Goal: Task Accomplishment & Management: Manage account settings

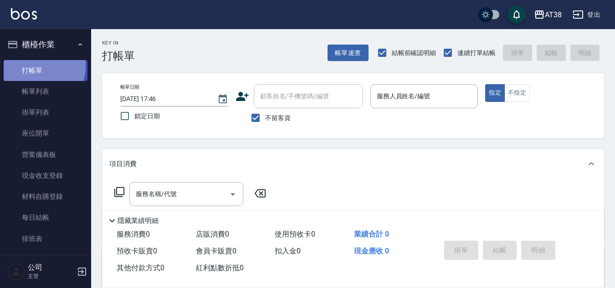
click at [27, 65] on link "打帳單" at bounding box center [46, 70] width 84 height 21
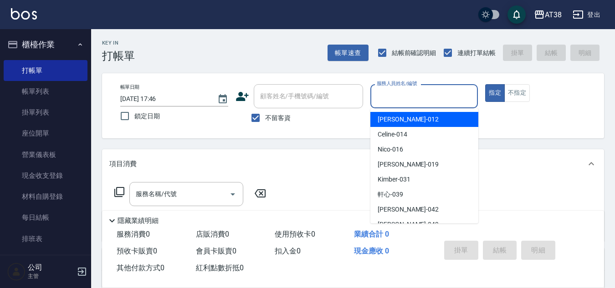
click at [431, 101] on input "服務人員姓名/編號" at bounding box center [424, 96] width 100 height 16
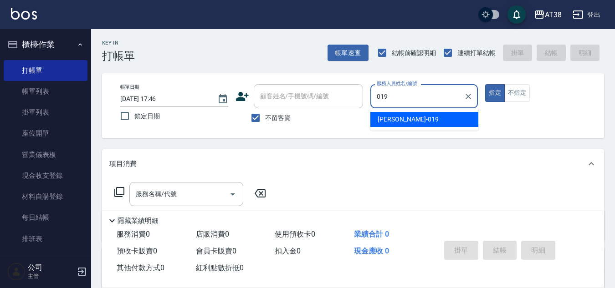
type input "[PERSON_NAME]-019"
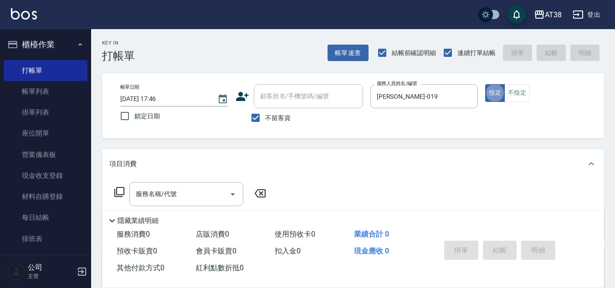
type button "true"
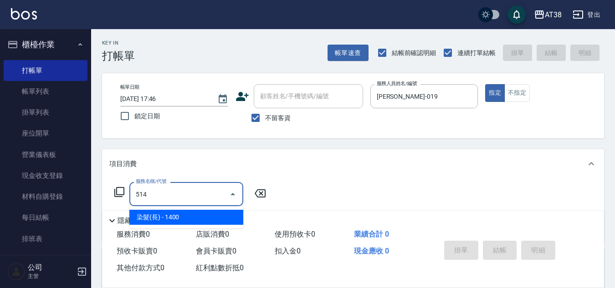
type input "染髮(長)(514)"
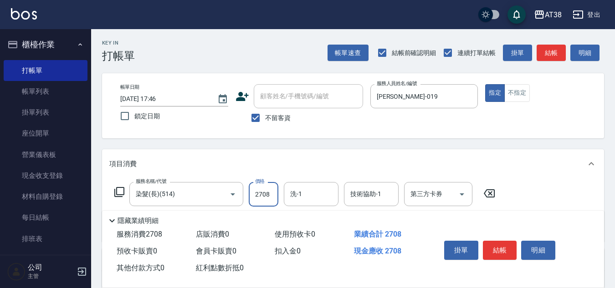
type input "2708"
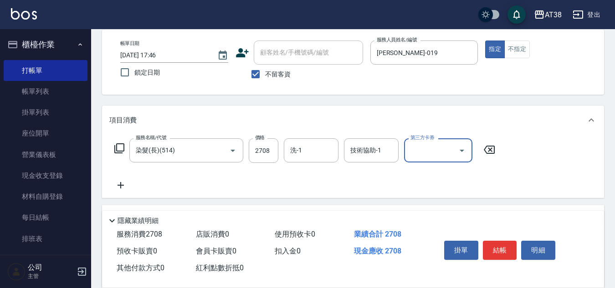
scroll to position [46, 0]
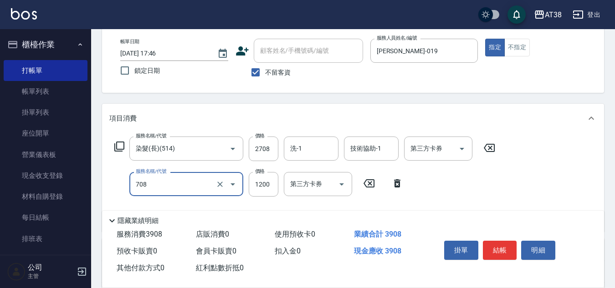
type input "哥德三劑護髮(708)"
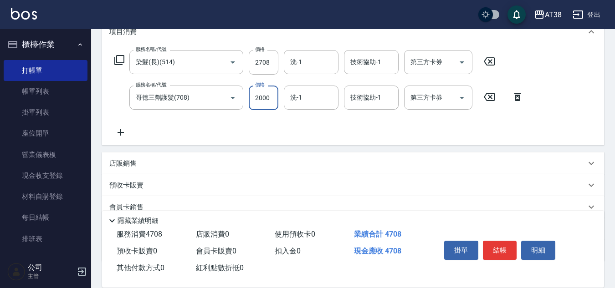
scroll to position [193, 0]
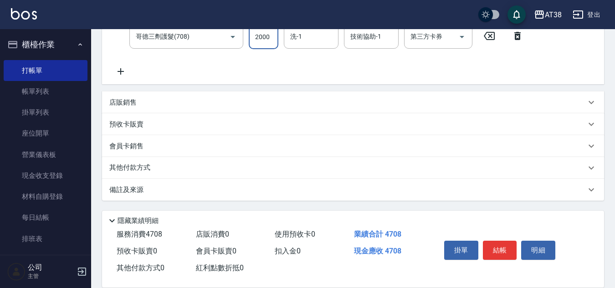
type input "2000"
click at [111, 101] on p "店販銷售" at bounding box center [122, 103] width 27 height 10
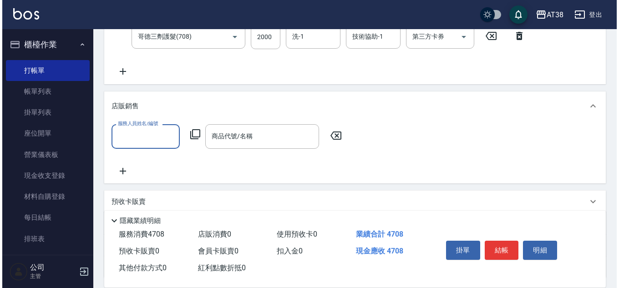
scroll to position [0, 0]
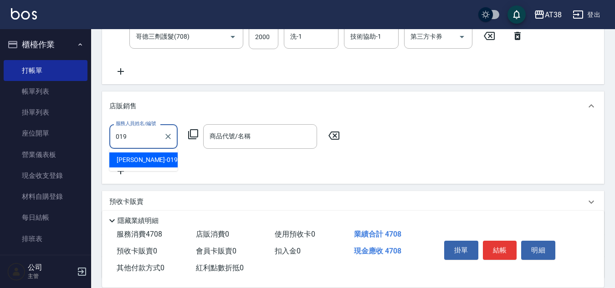
type input "[PERSON_NAME]-019"
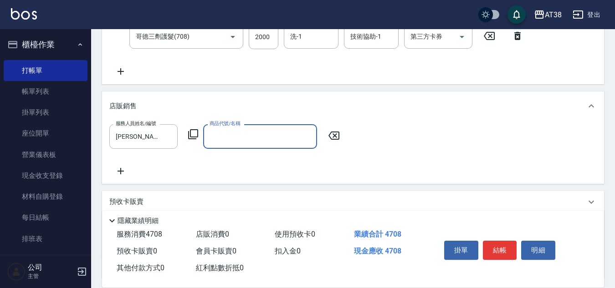
click at [199, 127] on div "服務人員姓名/編號 [PERSON_NAME]-019 服務人員姓名/編號 商品代號/名稱 商品代號/名稱" at bounding box center [227, 136] width 236 height 24
click at [191, 131] on icon at bounding box center [193, 134] width 11 height 11
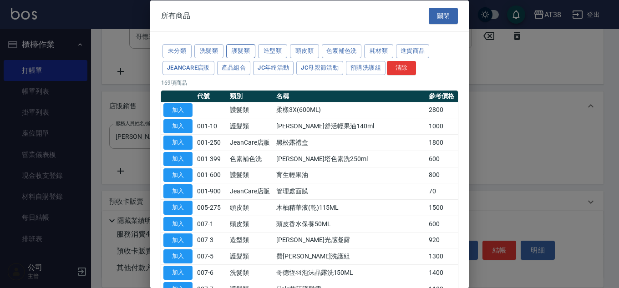
click at [237, 50] on button "護髮類" at bounding box center [240, 51] width 29 height 14
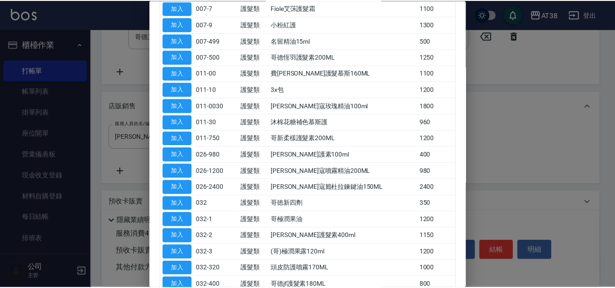
scroll to position [182, 0]
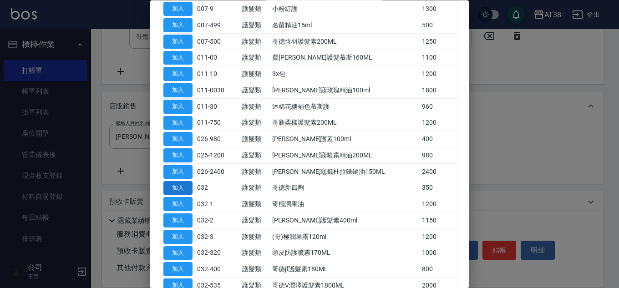
click at [180, 188] on button "加入" at bounding box center [177, 188] width 29 height 14
type input "哥徳新四劑"
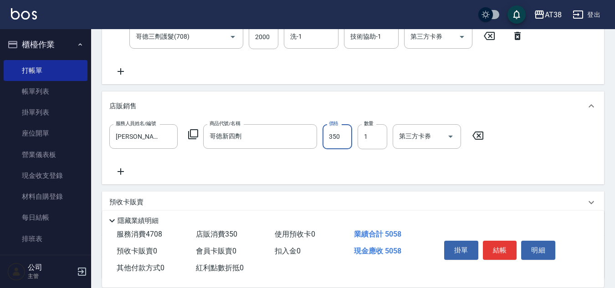
drag, startPoint x: 337, startPoint y: 133, endPoint x: 328, endPoint y: 138, distance: 10.6
click at [338, 133] on input "350" at bounding box center [337, 136] width 30 height 25
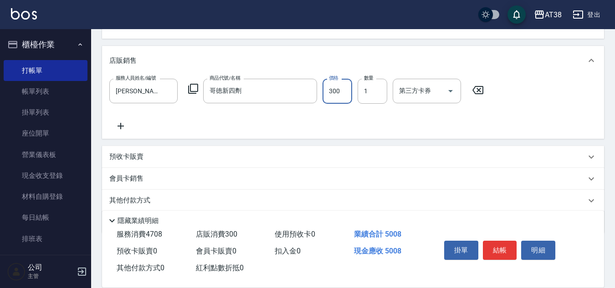
scroll to position [271, 0]
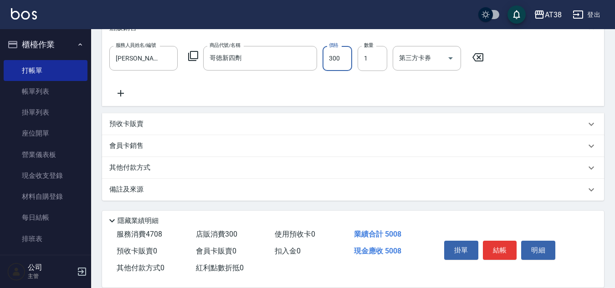
type input "300"
click at [149, 166] on p "其他付款方式" at bounding box center [132, 168] width 46 height 10
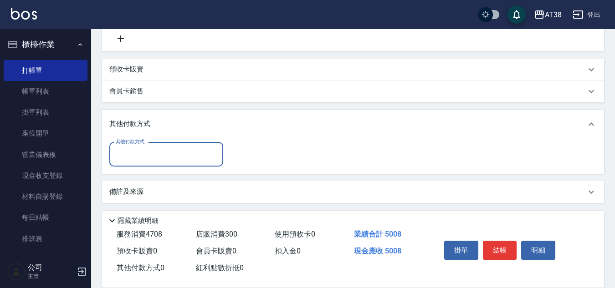
scroll to position [328, 0]
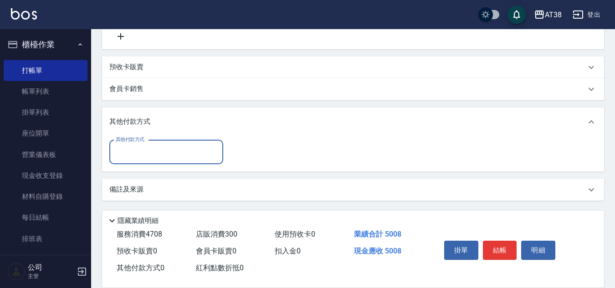
click at [148, 159] on input "其他付款方式" at bounding box center [166, 152] width 106 height 16
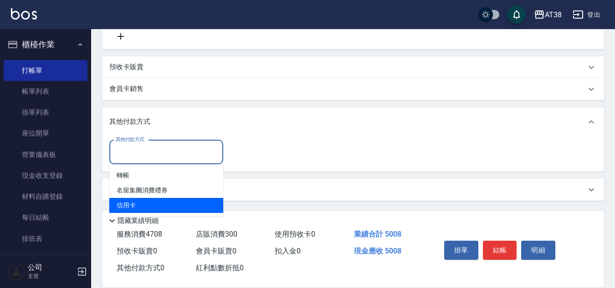
click at [142, 206] on span "信用卡" at bounding box center [166, 205] width 114 height 15
type input "信用卡"
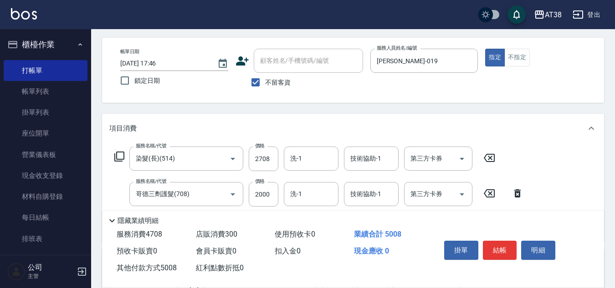
scroll to position [0, 0]
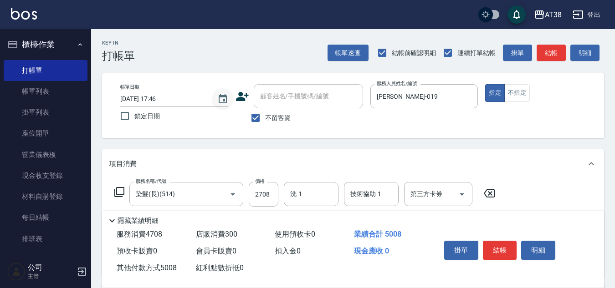
type input "5008"
click at [225, 99] on icon "Choose date, selected date is 2025-08-16" at bounding box center [222, 99] width 11 height 11
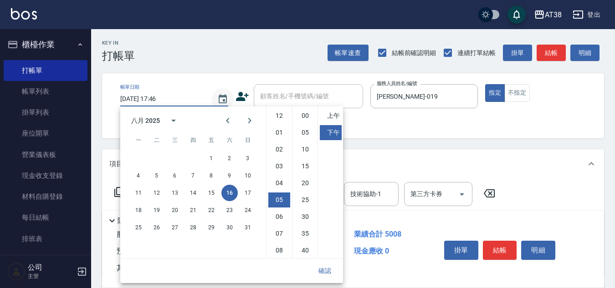
scroll to position [51, 0]
click at [211, 191] on button "15" at bounding box center [211, 193] width 16 height 16
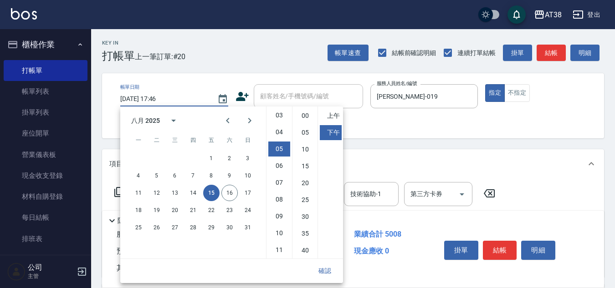
click at [327, 272] on button "確認" at bounding box center [324, 271] width 29 height 17
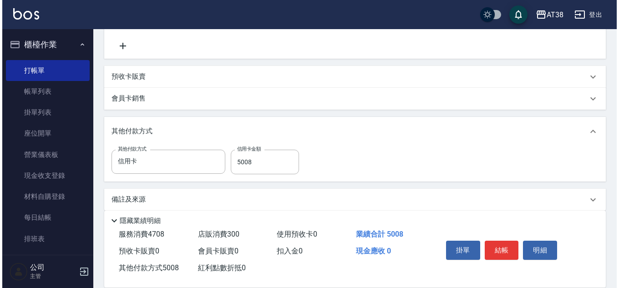
scroll to position [329, 0]
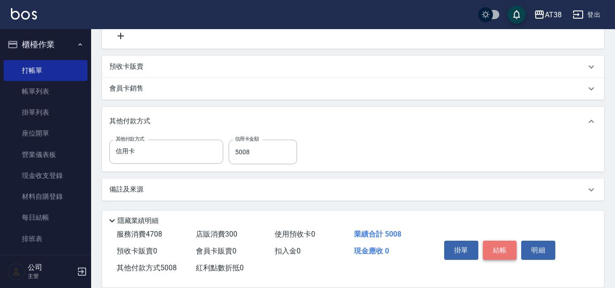
click at [492, 245] on button "結帳" at bounding box center [500, 250] width 34 height 19
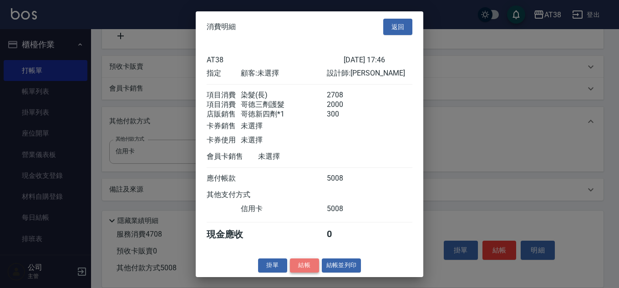
click at [300, 270] on button "結帳" at bounding box center [304, 266] width 29 height 14
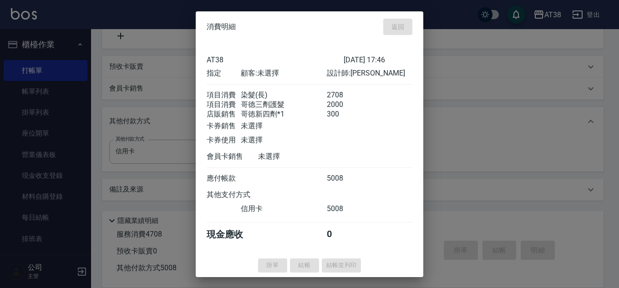
type input "[DATE] 18:56"
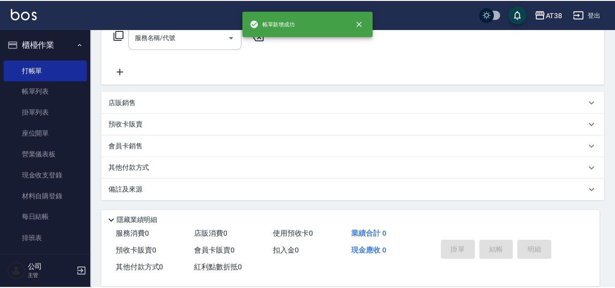
scroll to position [0, 0]
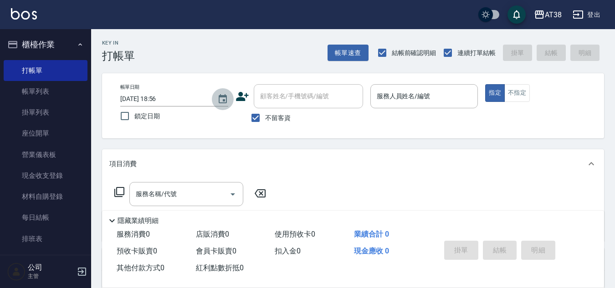
click at [222, 98] on icon "Choose date, selected date is 2025-08-16" at bounding box center [222, 99] width 11 height 11
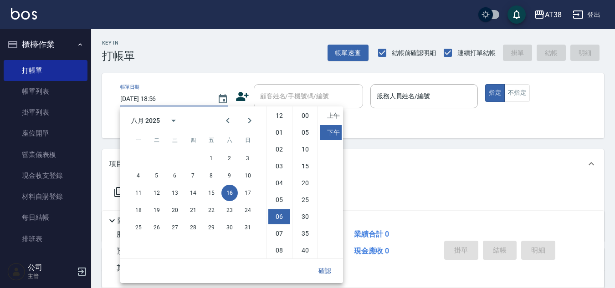
scroll to position [51, 0]
click at [211, 197] on button "15" at bounding box center [211, 193] width 16 height 16
type input "[DATE] 18:56"
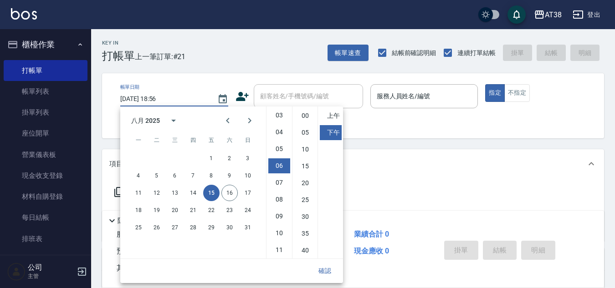
click at [325, 271] on button "確認" at bounding box center [324, 271] width 29 height 17
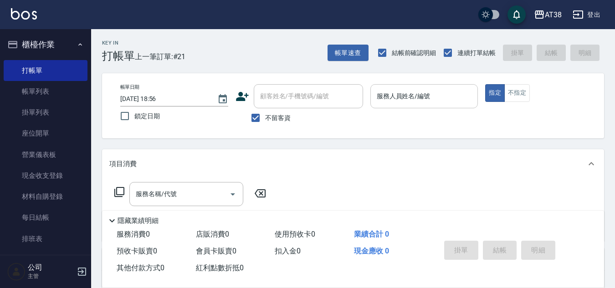
click at [430, 95] on input "服務人員姓名/編號" at bounding box center [424, 96] width 100 height 16
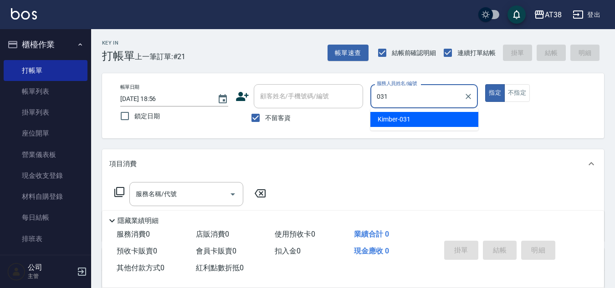
type input "Kimber-031"
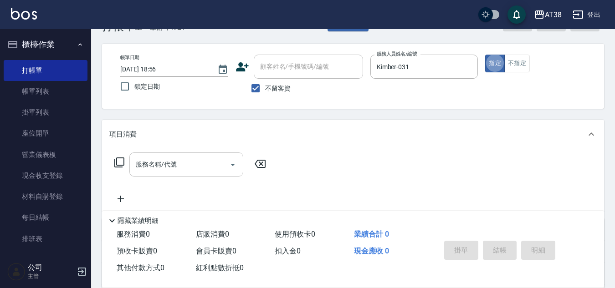
scroll to position [46, 0]
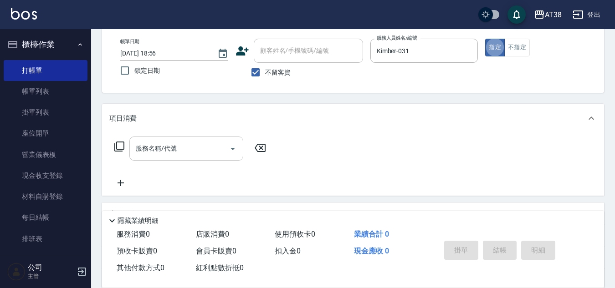
click at [211, 160] on div "服務名稱/代號" at bounding box center [186, 149] width 114 height 24
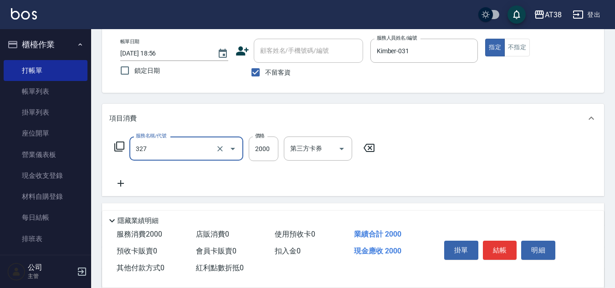
type input "溫塑燙(327)"
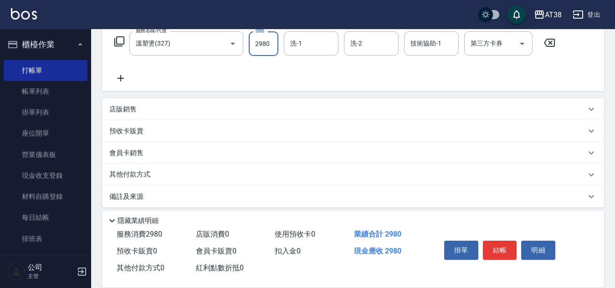
scroll to position [158, 0]
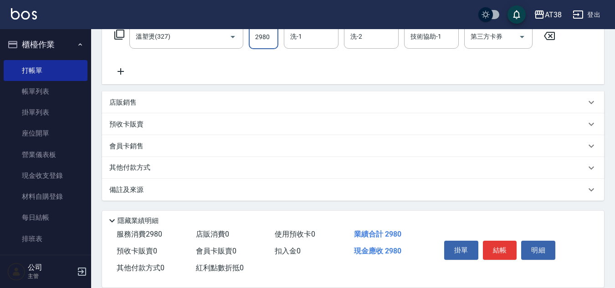
type input "2980"
click at [132, 163] on p "其他付款方式" at bounding box center [132, 168] width 46 height 10
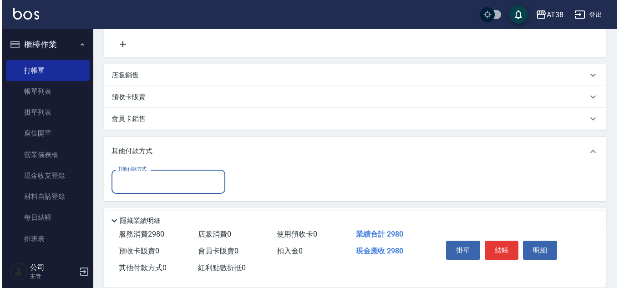
scroll to position [214, 0]
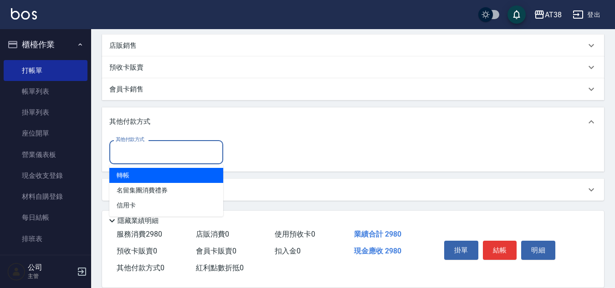
click at [139, 157] on input "其他付款方式" at bounding box center [166, 152] width 106 height 16
click at [130, 174] on span "轉帳" at bounding box center [166, 175] width 114 height 15
type input "轉帳"
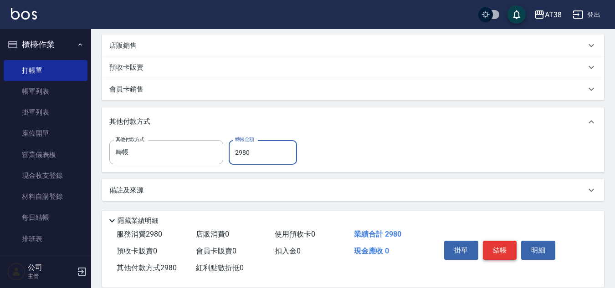
type input "2980"
click at [497, 245] on button "結帳" at bounding box center [500, 250] width 34 height 19
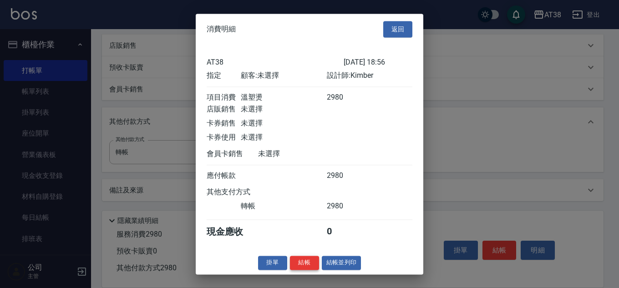
click at [302, 267] on button "結帳" at bounding box center [304, 263] width 29 height 14
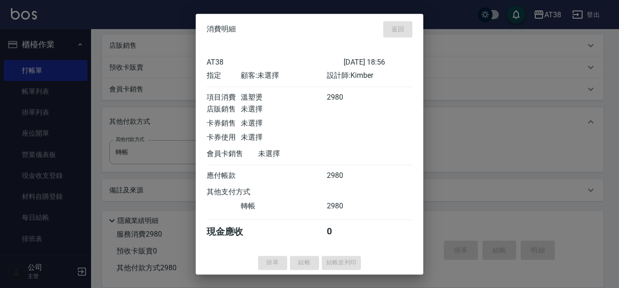
type input "[DATE] 19:00"
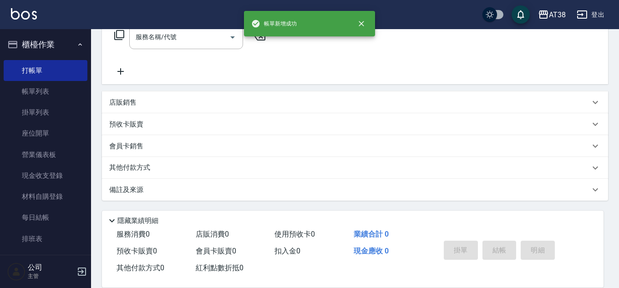
scroll to position [0, 0]
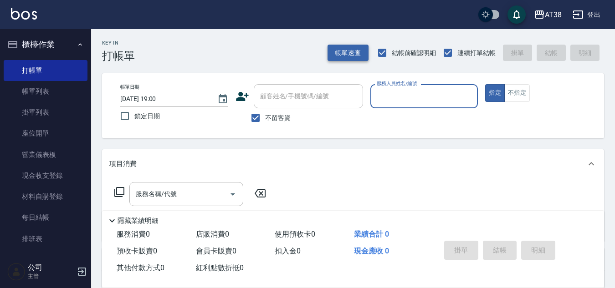
click at [355, 53] on button "帳單速查" at bounding box center [347, 53] width 41 height 17
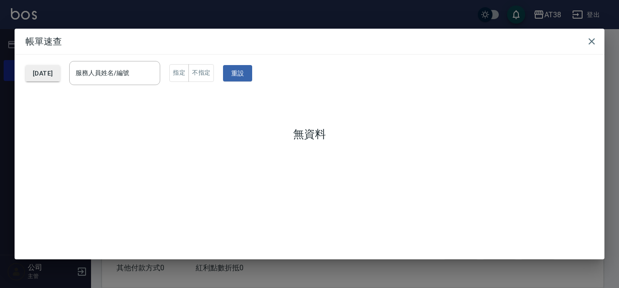
click at [41, 77] on button "[DATE]" at bounding box center [43, 73] width 35 height 17
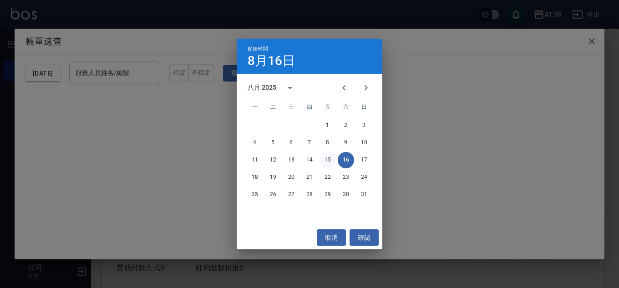
click at [321, 160] on button "15" at bounding box center [328, 160] width 16 height 16
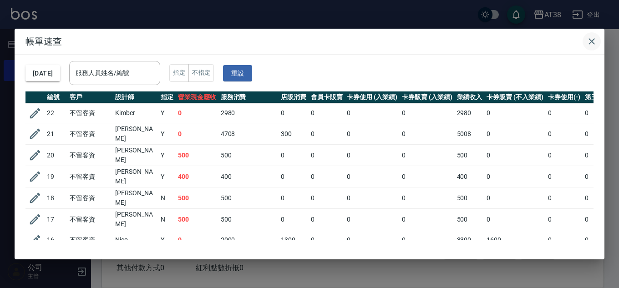
click at [593, 44] on icon "button" at bounding box center [592, 41] width 11 height 11
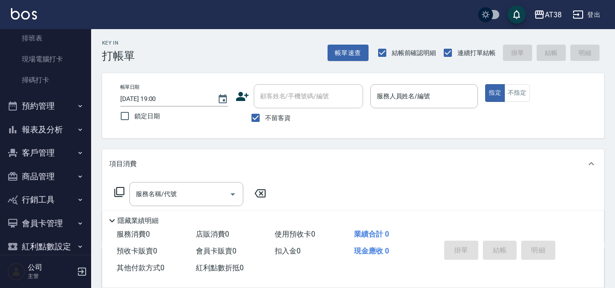
scroll to position [215, 0]
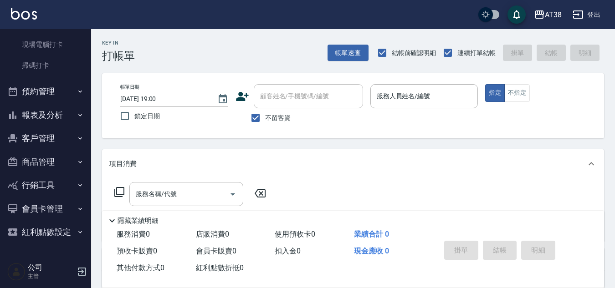
click at [51, 117] on button "報表及分析" at bounding box center [46, 115] width 84 height 24
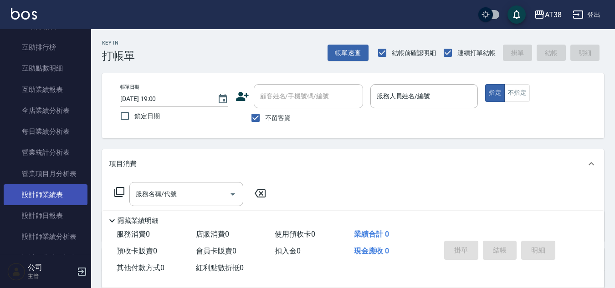
scroll to position [443, 0]
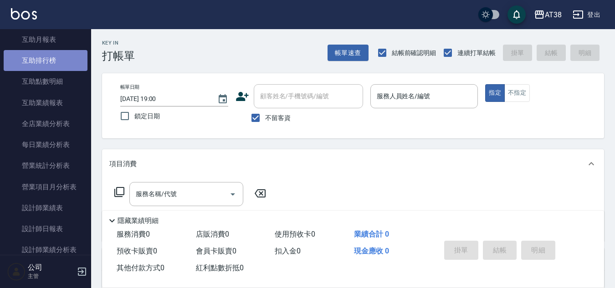
click at [45, 56] on link "互助排行榜" at bounding box center [46, 60] width 84 height 21
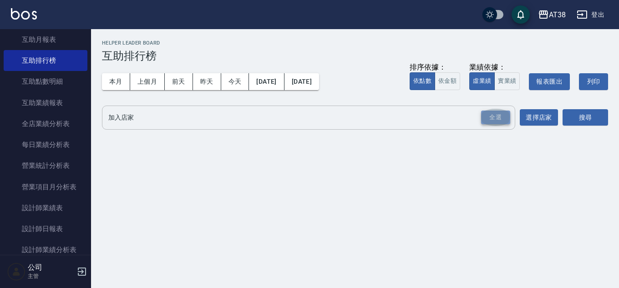
click at [500, 116] on div "全選" at bounding box center [495, 118] width 29 height 14
click at [594, 122] on button "搜尋" at bounding box center [586, 118] width 46 height 17
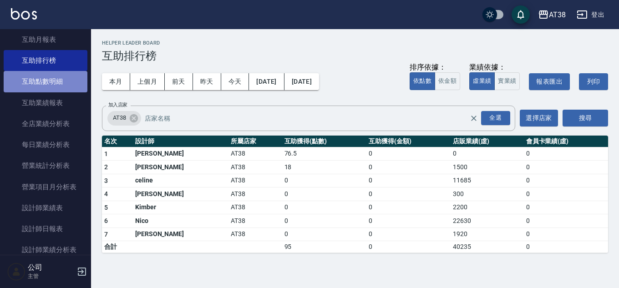
click at [55, 82] on link "互助點數明細" at bounding box center [46, 81] width 84 height 21
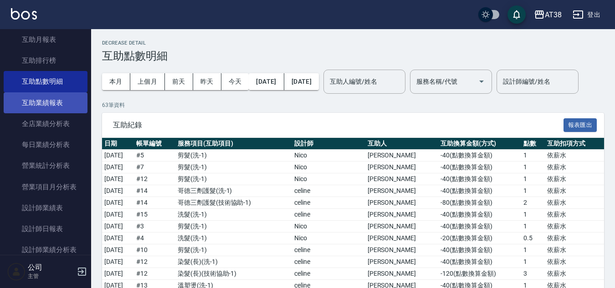
click at [35, 105] on link "互助業績報表" at bounding box center [46, 102] width 84 height 21
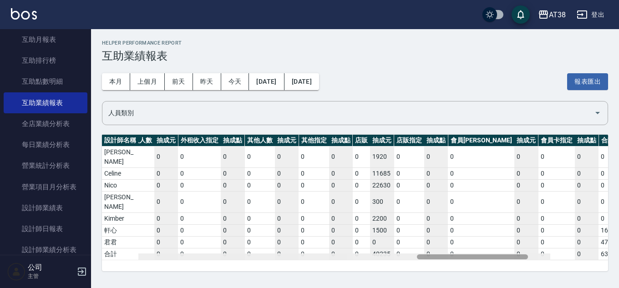
scroll to position [0, 1800]
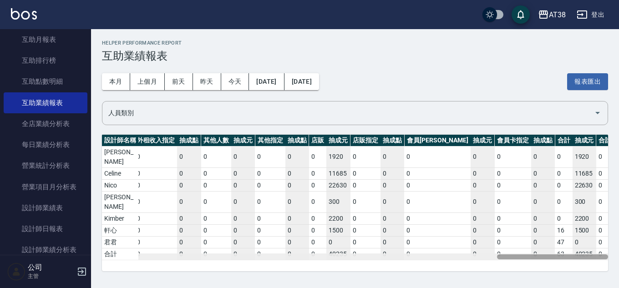
drag, startPoint x: 203, startPoint y: 240, endPoint x: 619, endPoint y: 252, distance: 416.4
click at [614, 252] on div "Helper Performance Report 互助業績報表 本月 上個月 [DATE] [DATE] [DATE] [DATE] [DATE] 報表匯出…" at bounding box center [355, 155] width 528 height 253
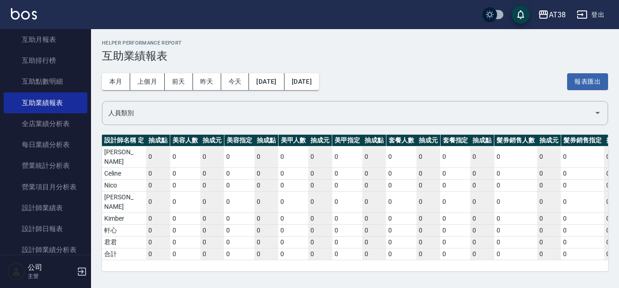
scroll to position [0, 0]
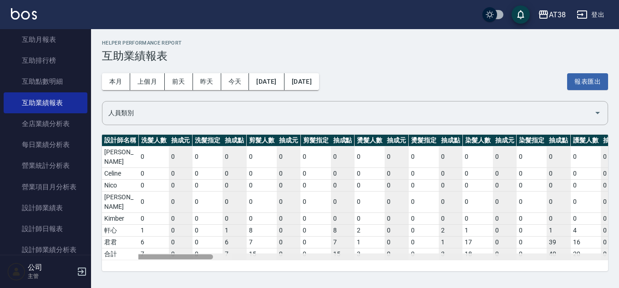
drag, startPoint x: 577, startPoint y: 240, endPoint x: 0, endPoint y: 160, distance: 581.9
click at [0, 160] on div "AT38 登出 櫃檯作業 打帳單 帳單列表 掛單列表 座位開單 營業儀表板 現金收支登錄 材料自購登錄 每日結帳 排班表 現場電腦打卡 掃碼打卡 預約管理 預…" at bounding box center [309, 144] width 619 height 288
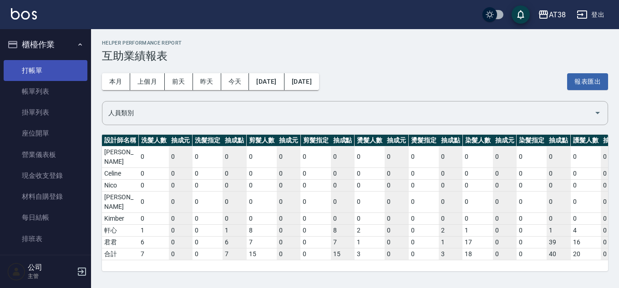
click at [25, 69] on link "打帳單" at bounding box center [46, 70] width 84 height 21
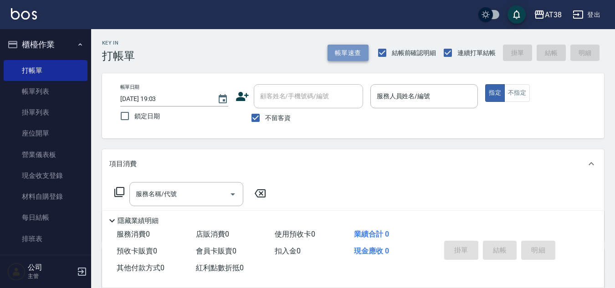
click at [358, 53] on button "帳單速查" at bounding box center [347, 53] width 41 height 17
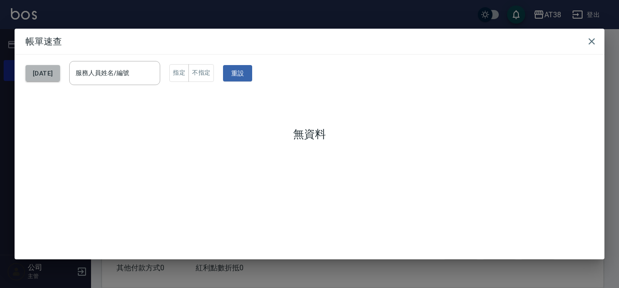
click at [60, 78] on button "[DATE]" at bounding box center [43, 73] width 35 height 17
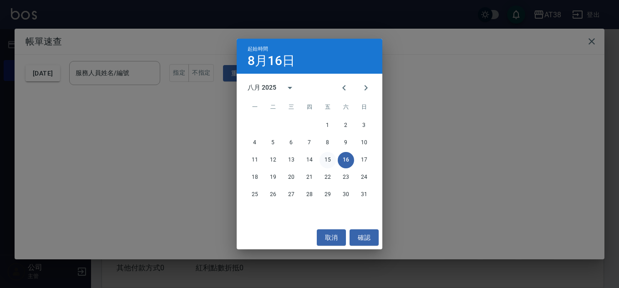
click at [327, 157] on button "15" at bounding box center [328, 160] width 16 height 16
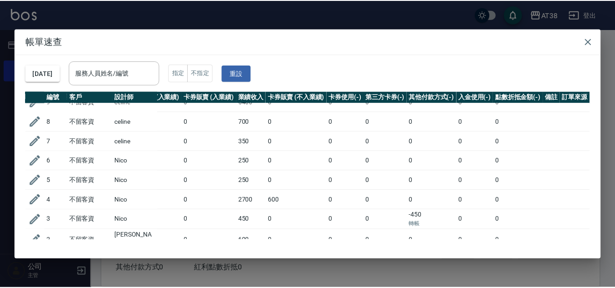
scroll to position [316, 221]
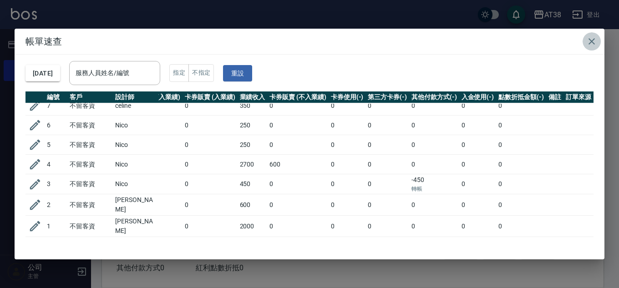
drag, startPoint x: 594, startPoint y: 40, endPoint x: 528, endPoint y: 47, distance: 66.5
click at [593, 40] on icon "button" at bounding box center [592, 41] width 6 height 6
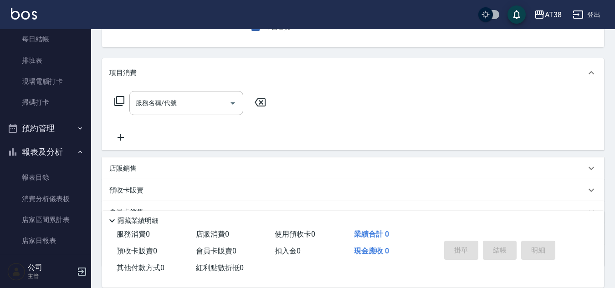
scroll to position [182, 0]
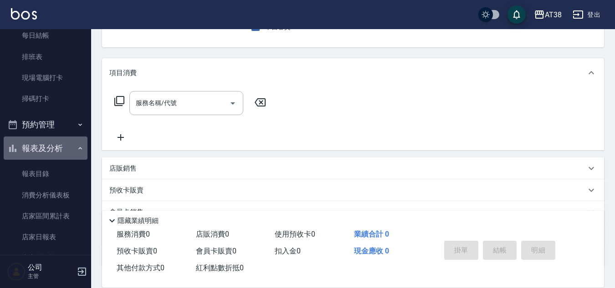
click at [77, 150] on icon "button" at bounding box center [80, 148] width 7 height 7
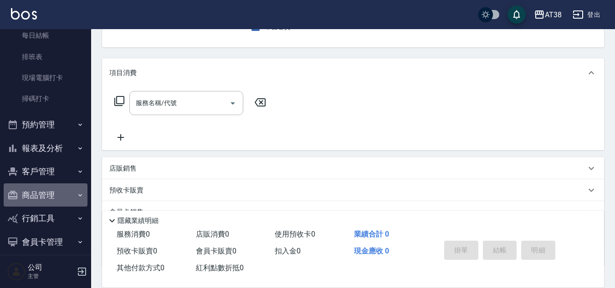
click at [48, 196] on button "商品管理" at bounding box center [46, 196] width 84 height 24
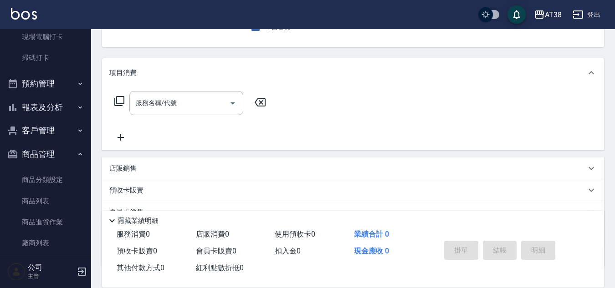
scroll to position [328, 0]
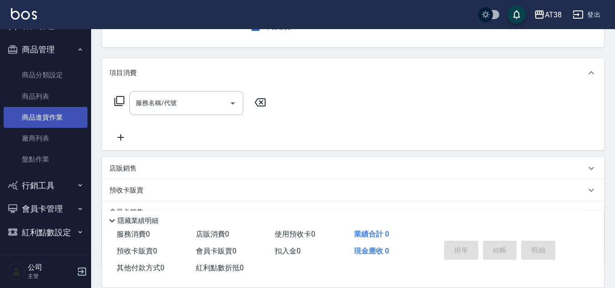
click at [44, 119] on link "商品進貨作業" at bounding box center [46, 117] width 84 height 21
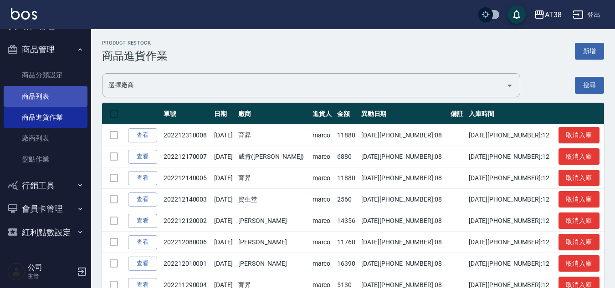
click at [42, 97] on link "商品列表" at bounding box center [46, 96] width 84 height 21
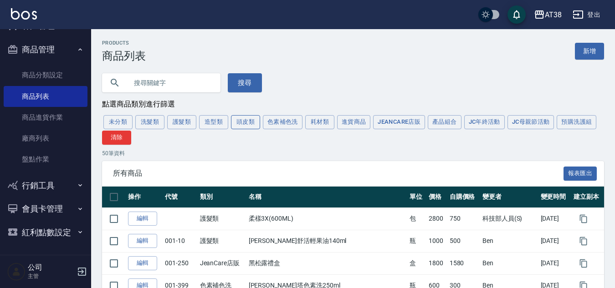
click at [243, 120] on button "頭皮類" at bounding box center [245, 122] width 29 height 14
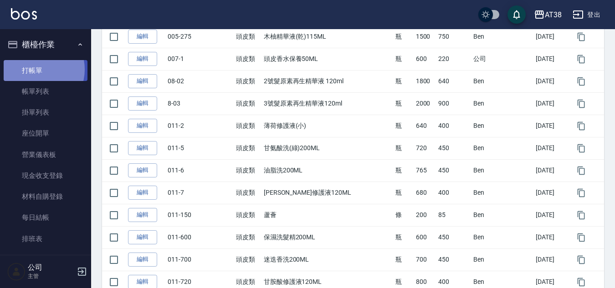
click at [36, 69] on link "打帳單" at bounding box center [46, 70] width 84 height 21
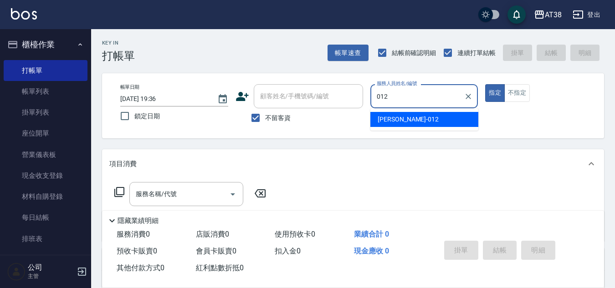
type input "[PERSON_NAME]-012"
type button "true"
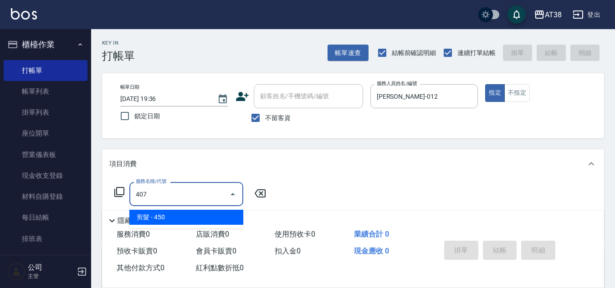
type input "剪髮(407)"
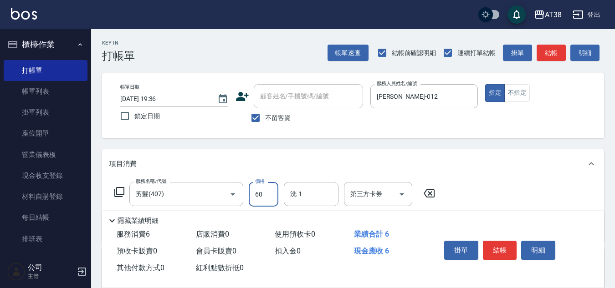
type input "600"
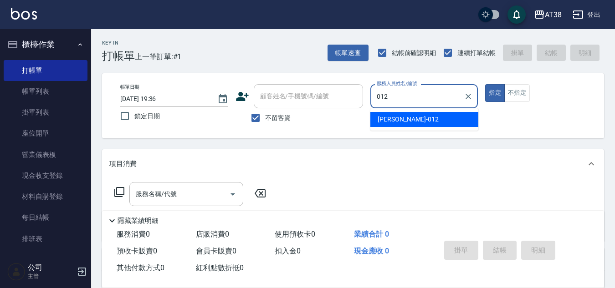
type input "[PERSON_NAME]-012"
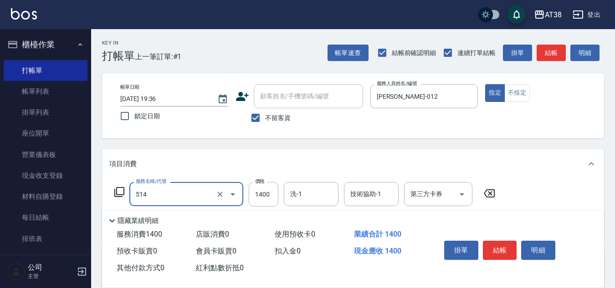
type input "染髮(長)(514)"
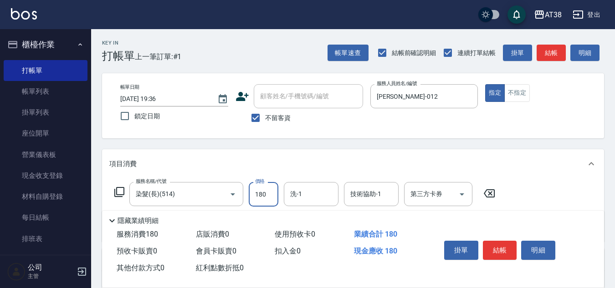
type input "1800"
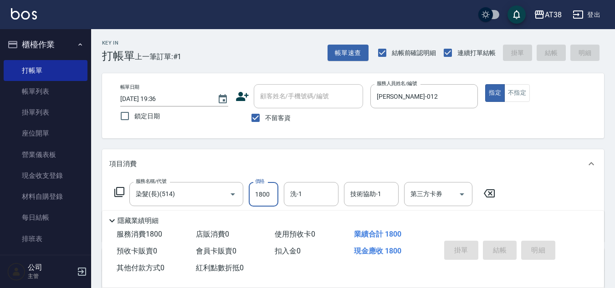
type input "[DATE] 19:37"
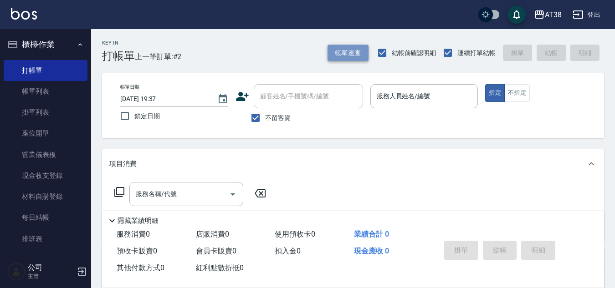
click at [331, 51] on button "帳單速查" at bounding box center [347, 53] width 41 height 17
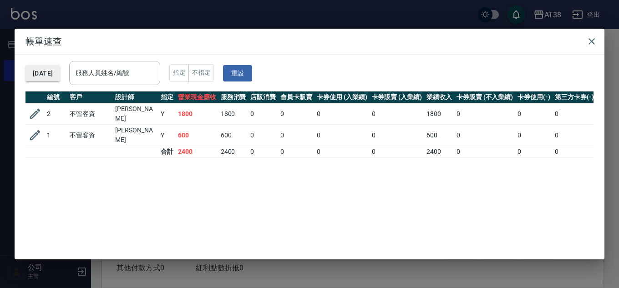
click at [60, 77] on button "[DATE]" at bounding box center [43, 73] width 35 height 17
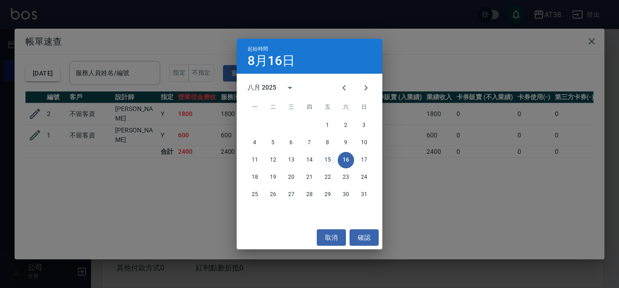
click at [327, 161] on button "15" at bounding box center [328, 160] width 16 height 16
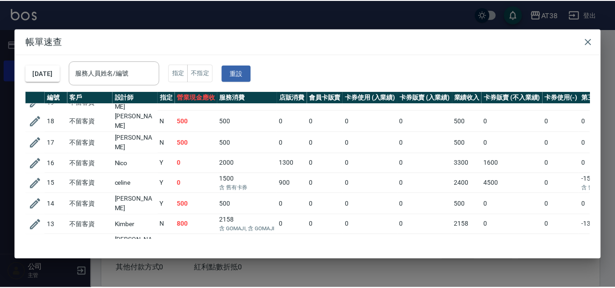
scroll to position [91, 0]
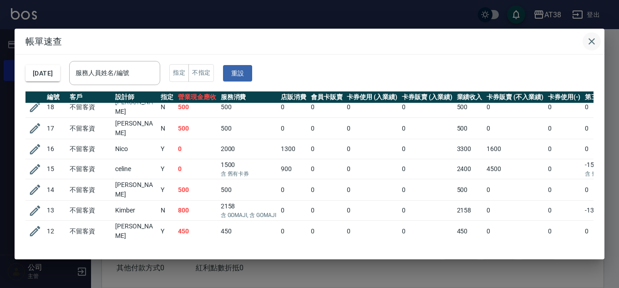
click at [594, 41] on icon "button" at bounding box center [592, 41] width 11 height 11
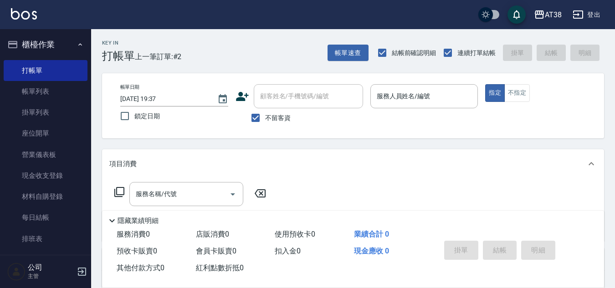
drag, startPoint x: 376, startPoint y: 93, endPoint x: 367, endPoint y: 96, distance: 9.5
click at [376, 93] on input "服務人員姓名/編號" at bounding box center [424, 96] width 100 height 16
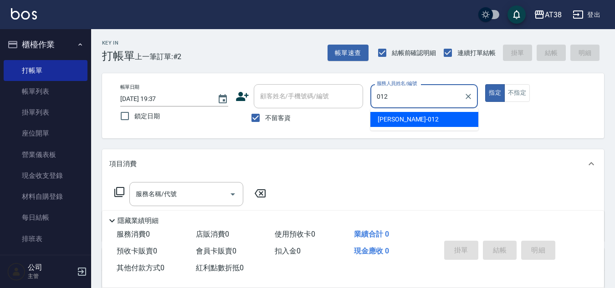
type input "[PERSON_NAME]-012"
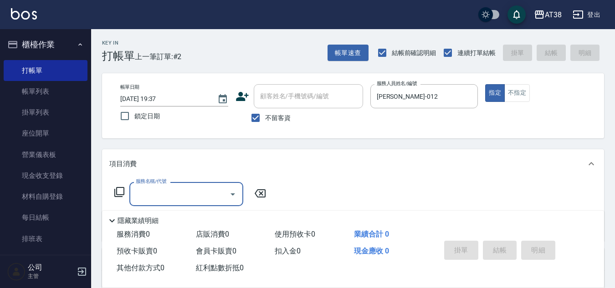
type input "3"
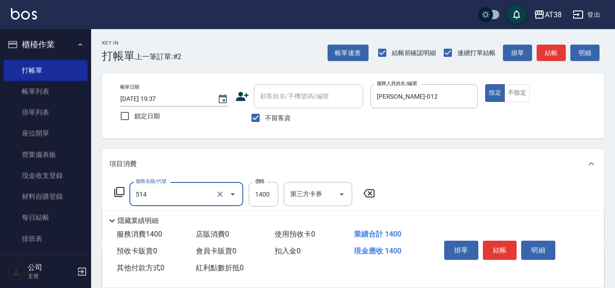
type input "染髮(長)(514)"
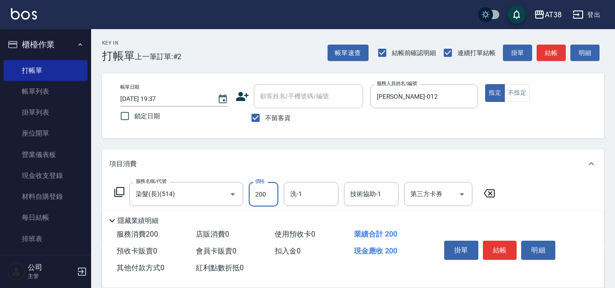
type input "2000"
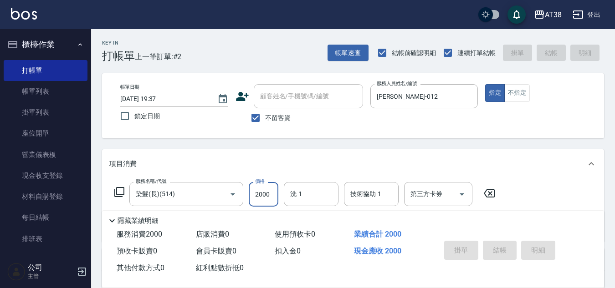
type input "[DATE] 19:46"
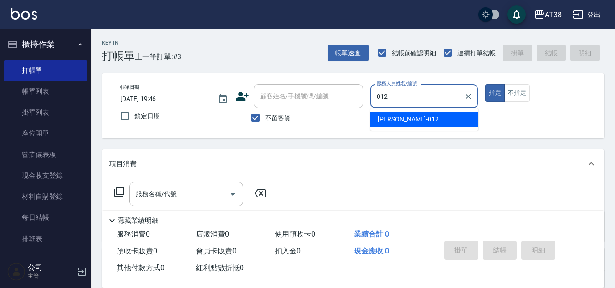
type input "[PERSON_NAME]-012"
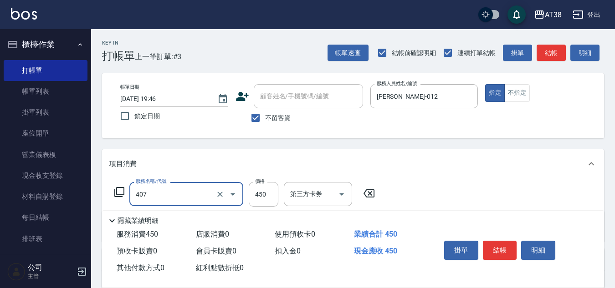
type input "剪髮(407)"
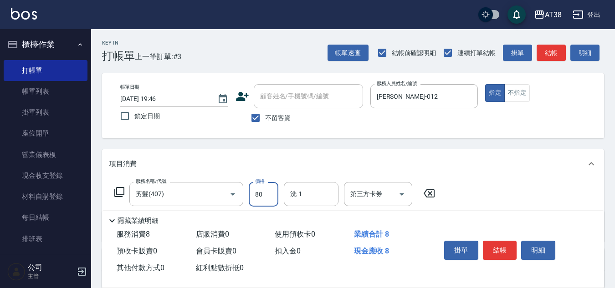
type input "800"
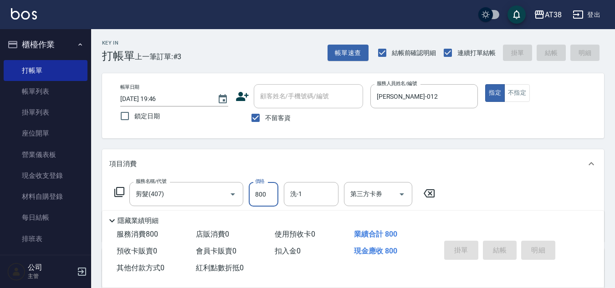
type input "[DATE] 19:47"
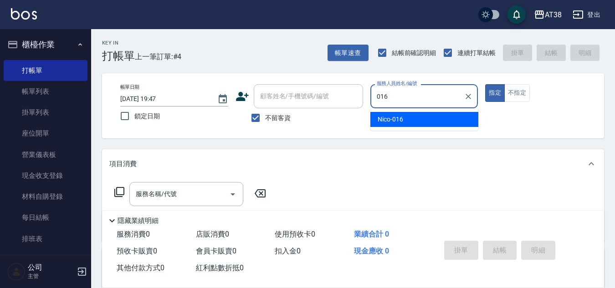
type input "Nico-016"
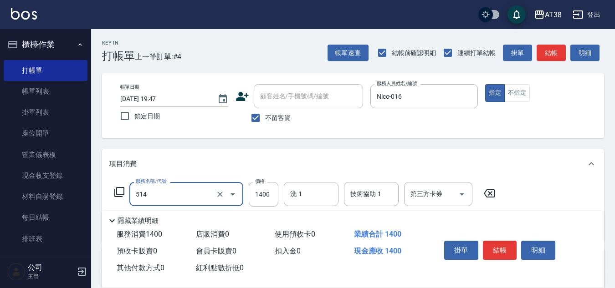
type input "染髮(長)(514)"
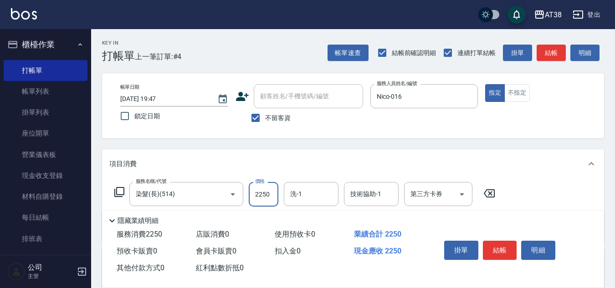
type input "2250"
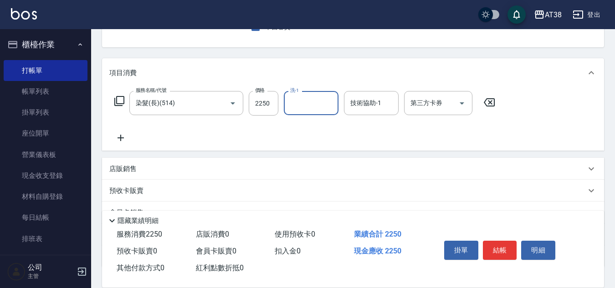
click at [120, 172] on p "店販銷售" at bounding box center [122, 169] width 27 height 10
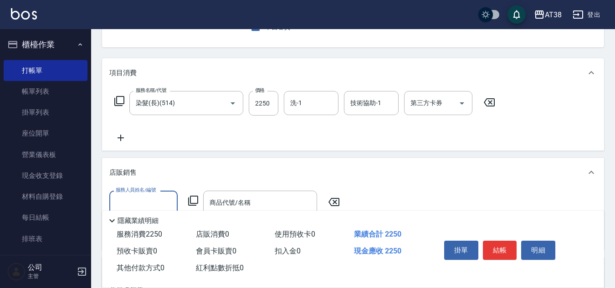
scroll to position [0, 0]
type input "Nico-016"
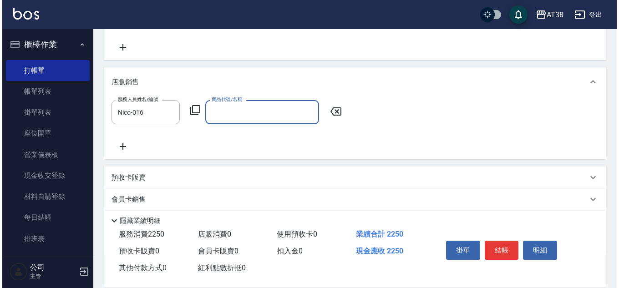
scroll to position [182, 0]
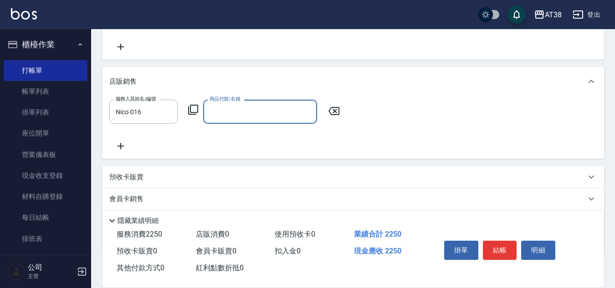
click at [194, 108] on icon at bounding box center [193, 109] width 11 height 11
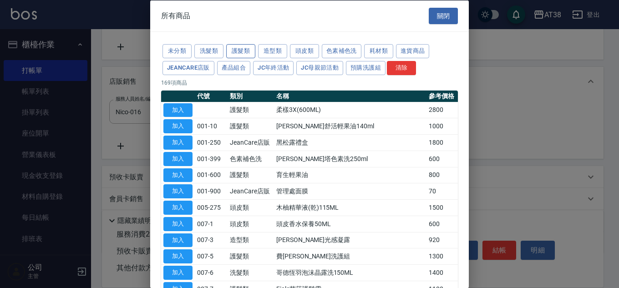
click at [237, 52] on button "護髮類" at bounding box center [240, 51] width 29 height 14
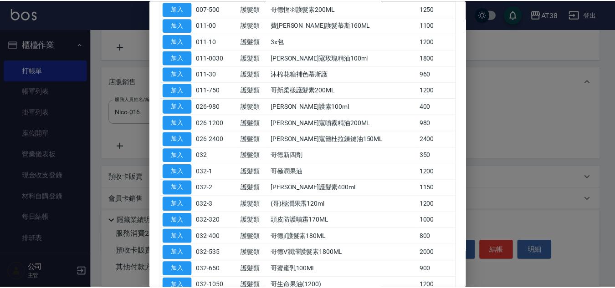
scroll to position [228, 0]
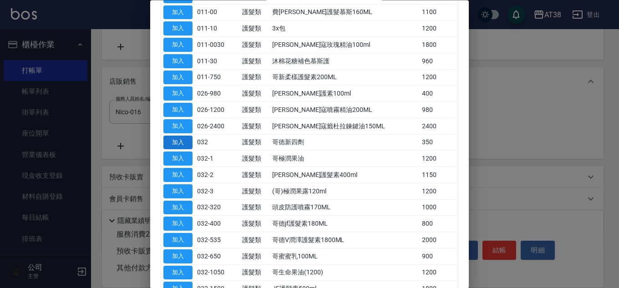
click at [183, 140] on button "加入" at bounding box center [177, 143] width 29 height 14
type input "哥徳新四劑"
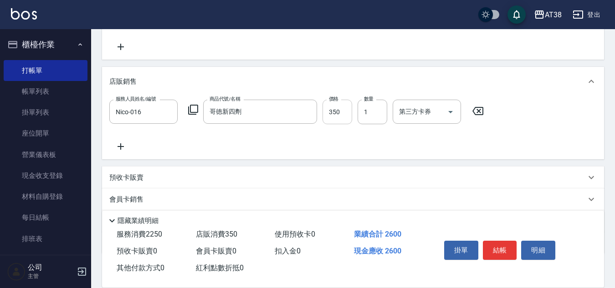
click at [343, 116] on input "350" at bounding box center [337, 112] width 30 height 25
type input "300"
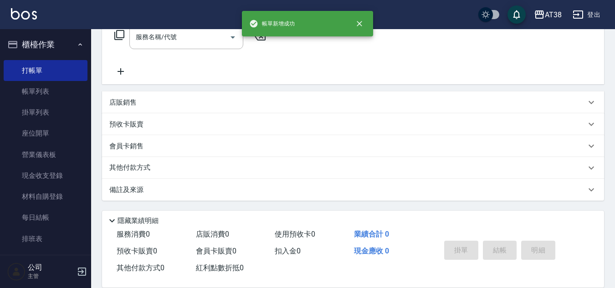
scroll to position [0, 0]
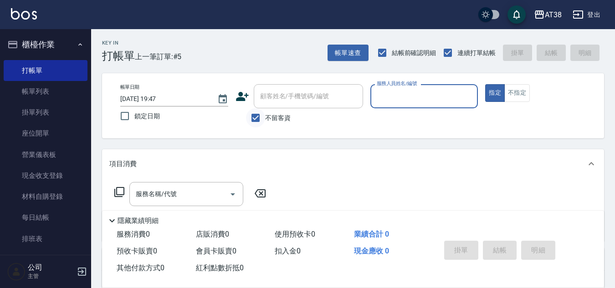
click at [255, 113] on input "不留客資" at bounding box center [255, 117] width 19 height 19
checkbox input "false"
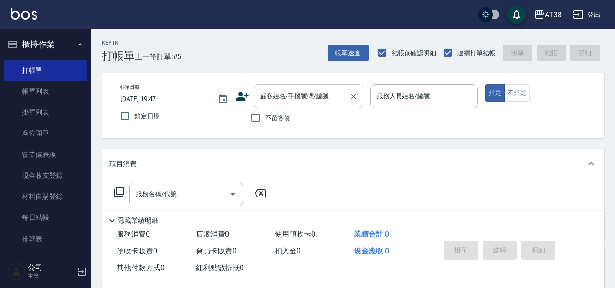
click at [261, 98] on div "顧客姓名/手機號碼/編號 顧客姓名/手機號碼/編號" at bounding box center [308, 96] width 109 height 24
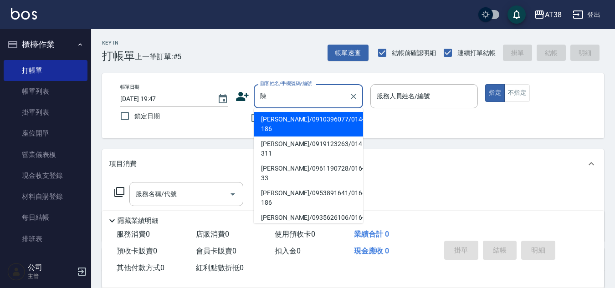
click at [255, 161] on li "[PERSON_NAME]/0961190728/016-33" at bounding box center [308, 173] width 109 height 25
type input "[PERSON_NAME]/0961190728/016-33"
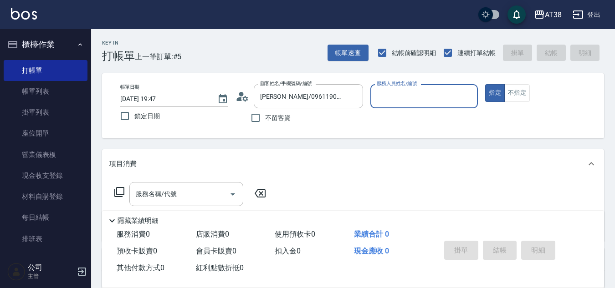
type input "Nico-016"
click at [174, 194] on input "服務名稱/代號" at bounding box center [179, 194] width 92 height 16
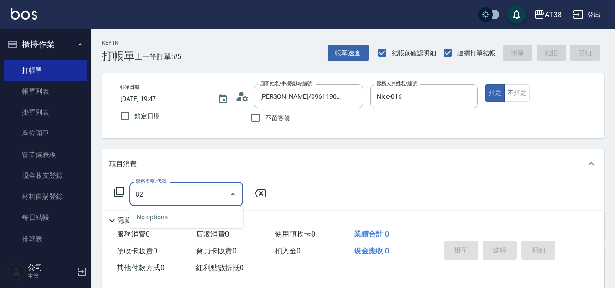
type input "825"
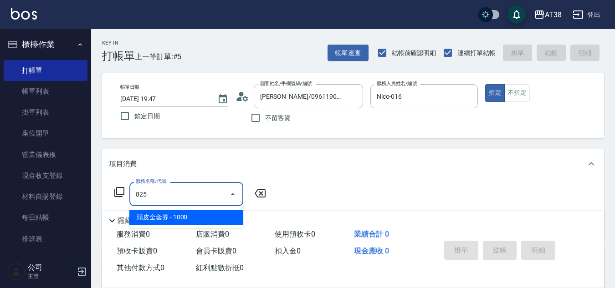
type input "100"
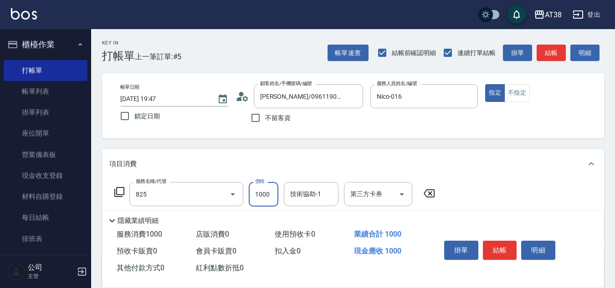
type input "頭皮全套券(825)"
type input "1"
type input "0"
type input "110"
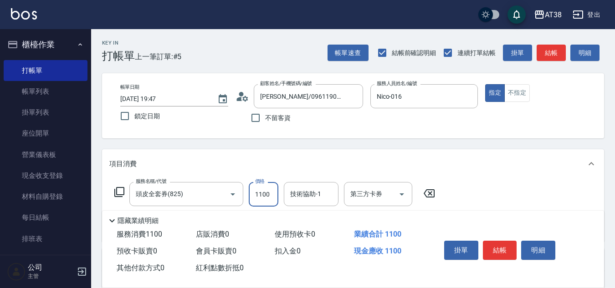
type input "1100"
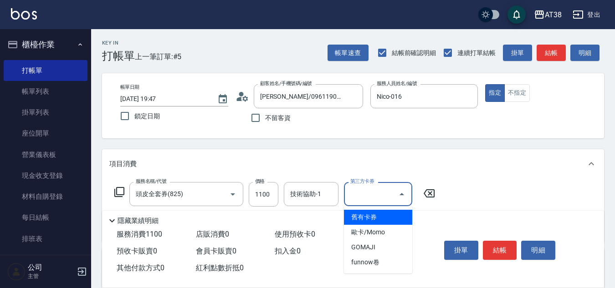
type input "舊有卡券"
type input "0"
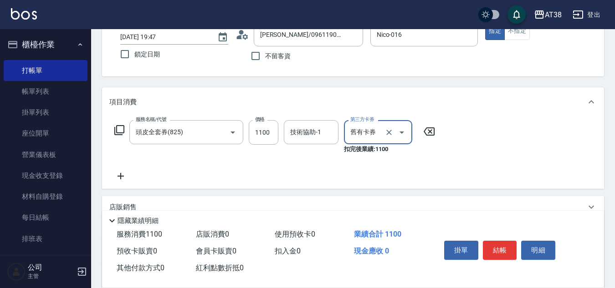
scroll to position [91, 0]
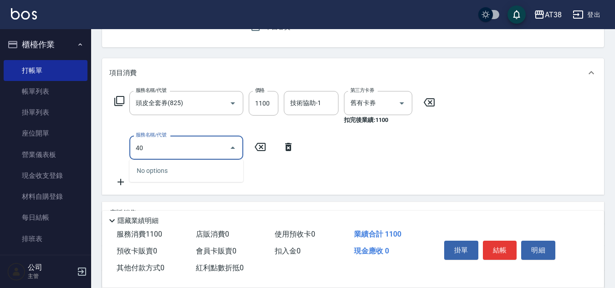
type input "407"
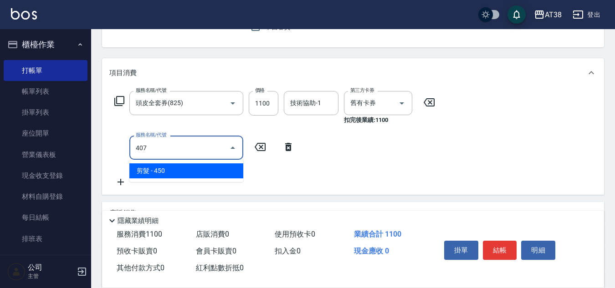
type input "40"
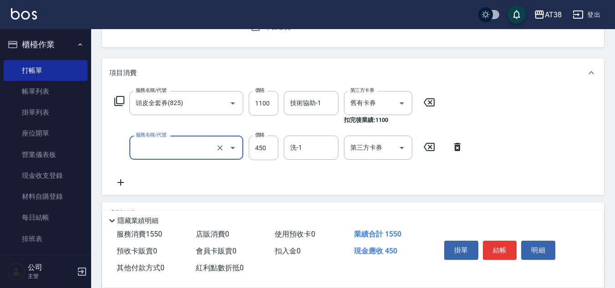
type input "0"
type input "701"
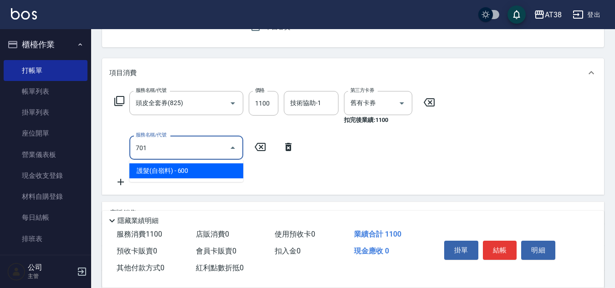
type input "60"
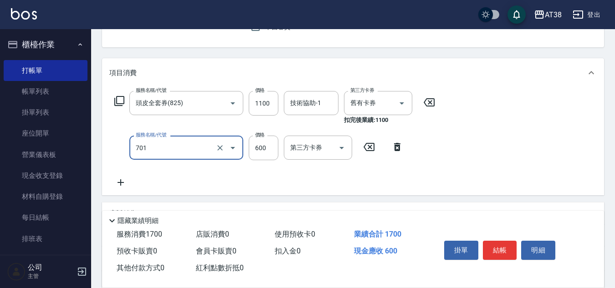
type input "護髮(自嶺料)(701)"
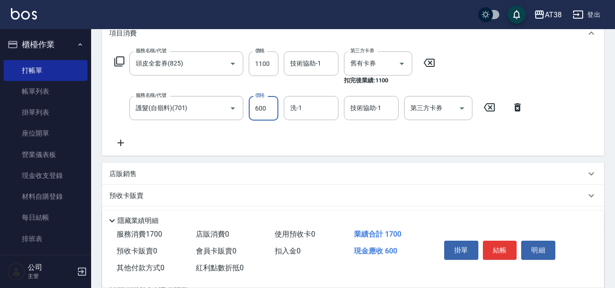
scroll to position [137, 0]
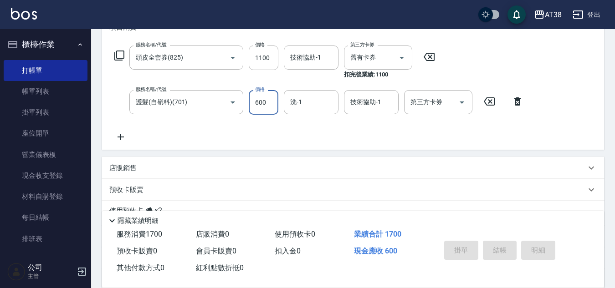
type input "[DATE] 19:49"
type input "0"
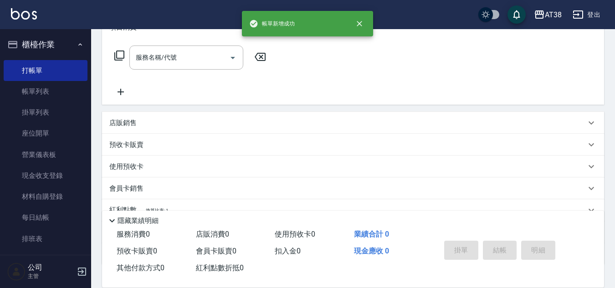
scroll to position [0, 0]
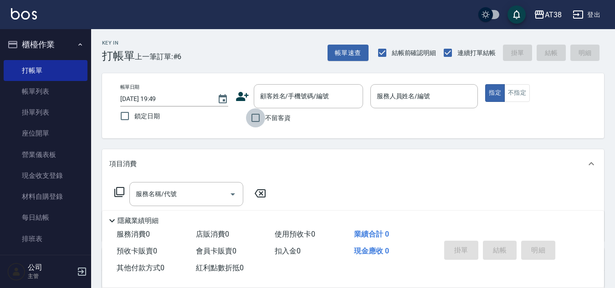
click at [251, 120] on input "不留客資" at bounding box center [255, 117] width 19 height 19
checkbox input "true"
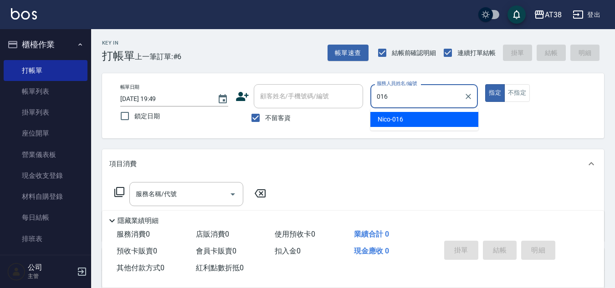
type input "Nico-016"
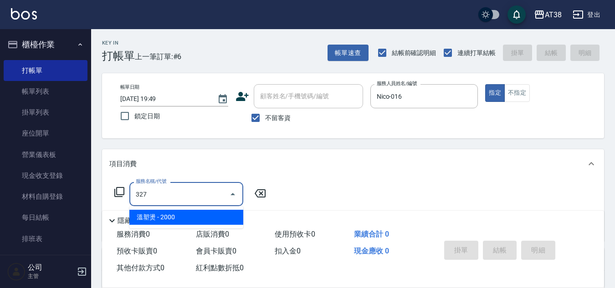
type input "溫塑燙(327)"
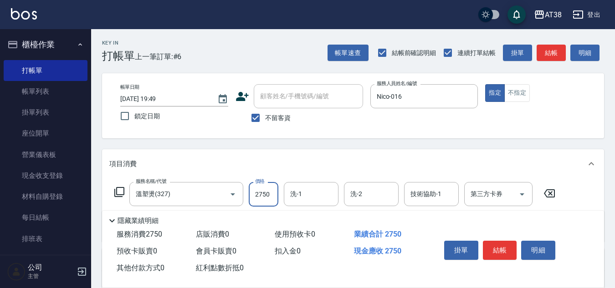
type input "2750"
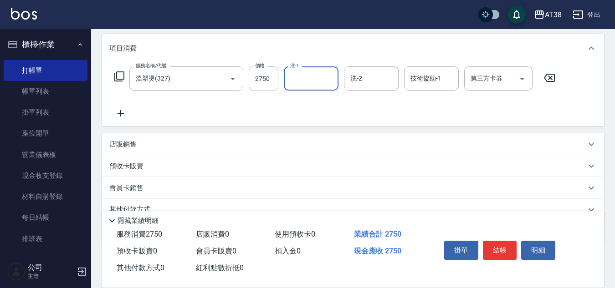
scroll to position [158, 0]
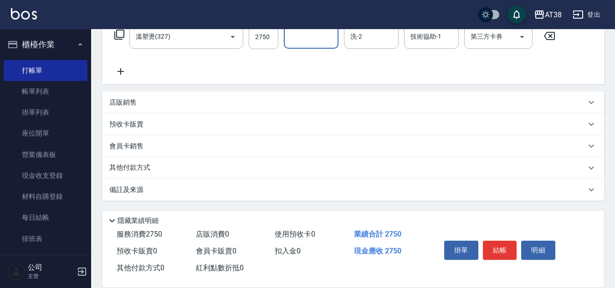
click at [136, 99] on p "店販銷售" at bounding box center [122, 103] width 27 height 10
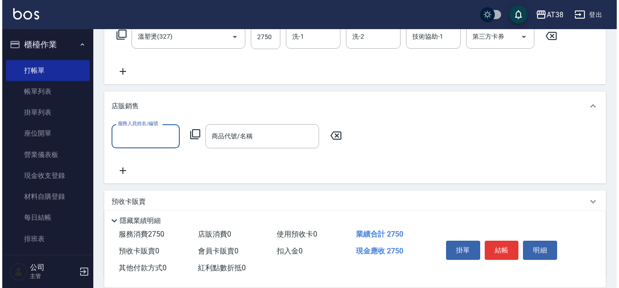
scroll to position [0, 0]
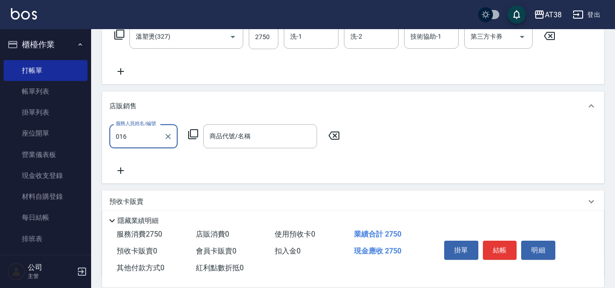
type input "Nico-016"
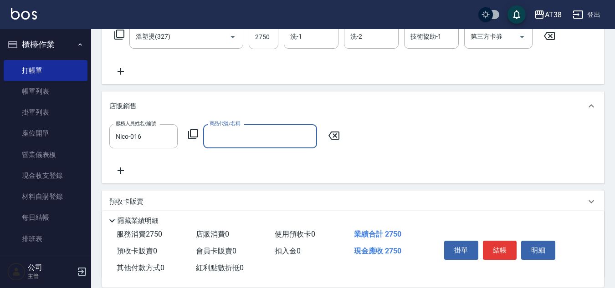
click at [192, 137] on icon at bounding box center [193, 134] width 10 height 10
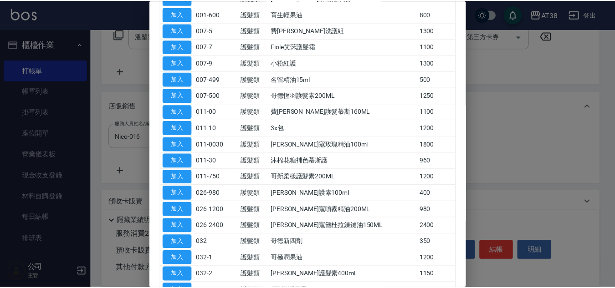
scroll to position [137, 0]
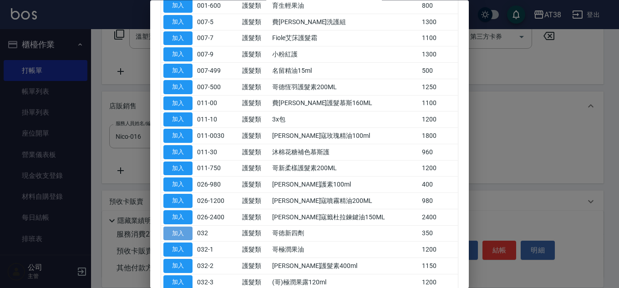
click at [175, 227] on button "加入" at bounding box center [177, 234] width 29 height 14
type input "哥徳新四劑"
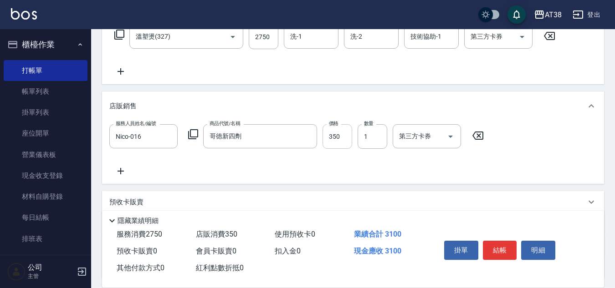
click at [339, 140] on input "350" at bounding box center [337, 136] width 30 height 25
type input "300"
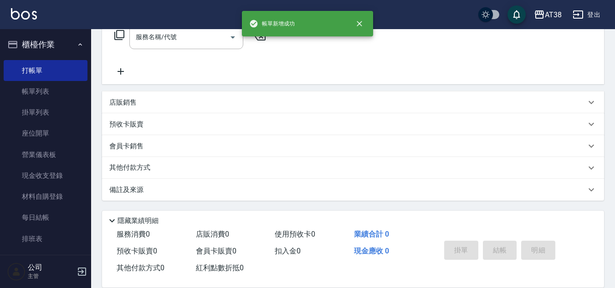
scroll to position [0, 0]
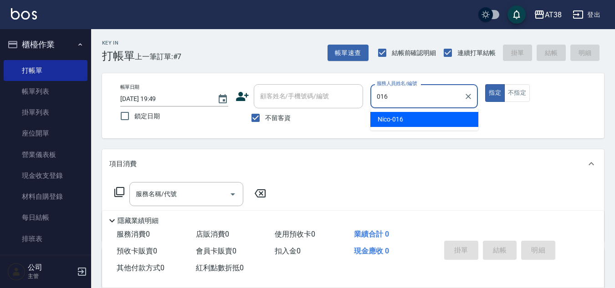
type input "Nico-016"
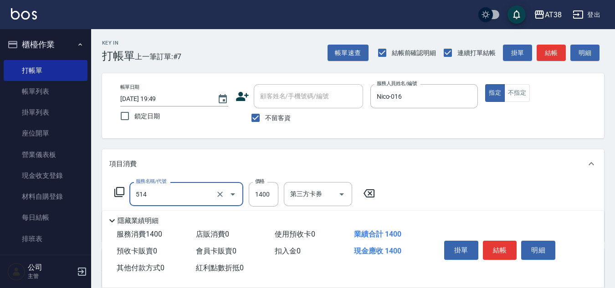
type input "染髮(長)(514)"
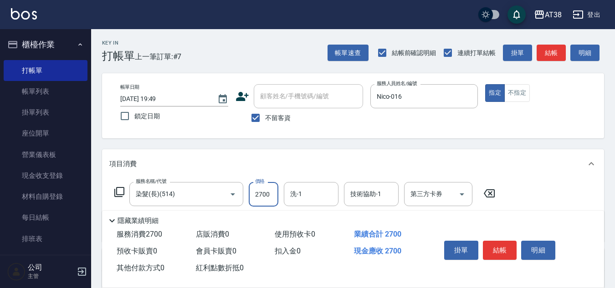
type input "2700"
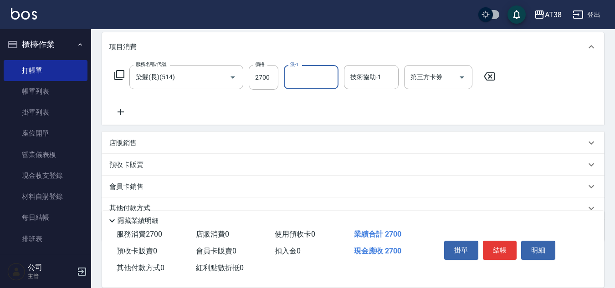
scroll to position [137, 0]
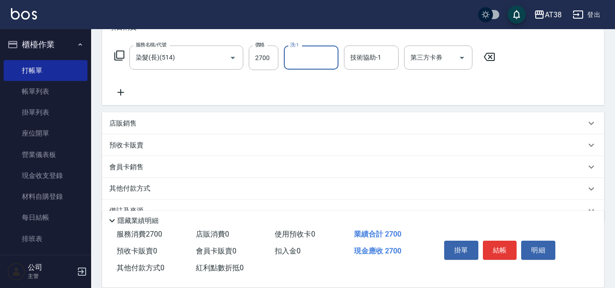
click at [113, 121] on p "店販銷售" at bounding box center [122, 124] width 27 height 10
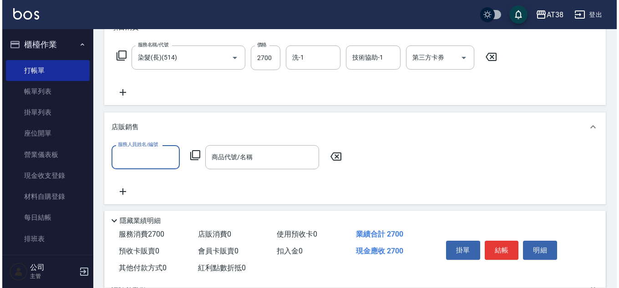
scroll to position [0, 0]
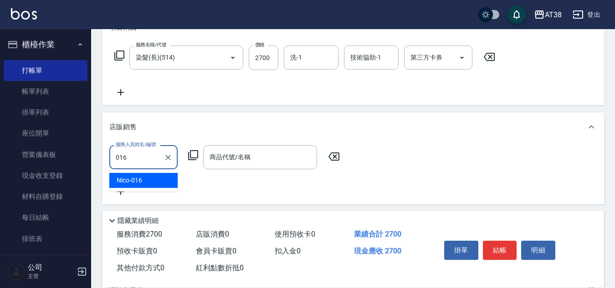
type input "Nico-016"
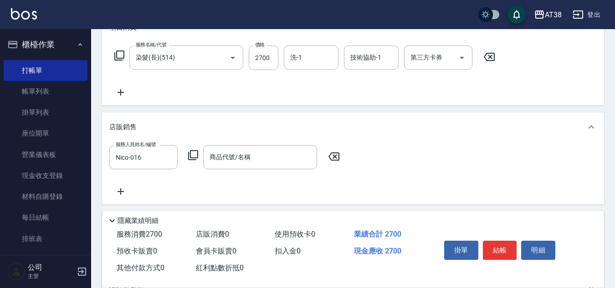
click at [196, 158] on icon at bounding box center [193, 155] width 11 height 11
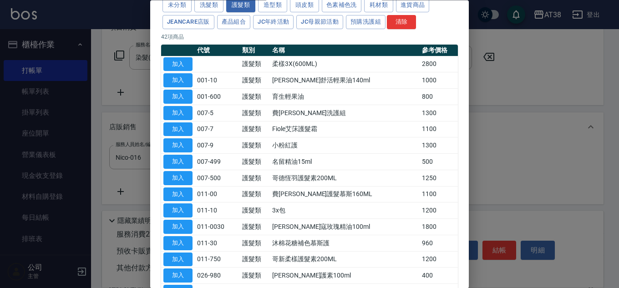
scroll to position [91, 0]
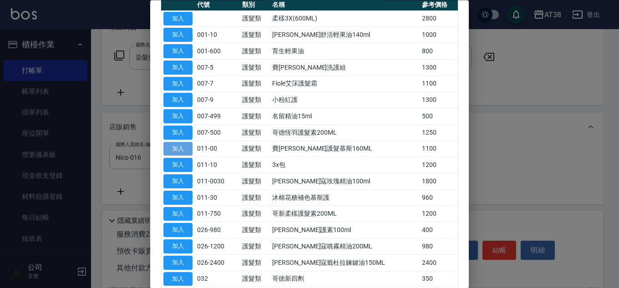
click at [180, 154] on button "加入" at bounding box center [177, 149] width 29 height 14
type input "費[PERSON_NAME]護髮慕斯160ML"
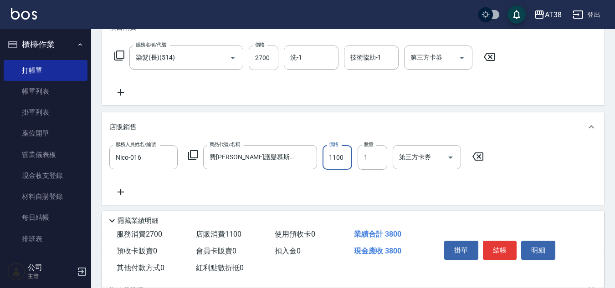
click at [337, 158] on input "1100" at bounding box center [337, 157] width 30 height 25
type input "900"
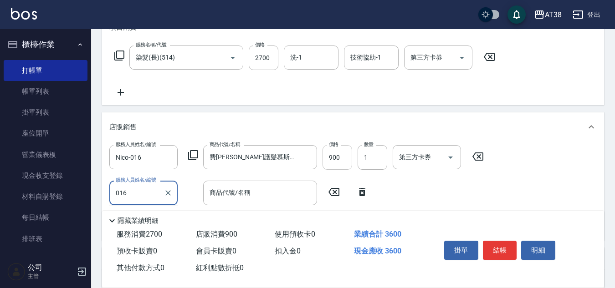
type input "Nico-016"
click at [194, 157] on icon at bounding box center [193, 155] width 11 height 11
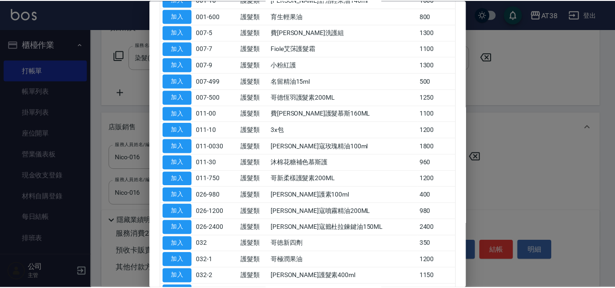
scroll to position [182, 0]
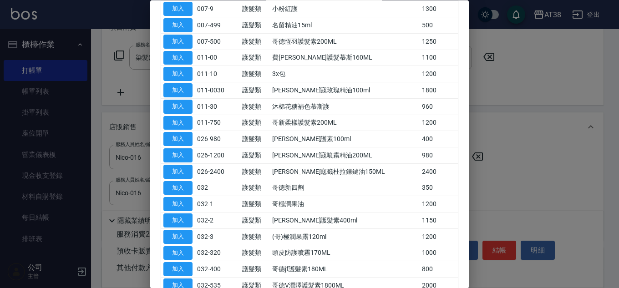
click at [180, 135] on button "加入" at bounding box center [177, 140] width 29 height 14
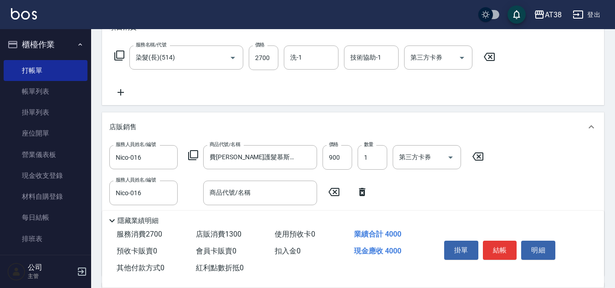
click at [361, 189] on icon at bounding box center [362, 192] width 6 height 8
type input "[PERSON_NAME]護素100ml"
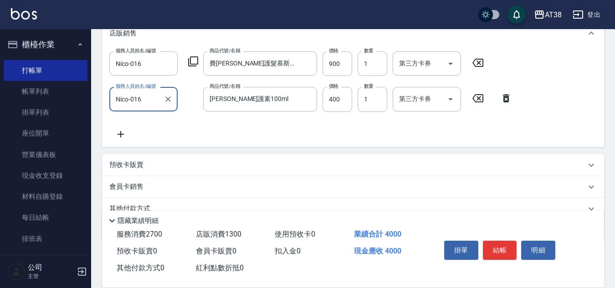
scroll to position [271, 0]
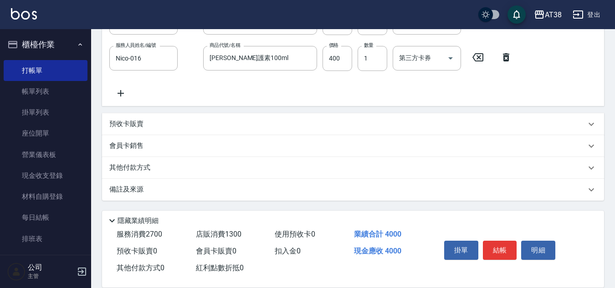
click at [119, 88] on icon at bounding box center [120, 93] width 23 height 11
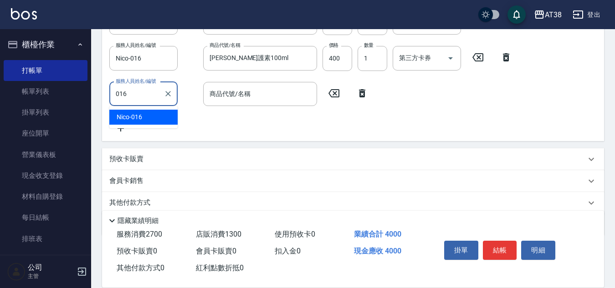
type input "Nico-016"
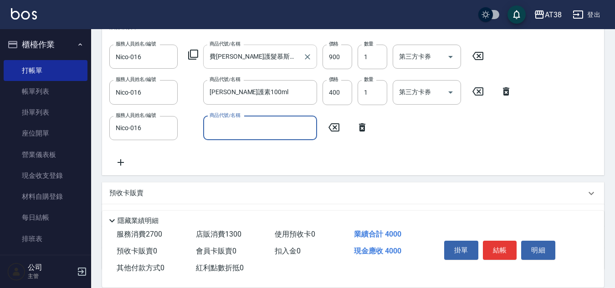
scroll to position [180, 0]
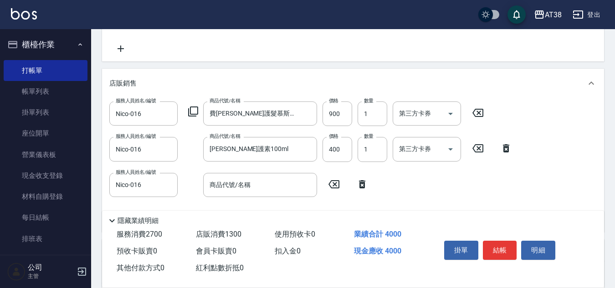
click at [191, 113] on icon at bounding box center [193, 112] width 10 height 10
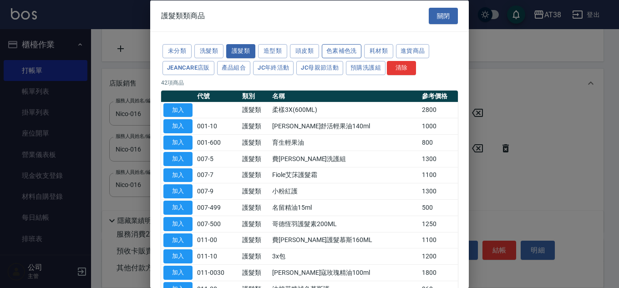
click at [327, 52] on button "色素補色洗" at bounding box center [342, 51] width 40 height 14
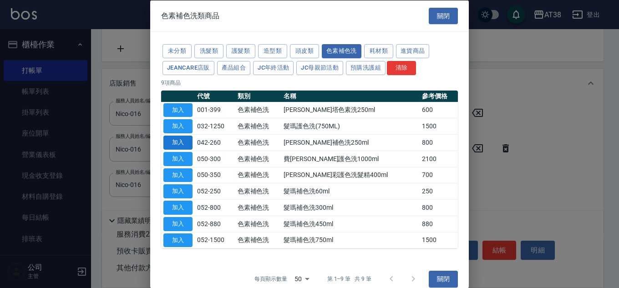
click at [182, 142] on button "加入" at bounding box center [177, 143] width 29 height 14
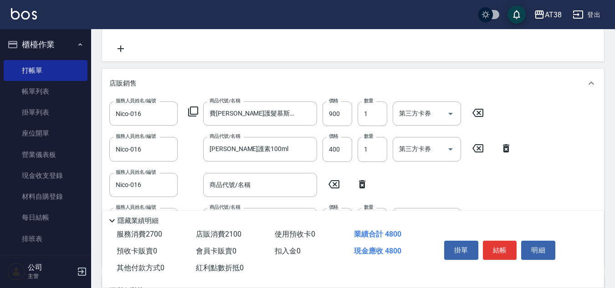
click at [365, 182] on icon at bounding box center [362, 184] width 23 height 11
type input "[PERSON_NAME]補色洗250ml"
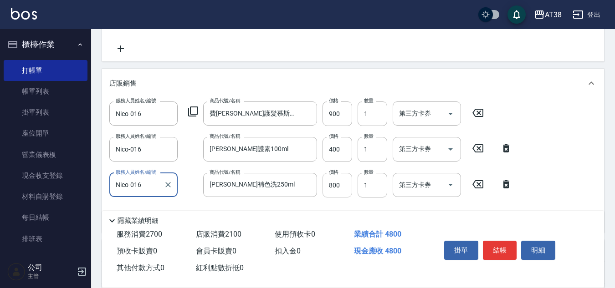
click at [347, 181] on input "800" at bounding box center [337, 185] width 30 height 25
type input "720"
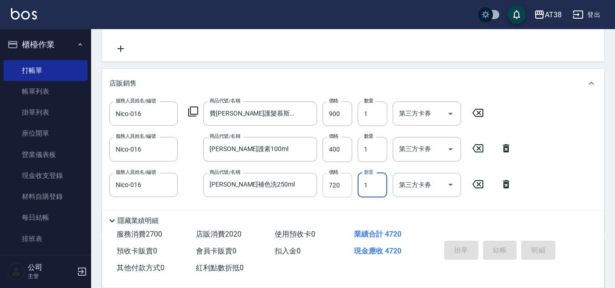
type input "[DATE] 19:51"
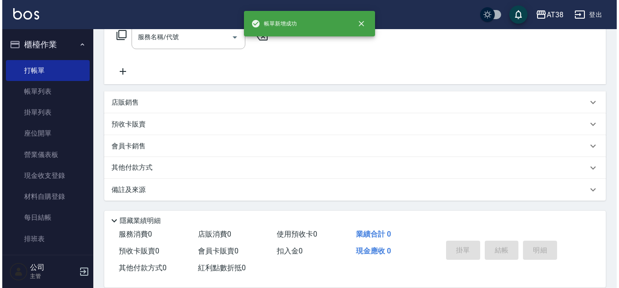
scroll to position [0, 0]
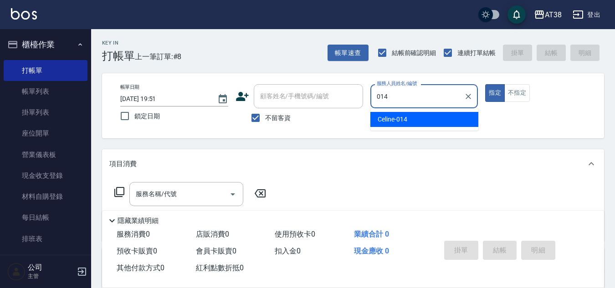
type input "Celine-014"
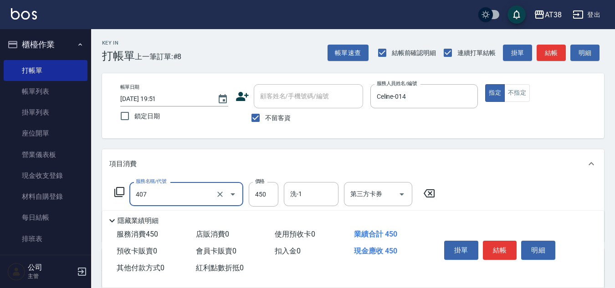
type input "剪髮(407)"
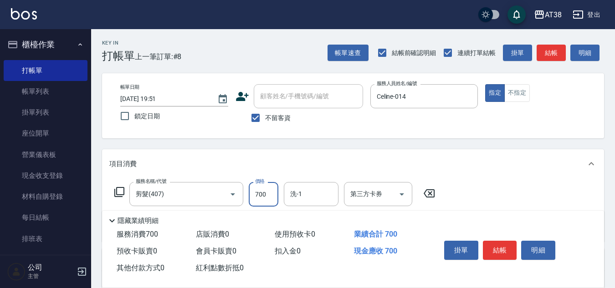
type input "700"
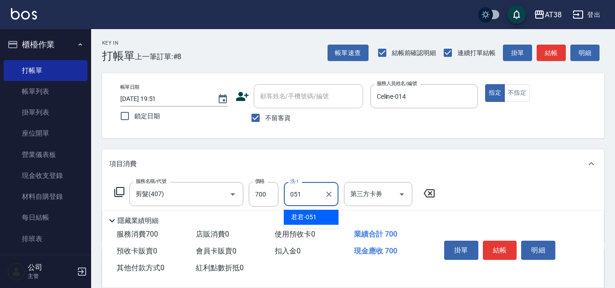
type input "君君-051"
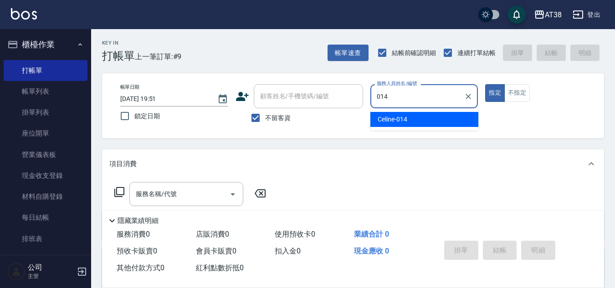
type input "Celine-014"
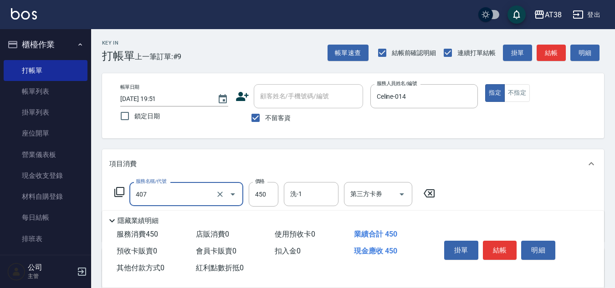
type input "剪髮(407)"
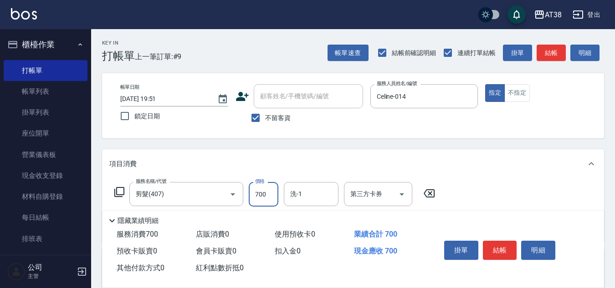
type input "700"
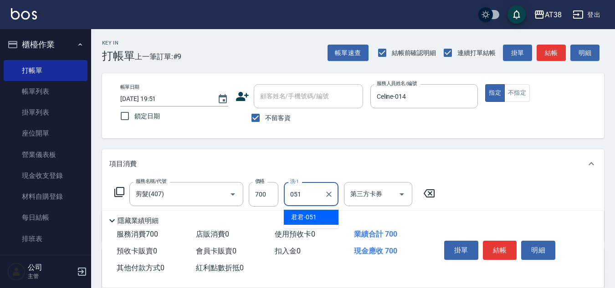
type input "君君-051"
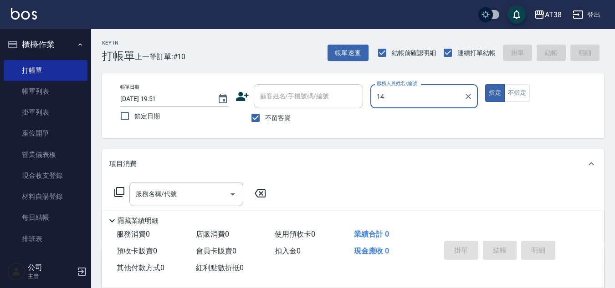
type input "14"
click at [485, 84] on button "指定" at bounding box center [495, 93] width 20 height 18
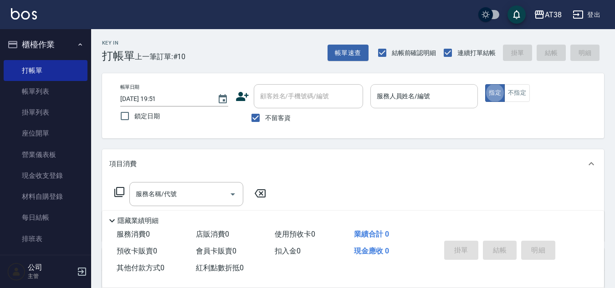
click at [385, 84] on div "服務人員姓名/編號" at bounding box center [424, 96] width 108 height 24
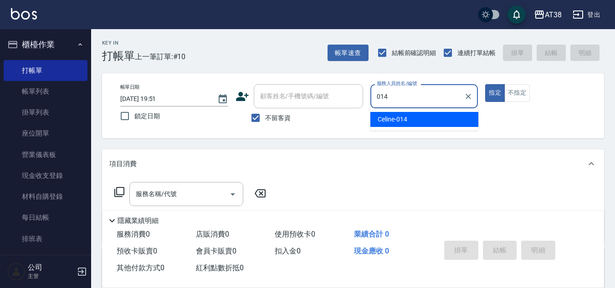
type input "Celine-014"
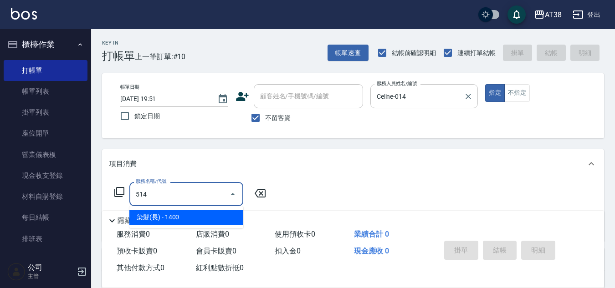
type input "染髮(長)(514)"
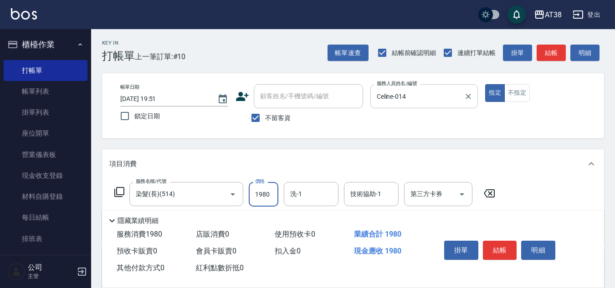
type input "1980"
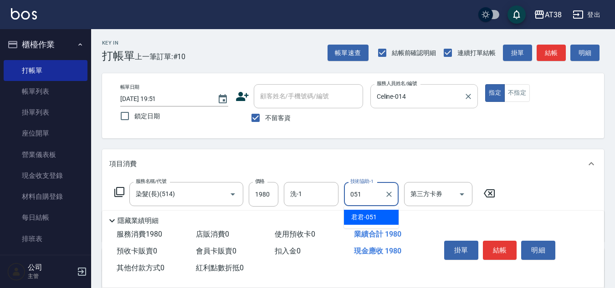
type input "君君-051"
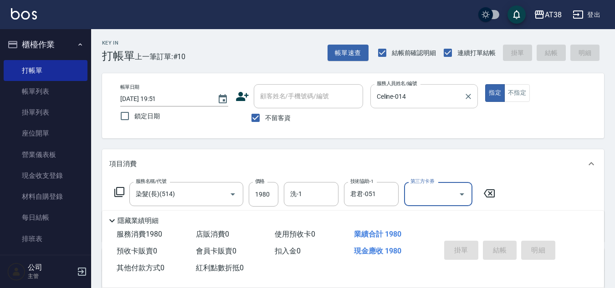
type input "[DATE] 19:52"
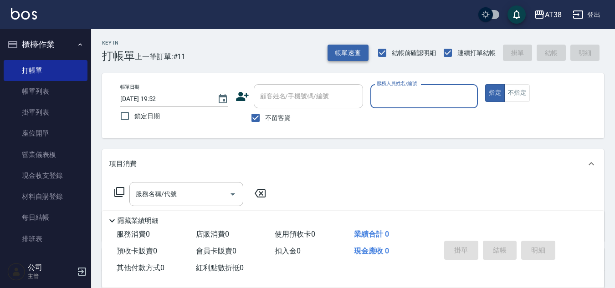
click at [349, 56] on button "帳單速查" at bounding box center [347, 53] width 41 height 17
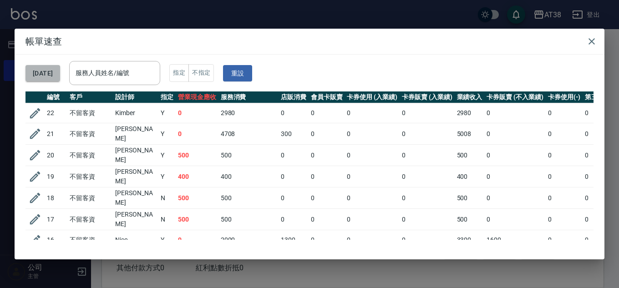
click at [60, 75] on button "[DATE]" at bounding box center [43, 73] width 35 height 17
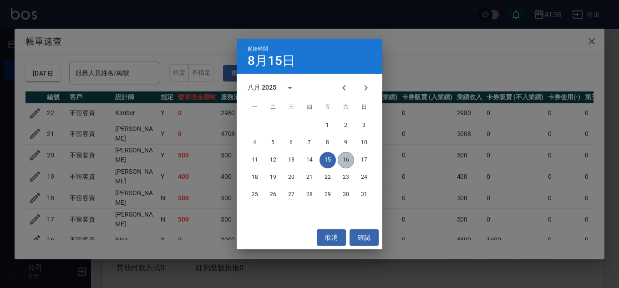
click at [343, 157] on button "16" at bounding box center [346, 160] width 16 height 16
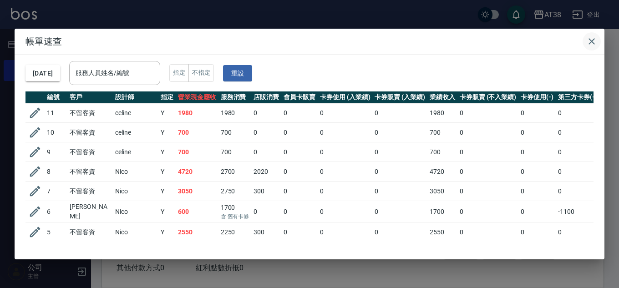
click at [595, 40] on icon "button" at bounding box center [592, 41] width 11 height 11
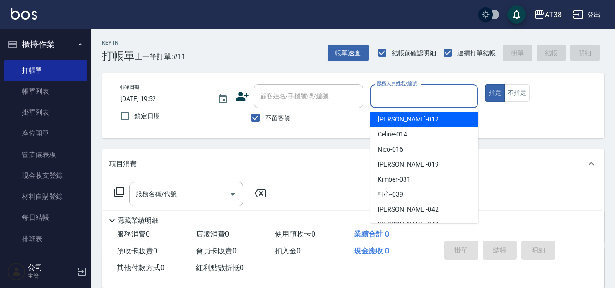
click at [444, 97] on input "服務人員姓名/編號" at bounding box center [424, 96] width 100 height 16
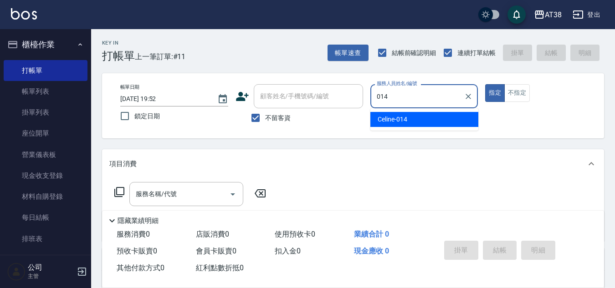
type input "Celine-014"
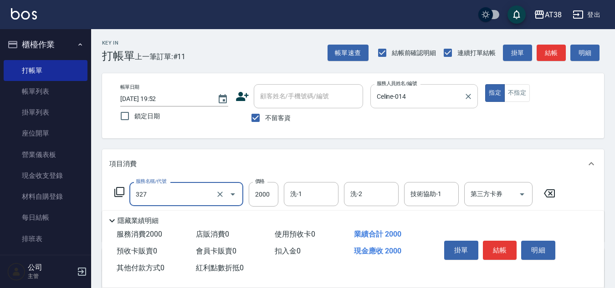
type input "溫塑燙(327)"
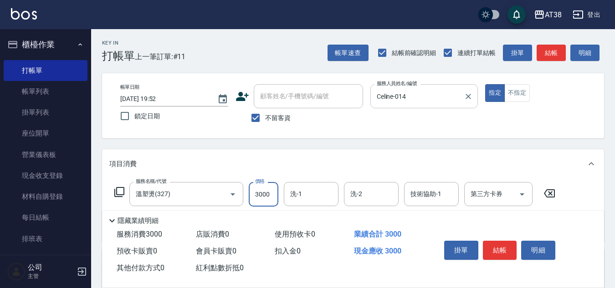
type input "3000"
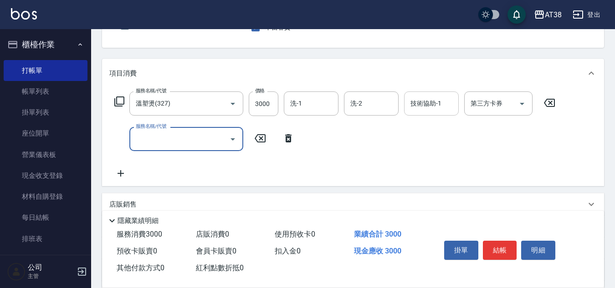
scroll to position [91, 0]
type input "染髮(長)(514)"
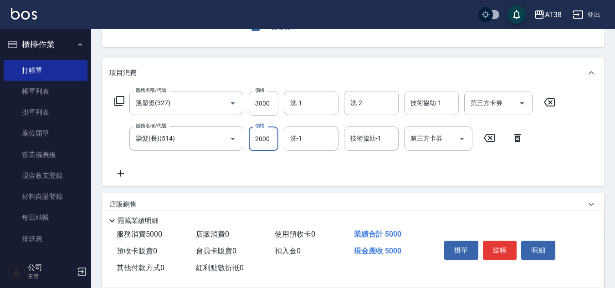
type input "2000"
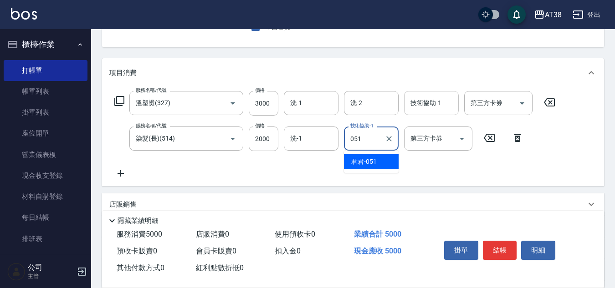
type input "君君-051"
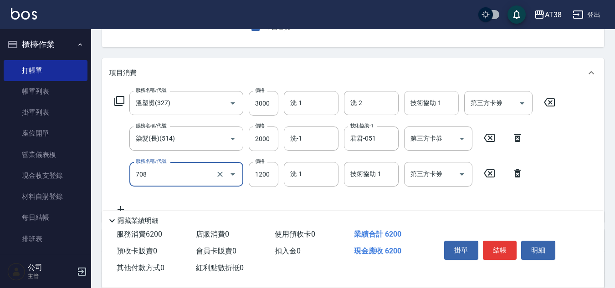
type input "哥德三劑護髮(708)"
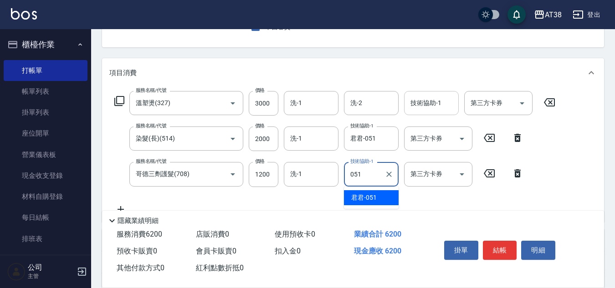
type input "君君-051"
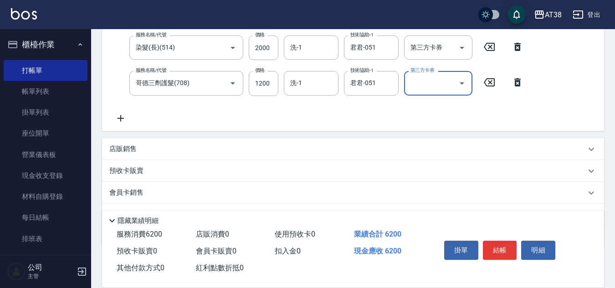
scroll to position [228, 0]
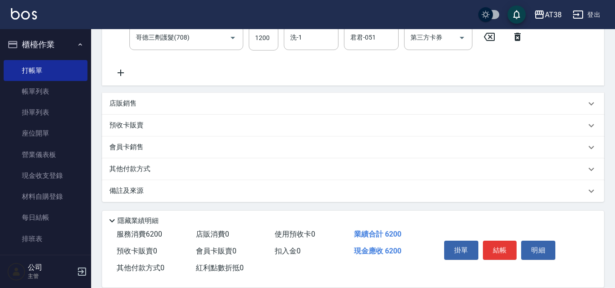
click at [113, 106] on p "店販銷售" at bounding box center [122, 104] width 27 height 10
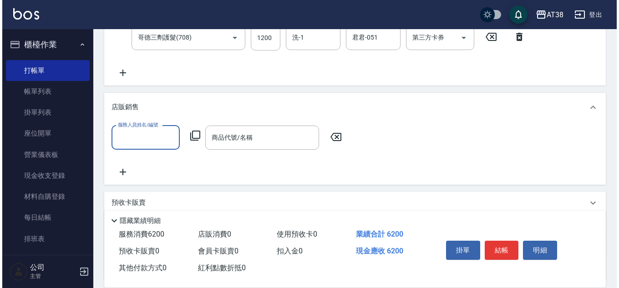
scroll to position [0, 0]
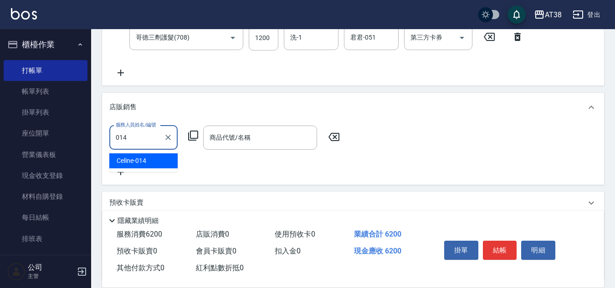
type input "Celine-014"
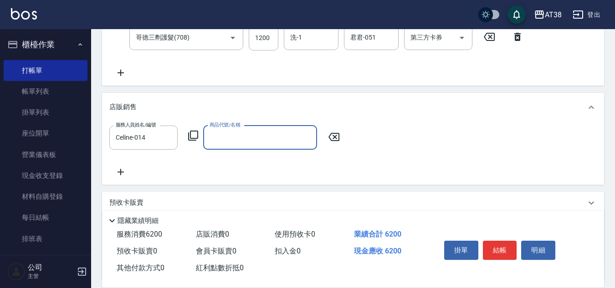
click at [196, 140] on icon at bounding box center [193, 136] width 10 height 10
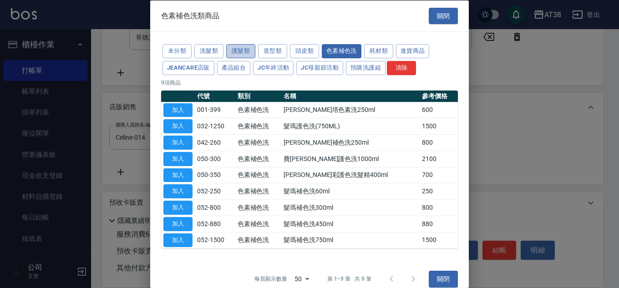
click at [241, 51] on button "護髮類" at bounding box center [240, 51] width 29 height 14
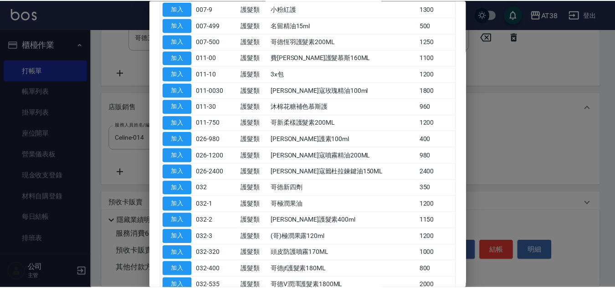
scroll to position [228, 0]
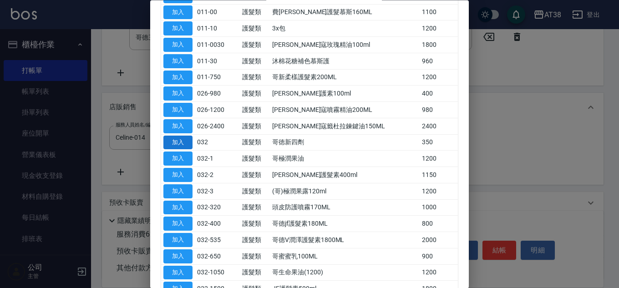
click at [174, 144] on button "加入" at bounding box center [177, 143] width 29 height 14
type input "哥徳新四劑"
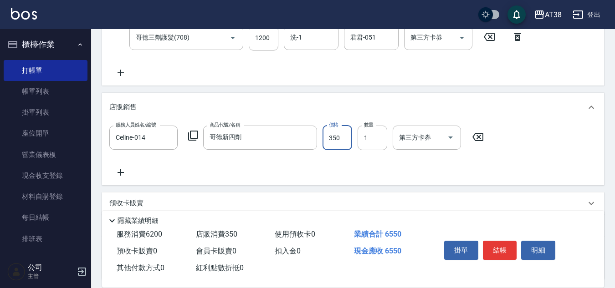
click at [340, 142] on input "350" at bounding box center [337, 138] width 30 height 25
type input "300"
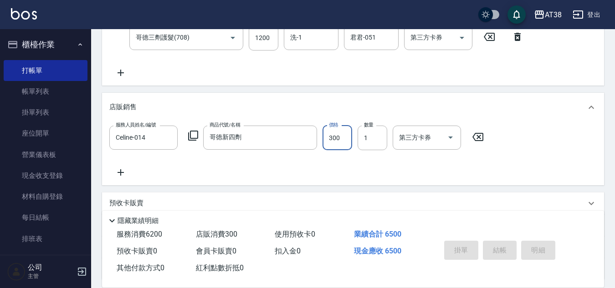
type input "[DATE] 19:53"
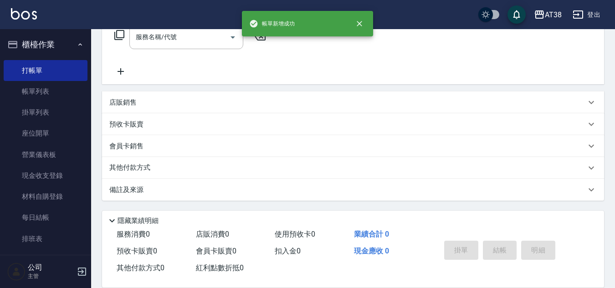
scroll to position [0, 0]
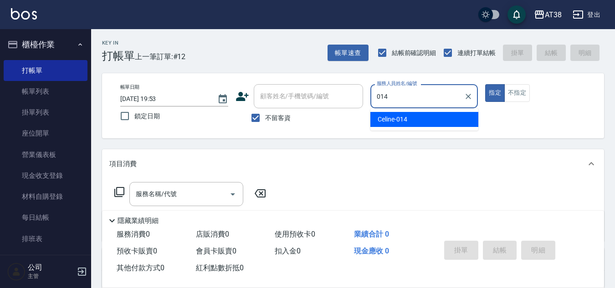
type input "Celine-014"
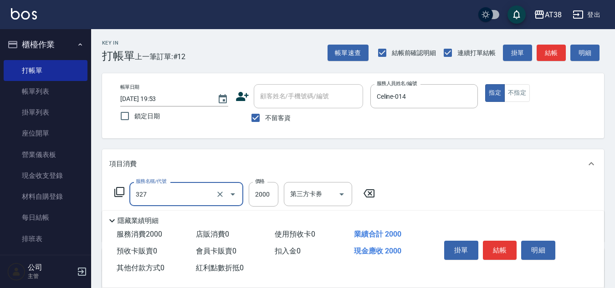
type input "溫塑燙(327)"
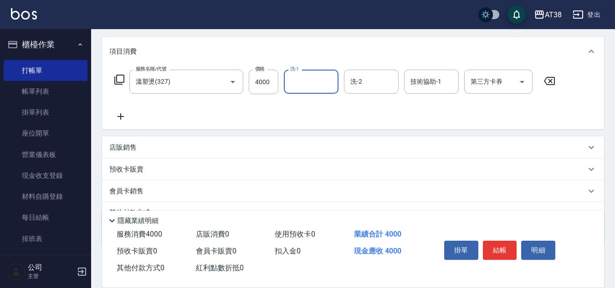
scroll to position [91, 0]
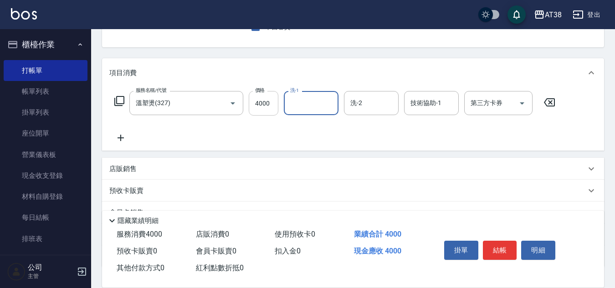
click at [270, 105] on input "4000" at bounding box center [264, 103] width 30 height 25
type input "2800"
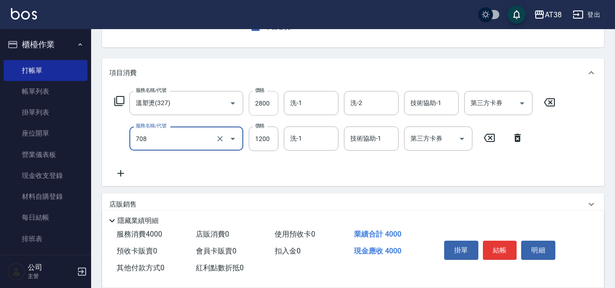
type input "哥德三劑護髮(708)"
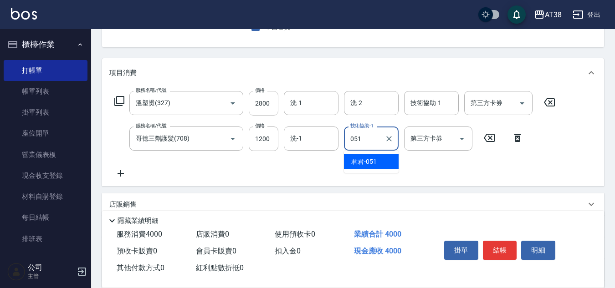
type input "君君-051"
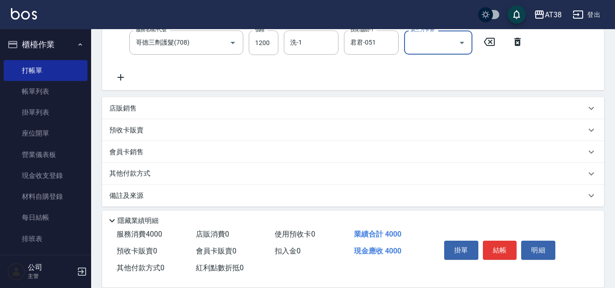
scroll to position [193, 0]
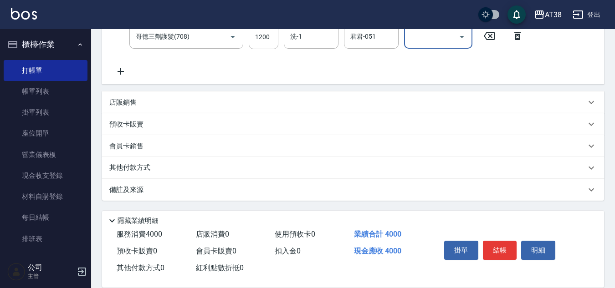
click at [127, 100] on p "店販銷售" at bounding box center [122, 103] width 27 height 10
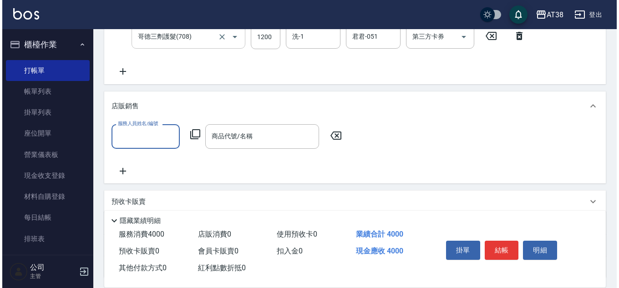
scroll to position [0, 0]
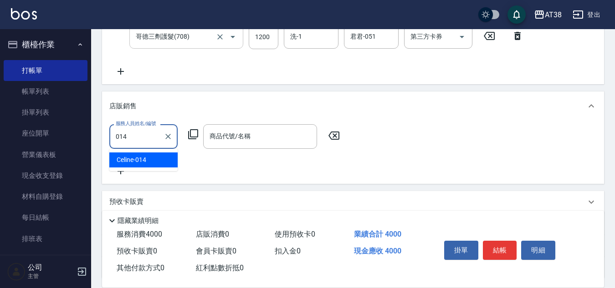
type input "Celine-014"
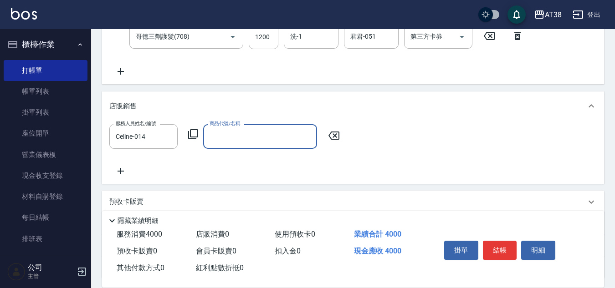
click at [190, 135] on icon at bounding box center [193, 134] width 10 height 10
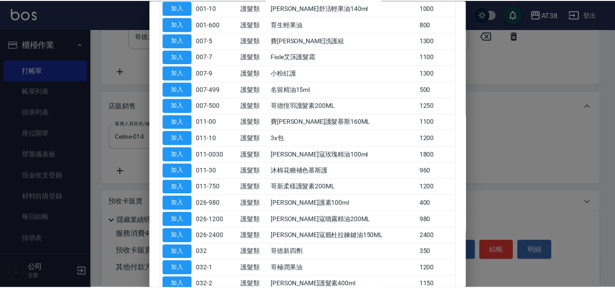
scroll to position [228, 0]
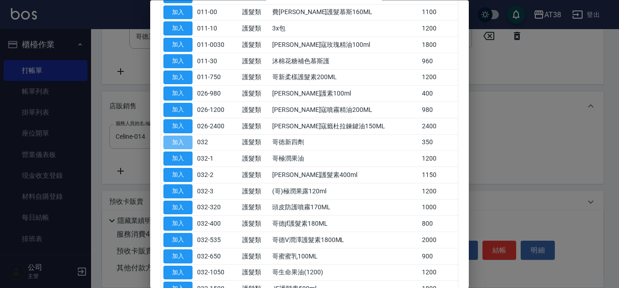
click at [174, 146] on button "加入" at bounding box center [177, 143] width 29 height 14
type input "哥徳新四劑"
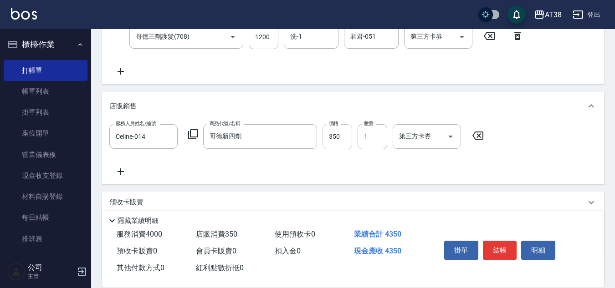
click at [333, 141] on input "350" at bounding box center [337, 136] width 30 height 25
type input "300"
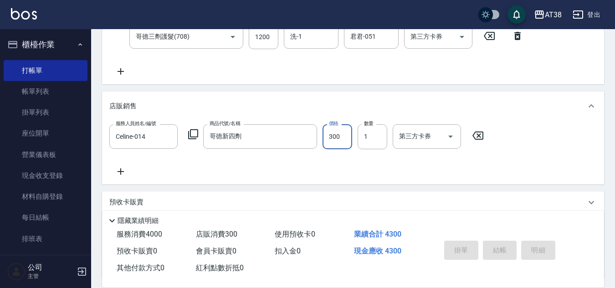
type input "[DATE] 19:54"
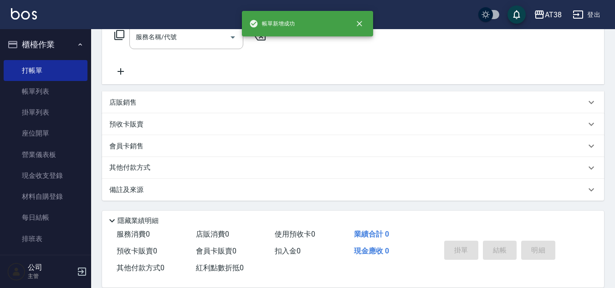
scroll to position [0, 0]
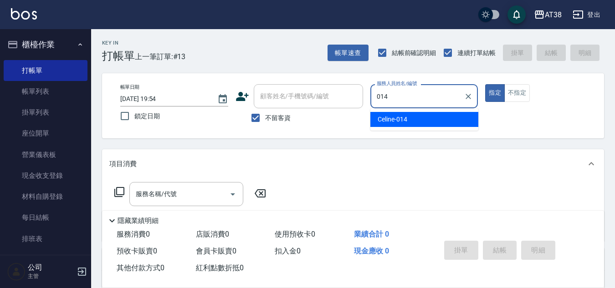
type input "Celine-014"
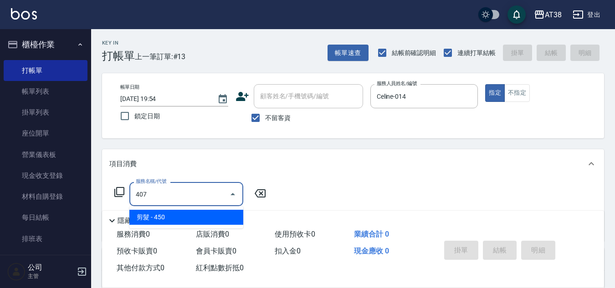
type input "剪髮(407)"
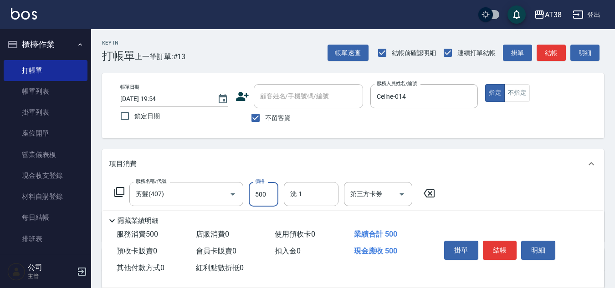
type input "500"
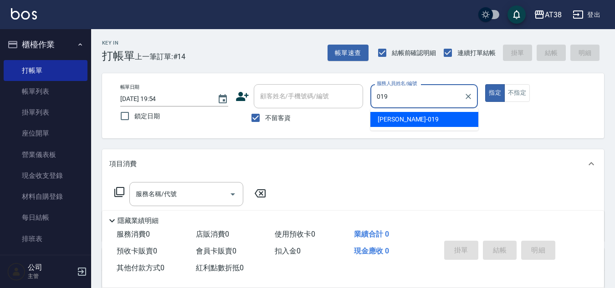
type input "[PERSON_NAME]-019"
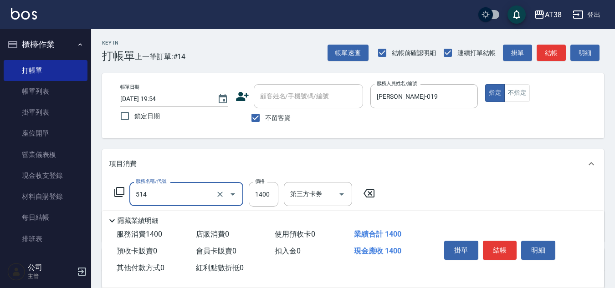
type input "染髮(長)(514)"
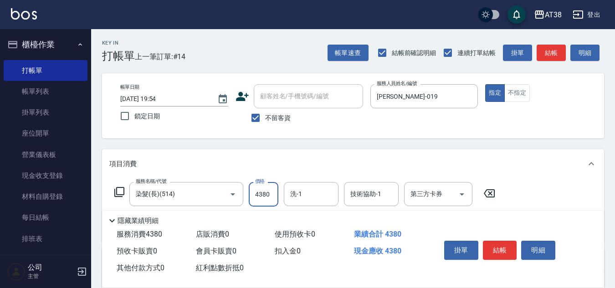
type input "4380"
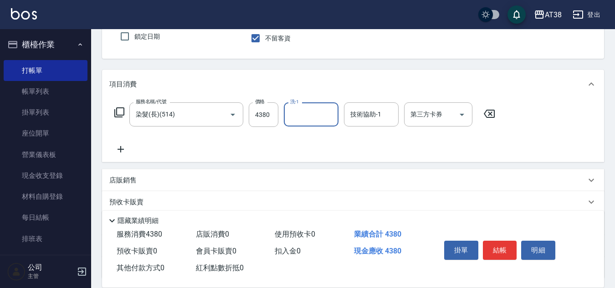
scroll to position [137, 0]
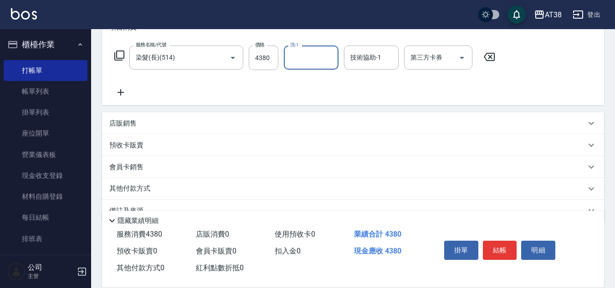
click at [128, 128] on div "店販銷售" at bounding box center [353, 123] width 502 height 22
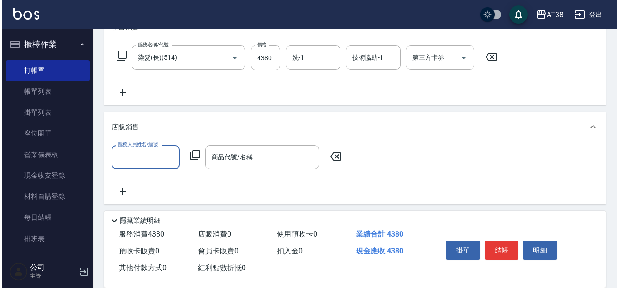
scroll to position [0, 0]
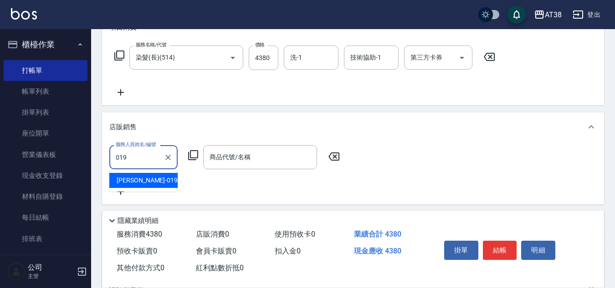
type input "[PERSON_NAME]-019"
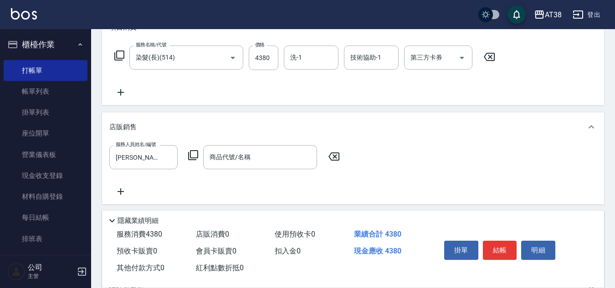
click at [190, 159] on icon at bounding box center [193, 155] width 11 height 11
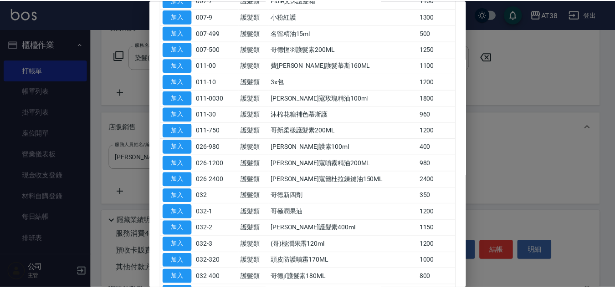
scroll to position [228, 0]
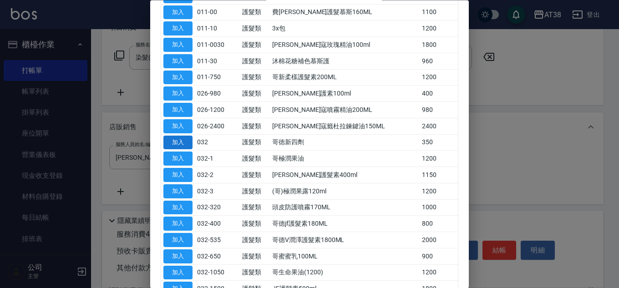
click at [183, 143] on button "加入" at bounding box center [177, 143] width 29 height 14
type input "哥徳新四劑"
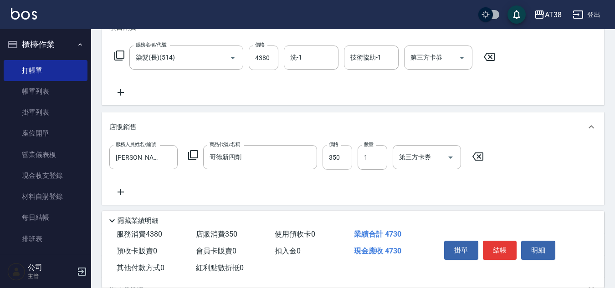
click at [350, 162] on input "350" at bounding box center [337, 157] width 30 height 25
type input "300"
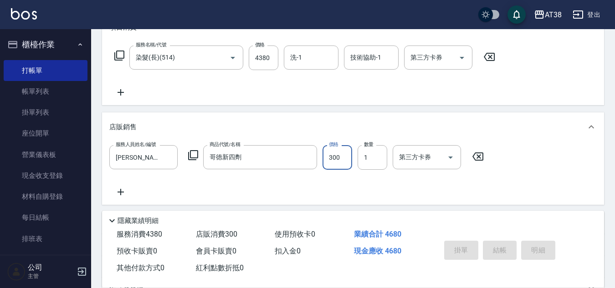
type input "[DATE] 19:55"
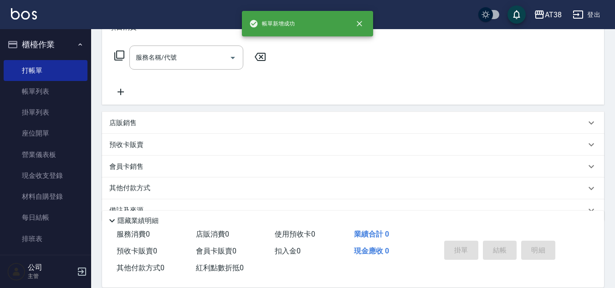
scroll to position [0, 0]
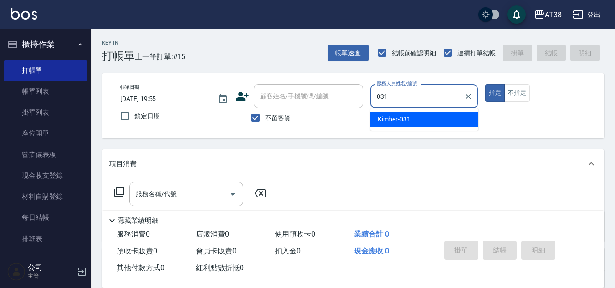
type input "Kimber-031"
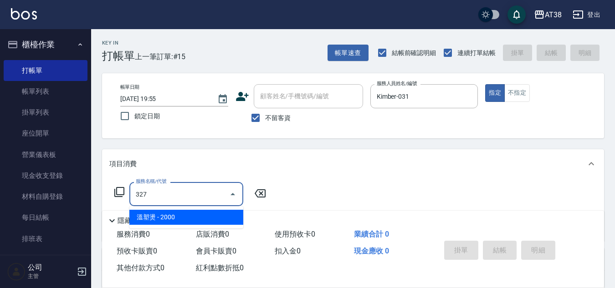
type input "溫塑燙(327)"
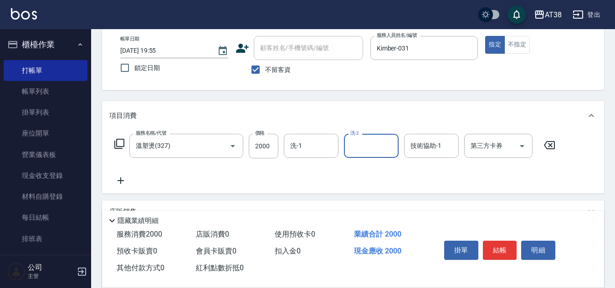
scroll to position [91, 0]
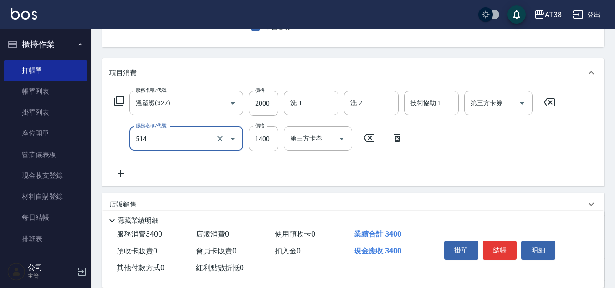
type input "染髮(長)(514)"
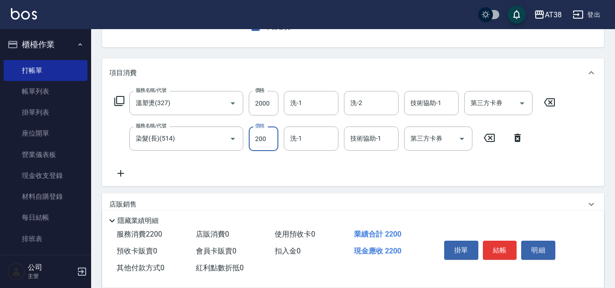
type input "2000"
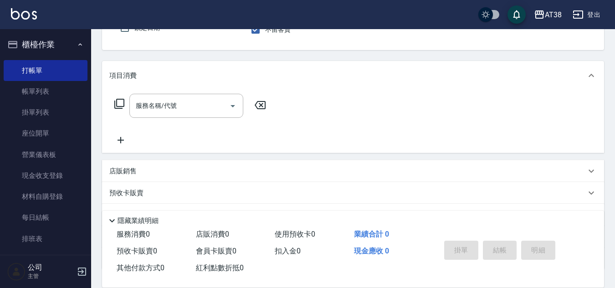
scroll to position [0, 0]
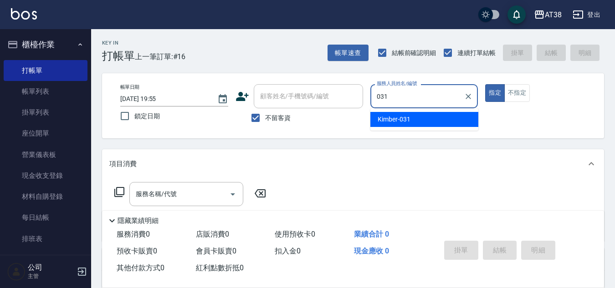
type input "Kimber-031"
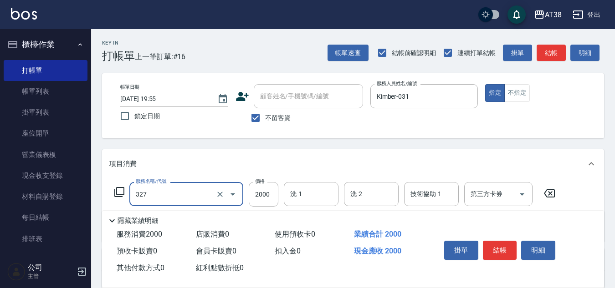
type input "溫塑燙(327)"
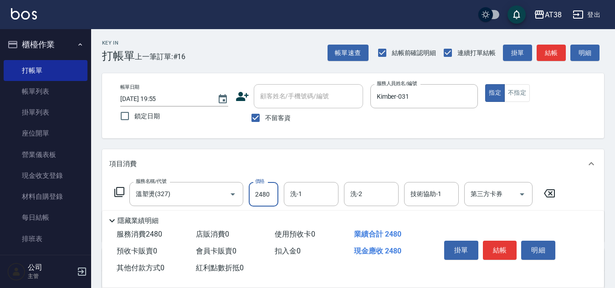
type input "2480"
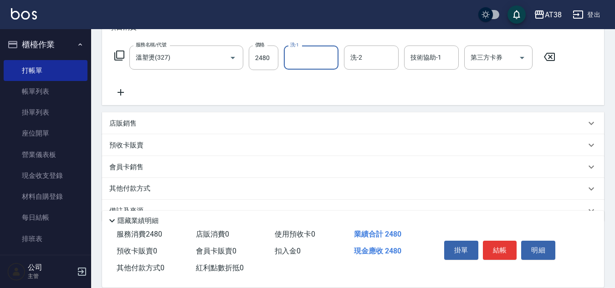
scroll to position [158, 0]
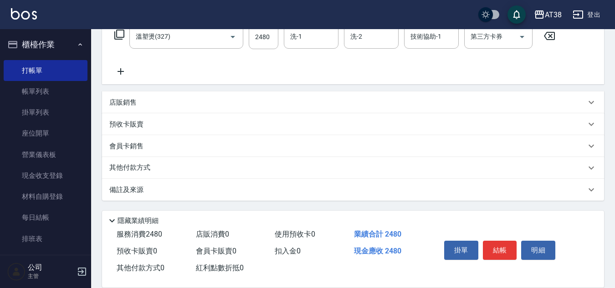
click at [123, 172] on p "其他付款方式" at bounding box center [132, 168] width 46 height 10
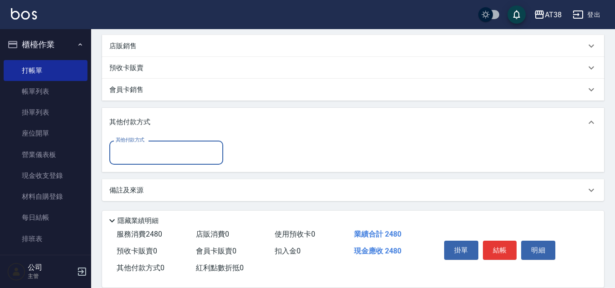
scroll to position [214, 0]
click at [129, 165] on div "其他付款方式 其他付款方式" at bounding box center [353, 154] width 502 height 35
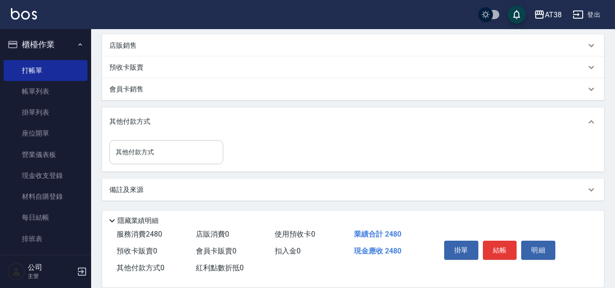
click at [128, 148] on div "其他付款方式 其他付款方式" at bounding box center [166, 152] width 114 height 24
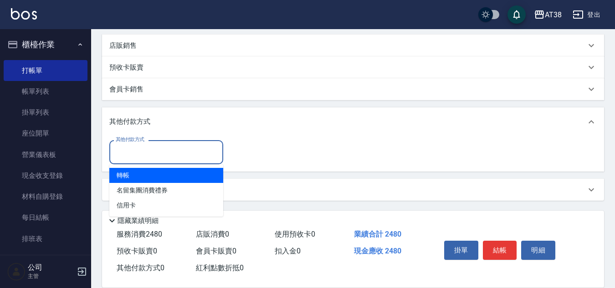
click at [121, 179] on span "轉帳" at bounding box center [166, 175] width 114 height 15
type input "轉帳"
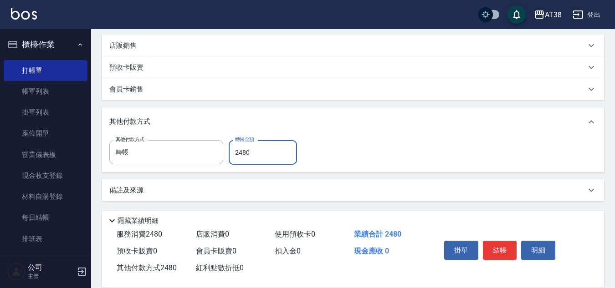
type input "2480"
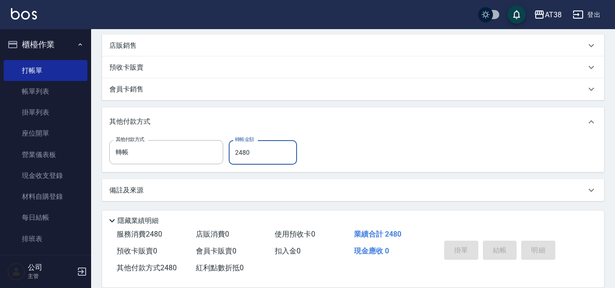
type input "[DATE] 19:56"
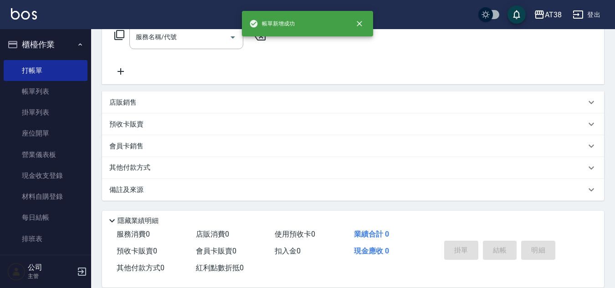
scroll to position [0, 0]
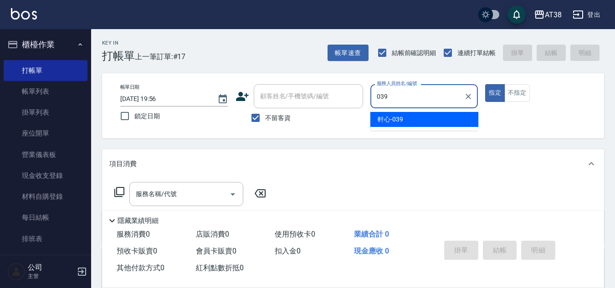
type input "軒心-039"
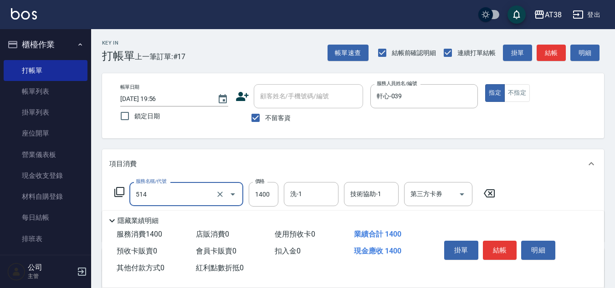
type input "染髮(長)(514)"
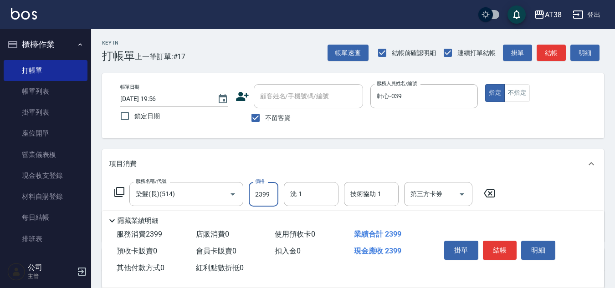
type input "2399"
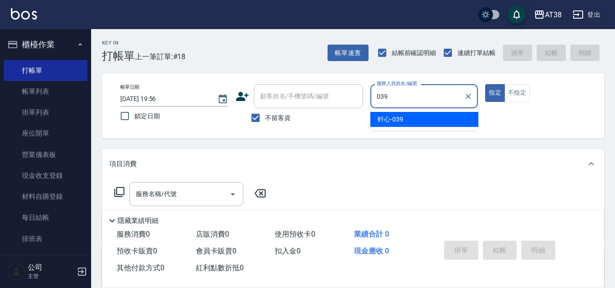
type input "軒心-039"
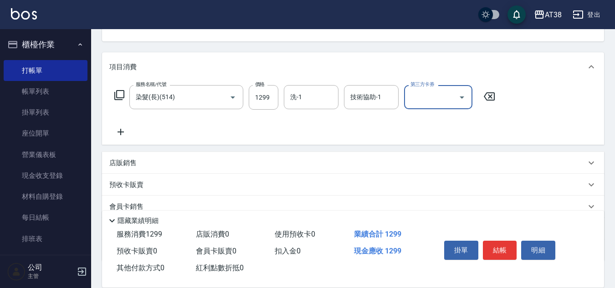
scroll to position [137, 0]
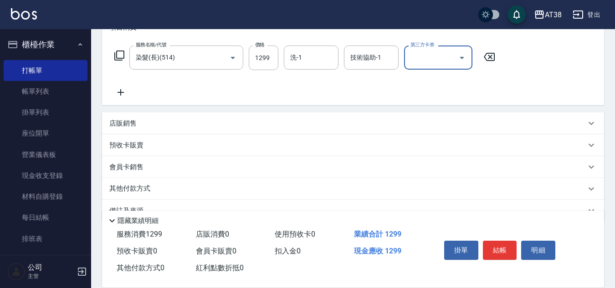
click at [116, 125] on p "店販銷售" at bounding box center [122, 124] width 27 height 10
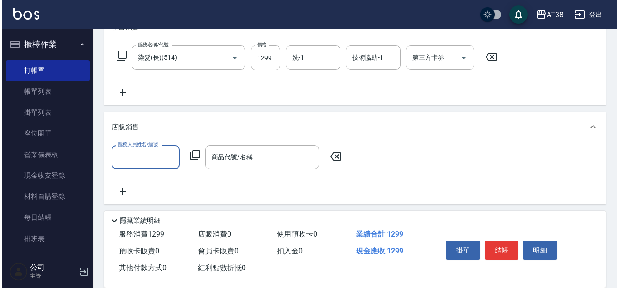
scroll to position [0, 0]
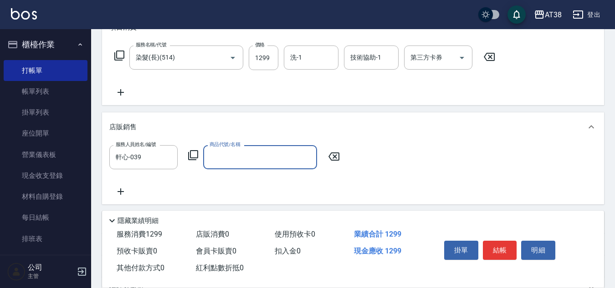
click at [193, 156] on icon at bounding box center [193, 155] width 11 height 11
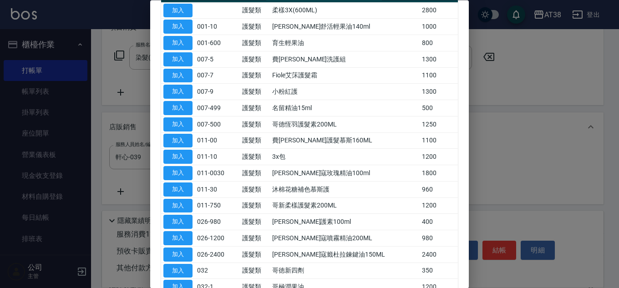
scroll to position [137, 0]
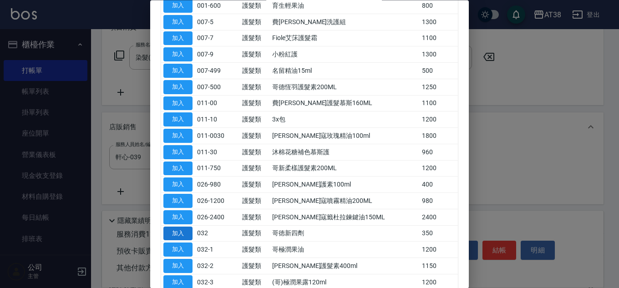
click at [180, 229] on button "加入" at bounding box center [177, 234] width 29 height 14
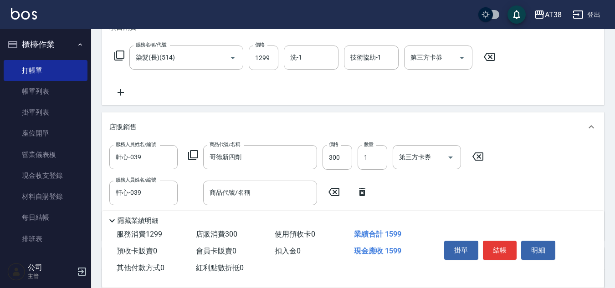
click at [189, 150] on icon at bounding box center [193, 155] width 11 height 11
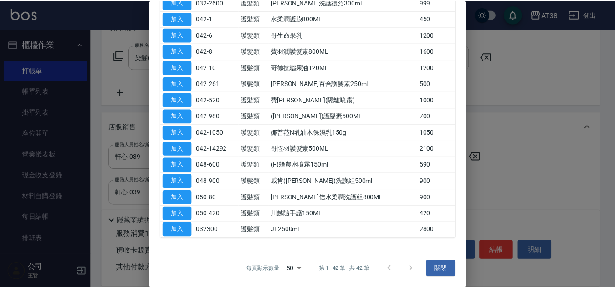
scroll to position [547, 0]
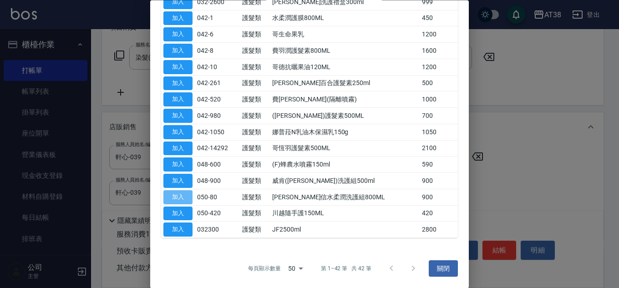
click at [181, 200] on button "加入" at bounding box center [177, 197] width 29 height 14
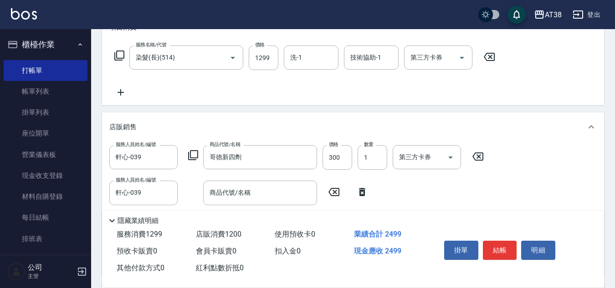
click at [365, 191] on icon at bounding box center [362, 192] width 6 height 8
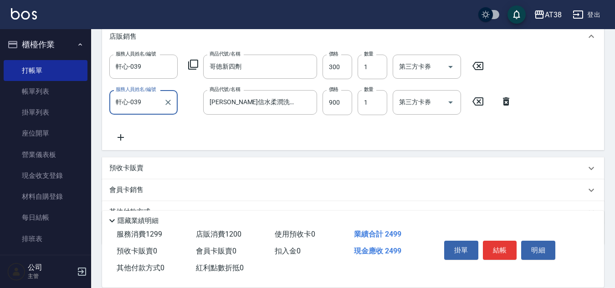
scroll to position [228, 0]
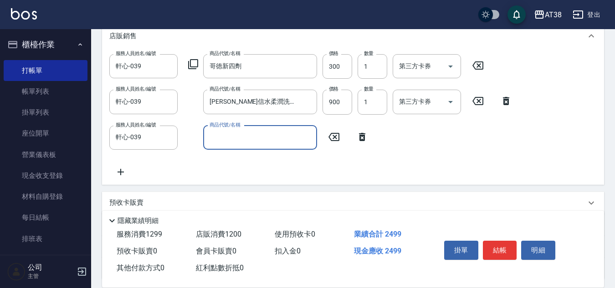
click at [193, 60] on icon at bounding box center [193, 64] width 11 height 11
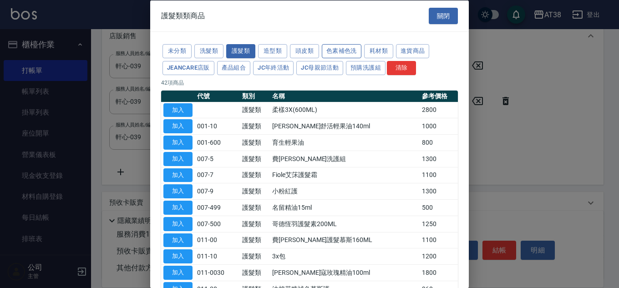
click at [327, 46] on button "色素補色洗" at bounding box center [342, 51] width 40 height 14
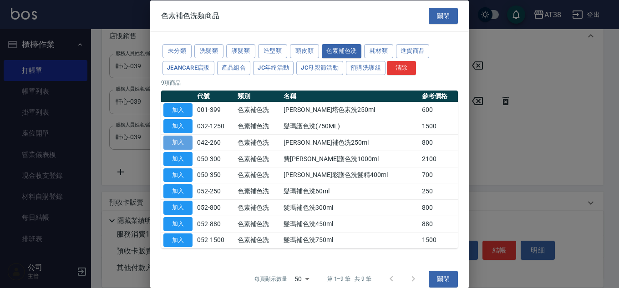
click at [184, 138] on button "加入" at bounding box center [177, 143] width 29 height 14
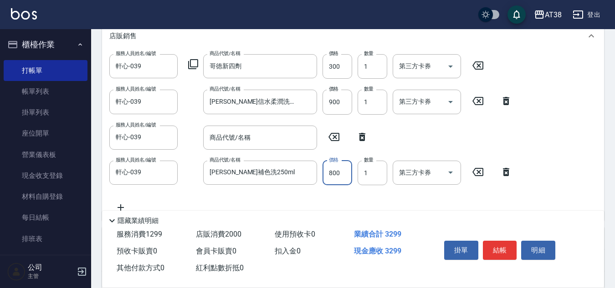
click at [325, 175] on input "800" at bounding box center [337, 173] width 30 height 25
click at [363, 136] on icon at bounding box center [362, 137] width 6 height 8
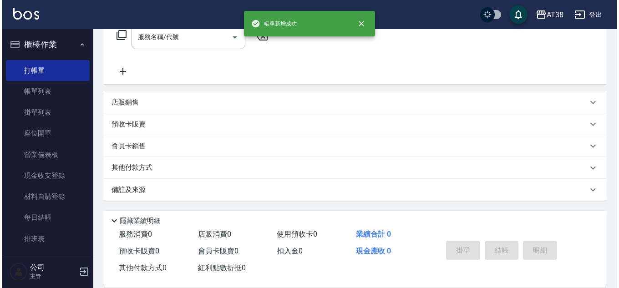
scroll to position [0, 0]
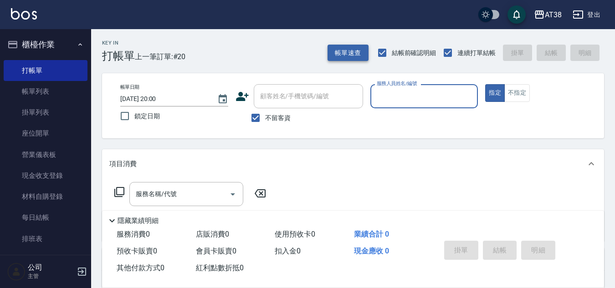
click at [341, 51] on button "帳單速查" at bounding box center [347, 53] width 41 height 17
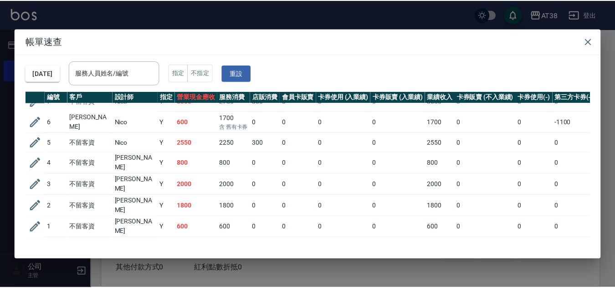
scroll to position [275, 0]
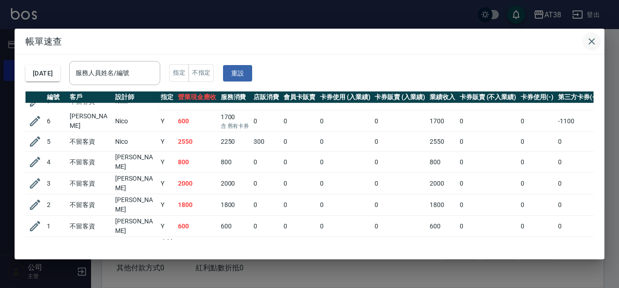
click at [593, 40] on icon "button" at bounding box center [592, 41] width 6 height 6
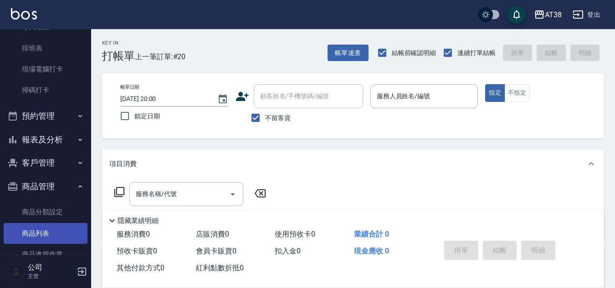
scroll to position [182, 0]
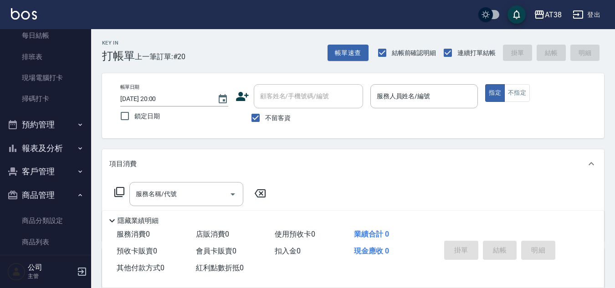
click at [34, 143] on button "報表及分析" at bounding box center [46, 149] width 84 height 24
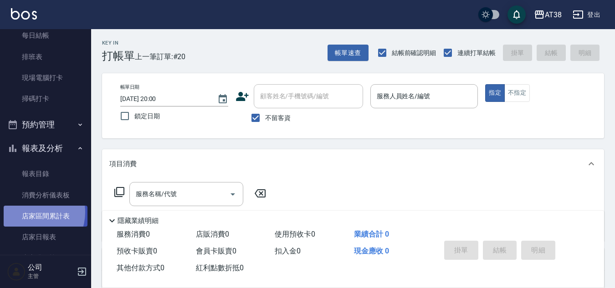
click at [32, 213] on link "店家區間累計表" at bounding box center [46, 216] width 84 height 21
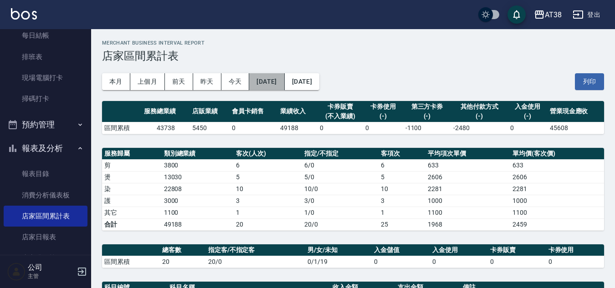
click at [283, 77] on button "[DATE]" at bounding box center [266, 81] width 35 height 17
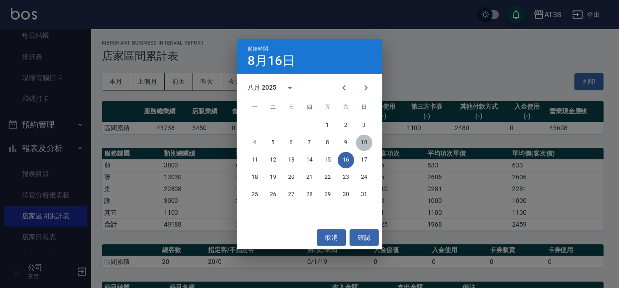
click at [363, 144] on button "10" at bounding box center [364, 143] width 16 height 16
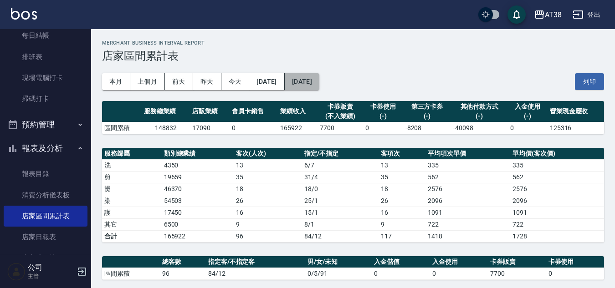
click at [316, 86] on button "[DATE]" at bounding box center [302, 81] width 35 height 17
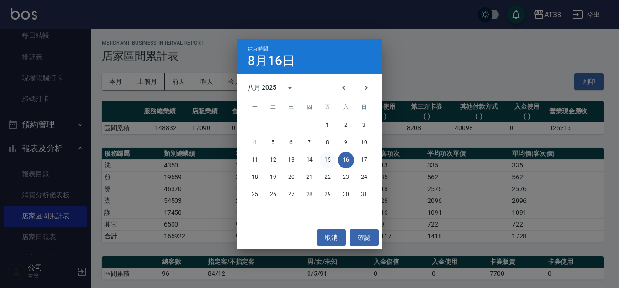
click at [326, 156] on button "15" at bounding box center [328, 160] width 16 height 16
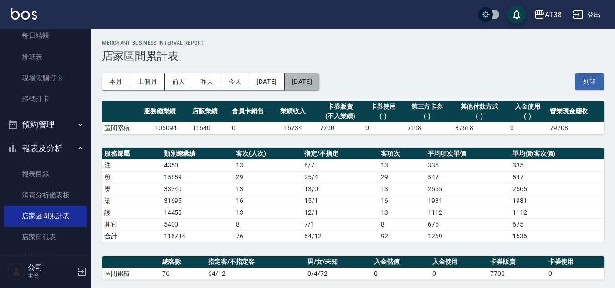
click at [319, 85] on button "[DATE]" at bounding box center [302, 81] width 35 height 17
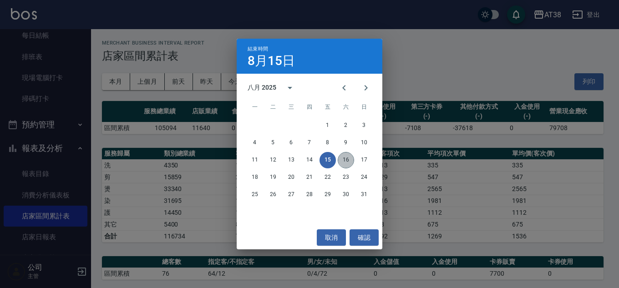
click at [347, 158] on button "16" at bounding box center [346, 160] width 16 height 16
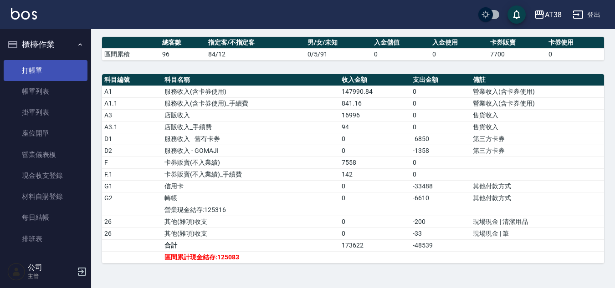
click at [30, 72] on link "打帳單" at bounding box center [46, 70] width 84 height 21
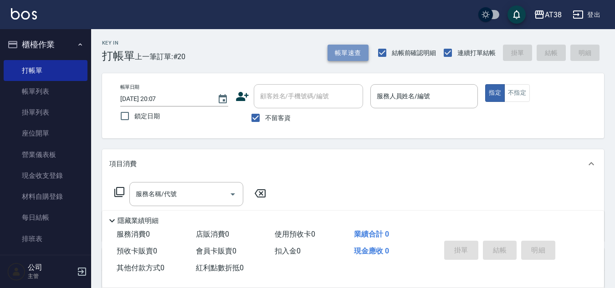
click at [344, 45] on button "帳單速查" at bounding box center [347, 53] width 41 height 17
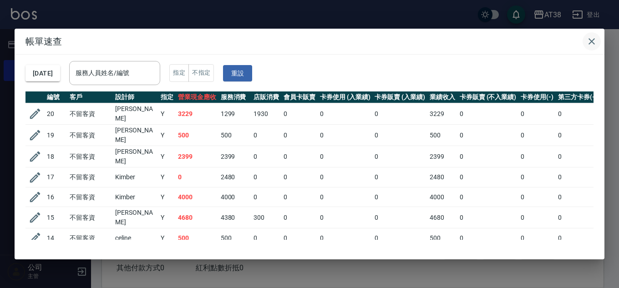
click at [589, 41] on icon "button" at bounding box center [592, 41] width 11 height 11
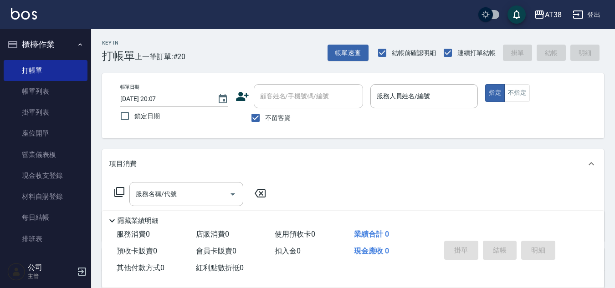
click at [600, 12] on button "登出" at bounding box center [586, 14] width 35 height 17
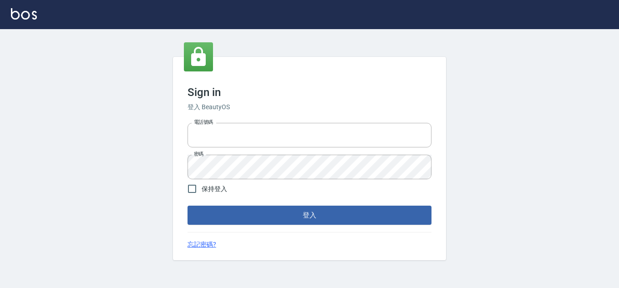
type input "28822767"
click at [196, 193] on input "保持登入" at bounding box center [192, 188] width 19 height 19
checkbox input "true"
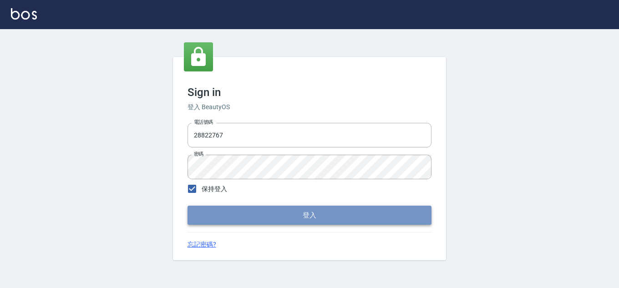
click at [196, 212] on button "登入" at bounding box center [310, 215] width 244 height 19
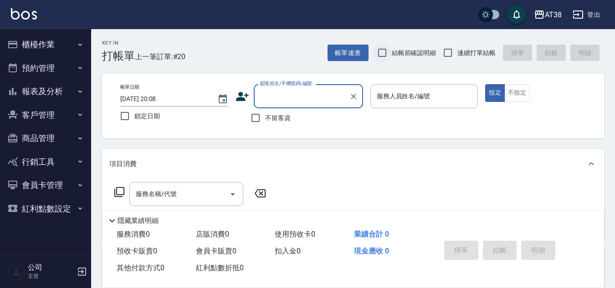
click at [378, 53] on input "結帳前確認明細" at bounding box center [382, 52] width 19 height 19
checkbox input "true"
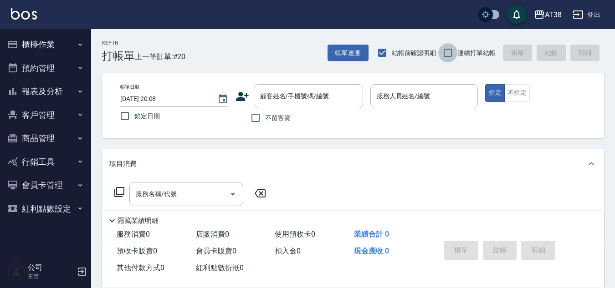
click at [447, 51] on input "連續打單結帳" at bounding box center [447, 52] width 19 height 19
checkbox input "true"
click at [253, 116] on input "不留客資" at bounding box center [255, 117] width 19 height 19
checkbox input "true"
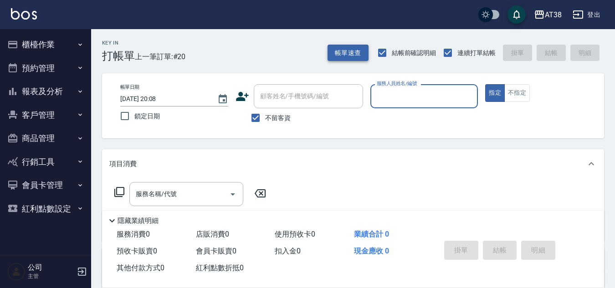
click at [352, 52] on button "帳單速查" at bounding box center [347, 53] width 41 height 17
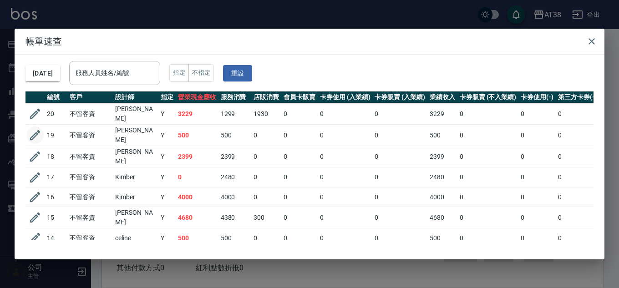
click at [38, 131] on icon "button" at bounding box center [35, 135] width 14 height 14
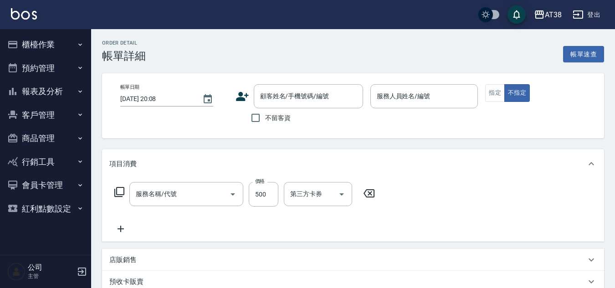
type input "[DATE] 19:56"
checkbox input "true"
type input "軒心-039"
type input "剪髮(407)"
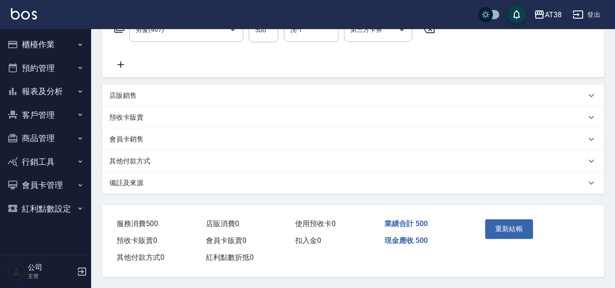
scroll to position [168, 0]
click at [121, 91] on p "店販銷售" at bounding box center [122, 96] width 27 height 10
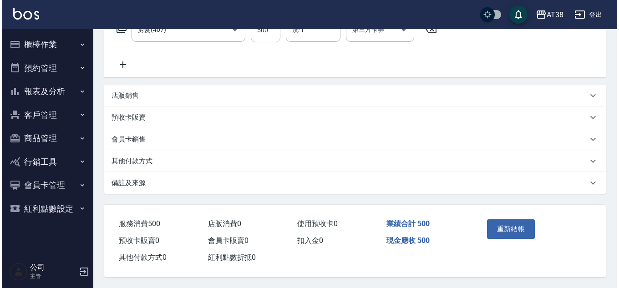
scroll to position [0, 0]
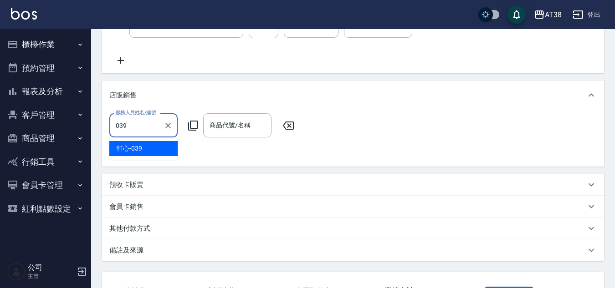
type input "軒心-039"
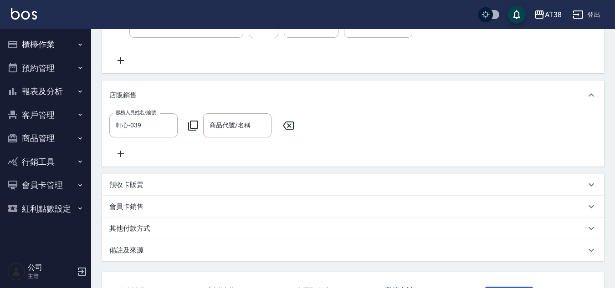
click at [191, 127] on icon at bounding box center [193, 125] width 11 height 11
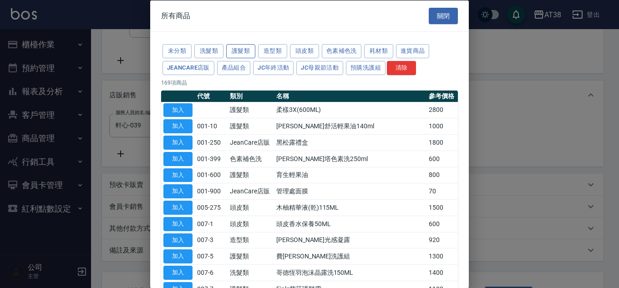
click at [248, 51] on button "護髮類" at bounding box center [240, 51] width 29 height 14
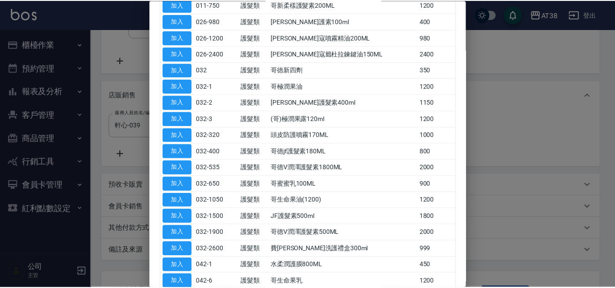
scroll to position [319, 0]
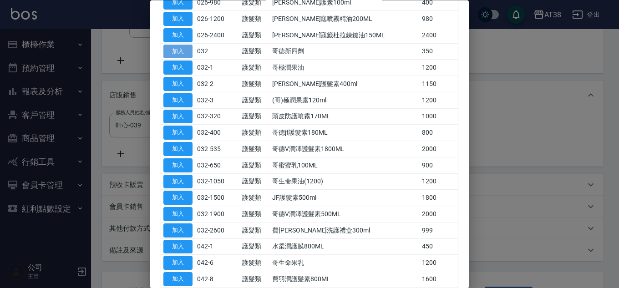
click at [176, 50] on button "加入" at bounding box center [177, 52] width 29 height 14
type input "哥徳新四劑"
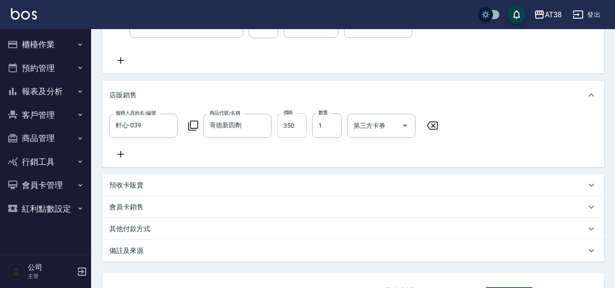
click at [296, 133] on input "350" at bounding box center [292, 125] width 30 height 25
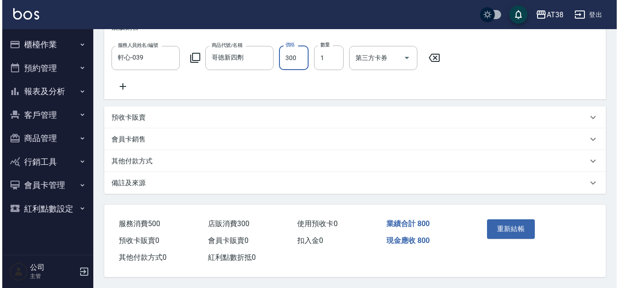
scroll to position [247, 0]
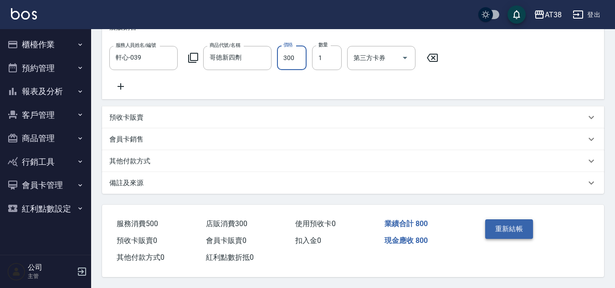
type input "300"
click at [502, 225] on button "重新結帳" at bounding box center [509, 228] width 48 height 19
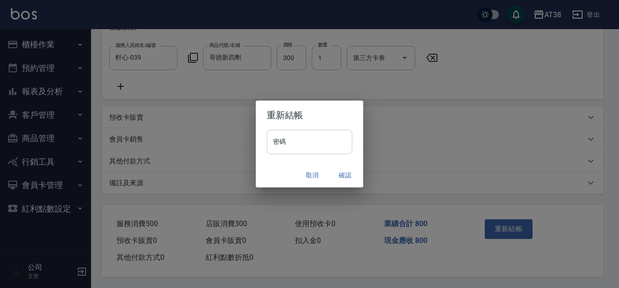
click at [306, 153] on input "密碼" at bounding box center [310, 142] width 86 height 25
type input "******"
click at [342, 170] on button "確認" at bounding box center [345, 175] width 29 height 17
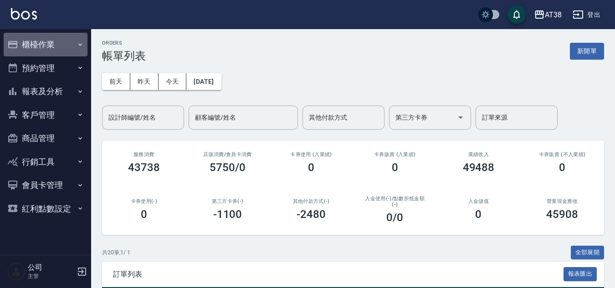
click at [23, 43] on button "櫃檯作業" at bounding box center [46, 45] width 84 height 24
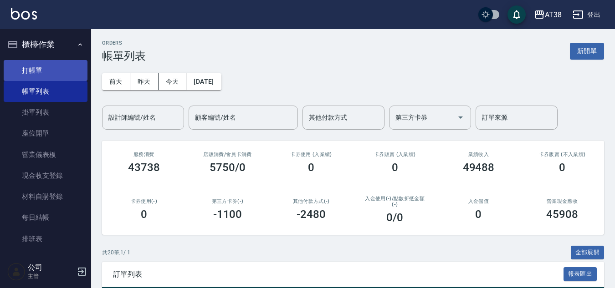
click at [31, 69] on link "打帳單" at bounding box center [46, 70] width 84 height 21
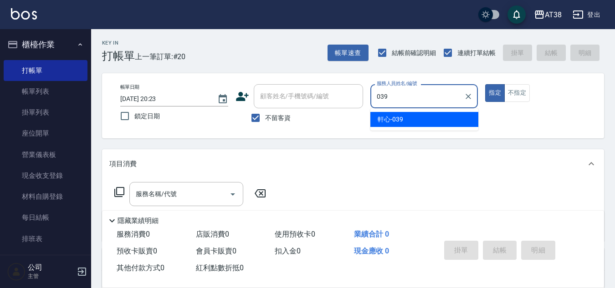
type input "軒心-039"
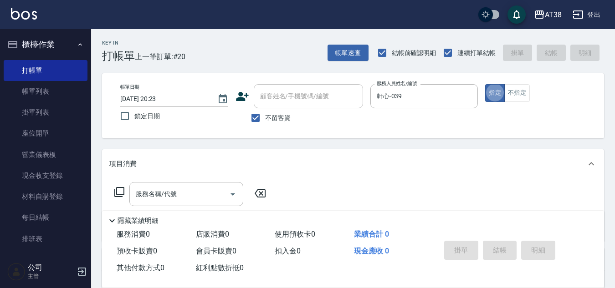
type button "true"
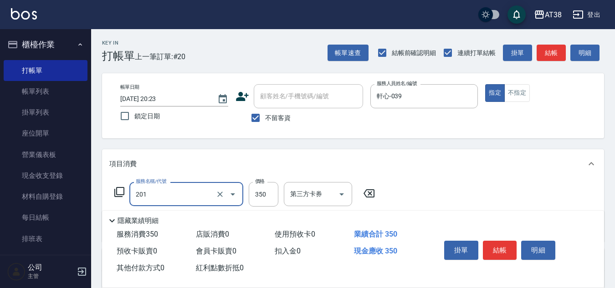
type input "洗髮(201)"
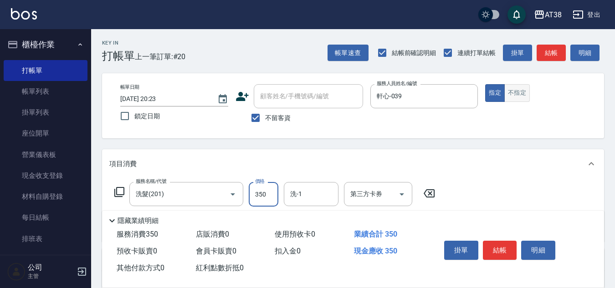
click at [521, 92] on button "不指定" at bounding box center [517, 93] width 26 height 18
type button "false"
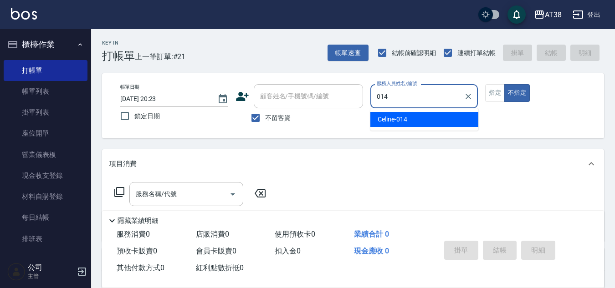
type input "Celine-014"
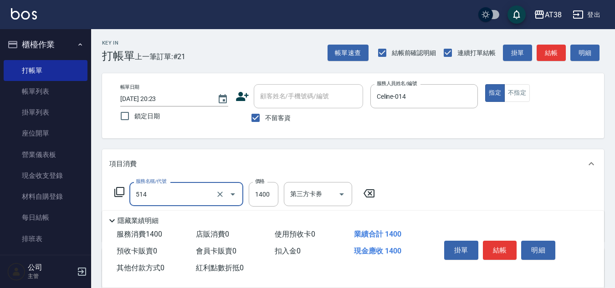
type input "染髮(長)(514)"
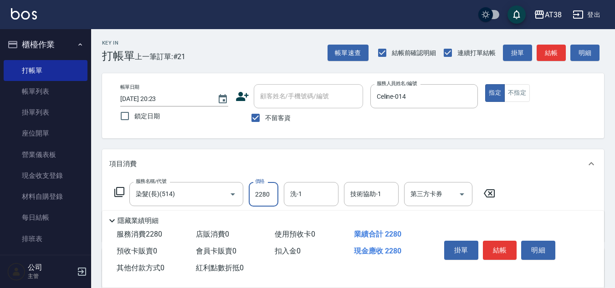
type input "2280"
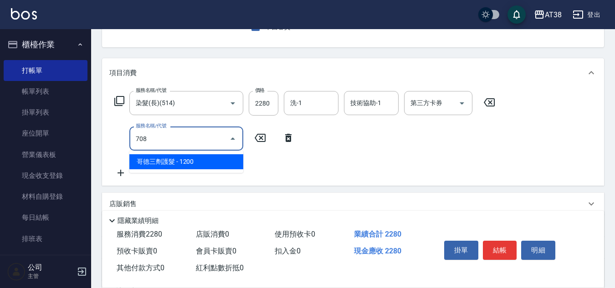
type input "哥德三劑護髮(708)"
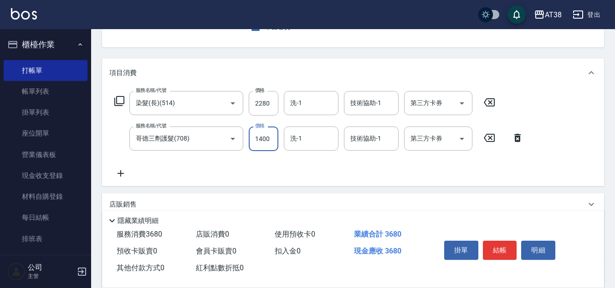
type input "1400"
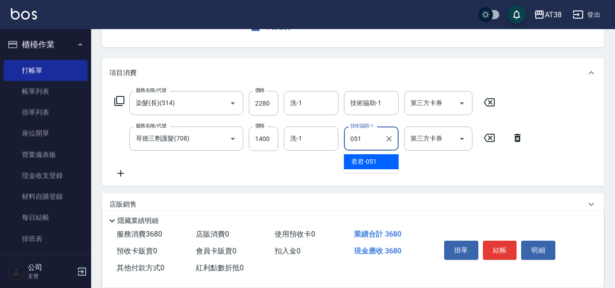
type input "君君-051"
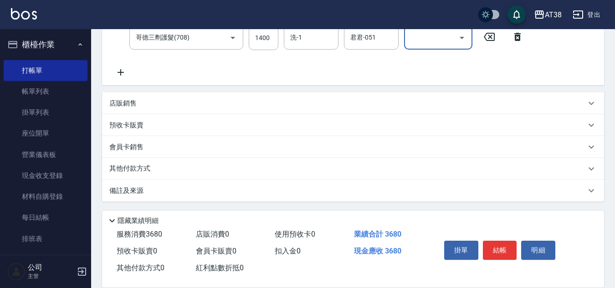
scroll to position [193, 0]
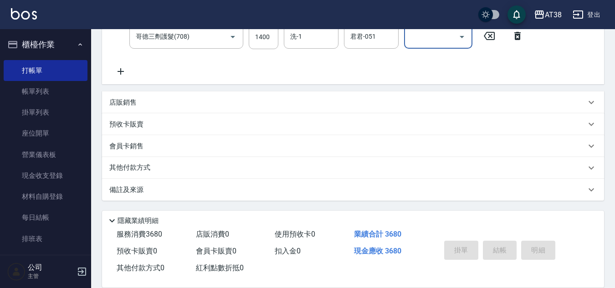
type input "2025/08/16 20:24"
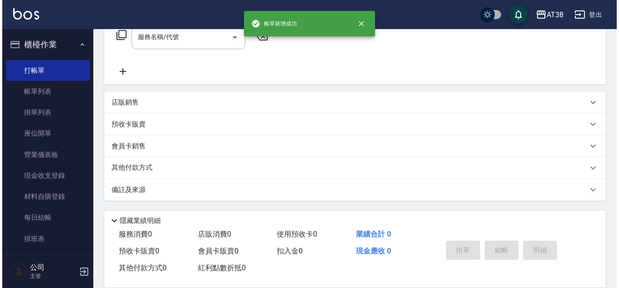
scroll to position [0, 0]
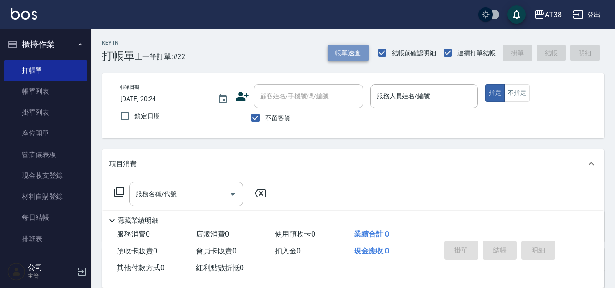
click at [343, 57] on button "帳單速查" at bounding box center [347, 53] width 41 height 17
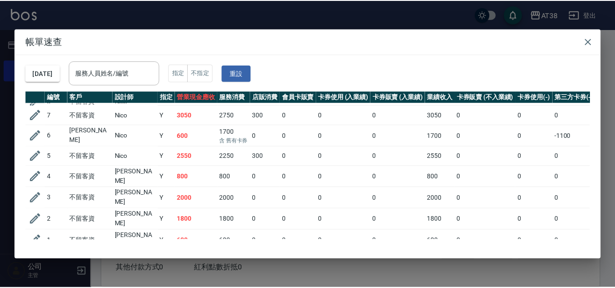
scroll to position [314, 0]
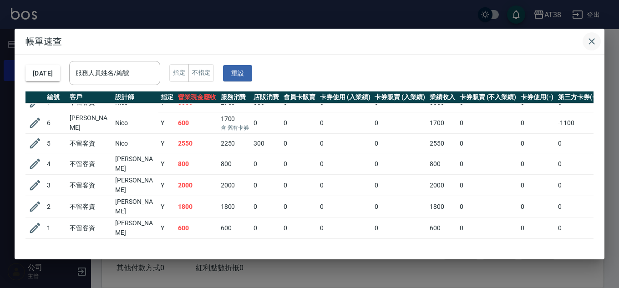
click at [589, 43] on icon "button" at bounding box center [592, 41] width 11 height 11
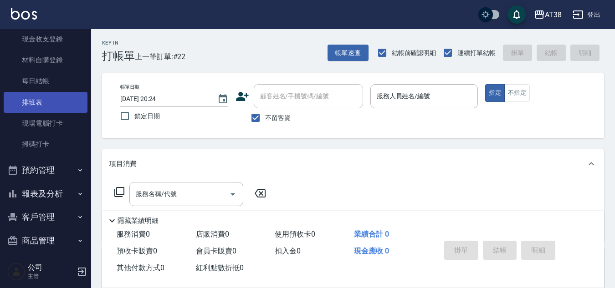
scroll to position [215, 0]
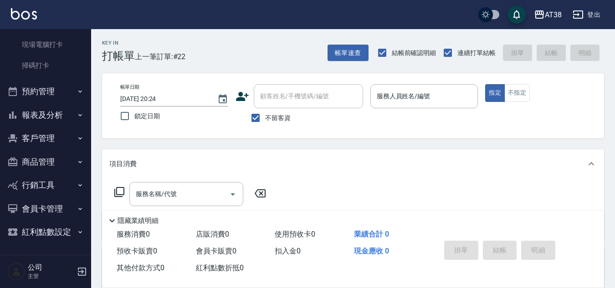
click at [41, 115] on button "報表及分析" at bounding box center [46, 115] width 84 height 24
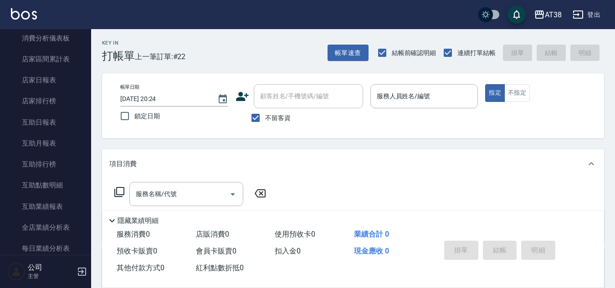
scroll to position [489, 0]
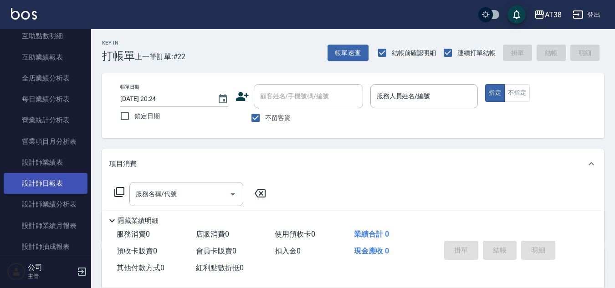
click at [42, 184] on link "設計師日報表" at bounding box center [46, 183] width 84 height 21
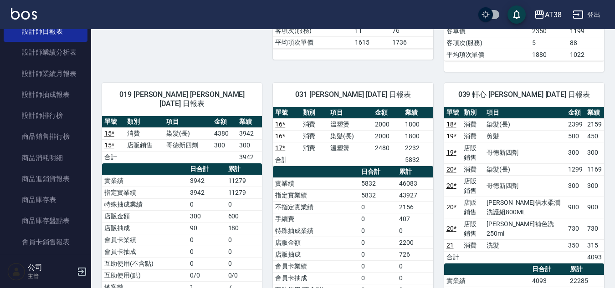
scroll to position [625, 0]
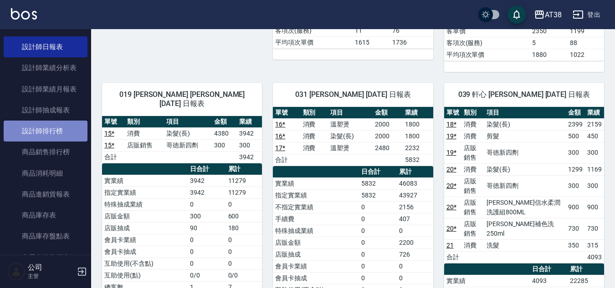
click at [52, 135] on link "設計師排行榜" at bounding box center [46, 131] width 84 height 21
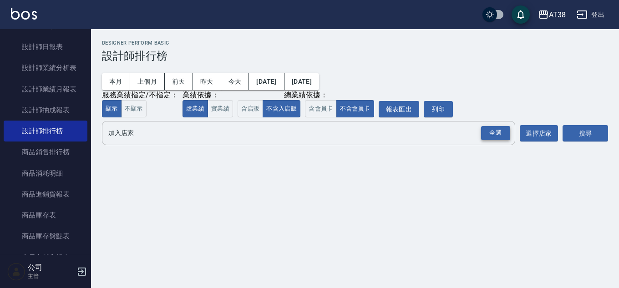
click at [495, 140] on div "全選" at bounding box center [495, 133] width 29 height 14
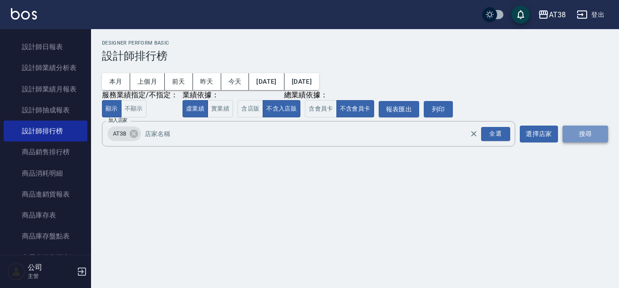
click at [587, 135] on button "搜尋" at bounding box center [586, 134] width 46 height 17
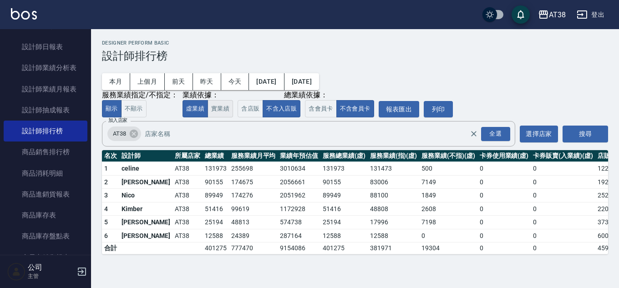
click at [212, 110] on button "實業績" at bounding box center [221, 109] width 26 height 18
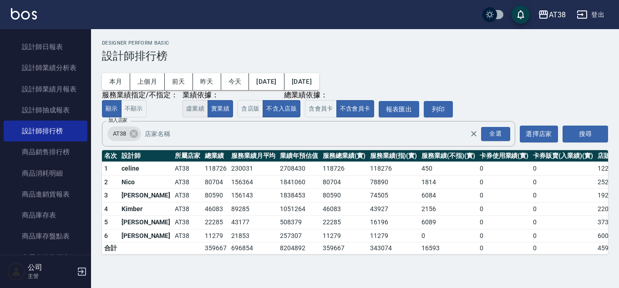
click at [204, 113] on button "虛業績" at bounding box center [196, 109] width 26 height 18
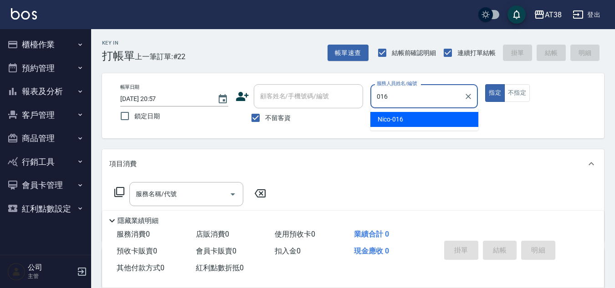
type input "Nico-016"
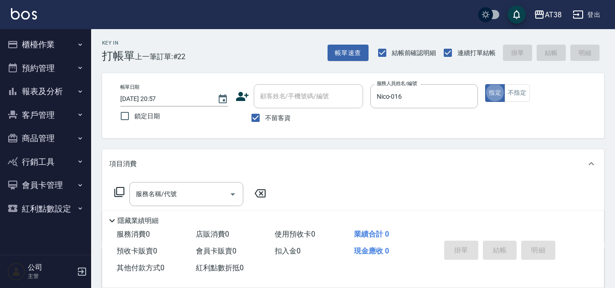
type button "true"
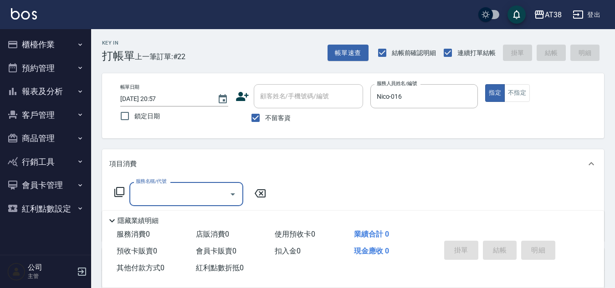
type input "4"
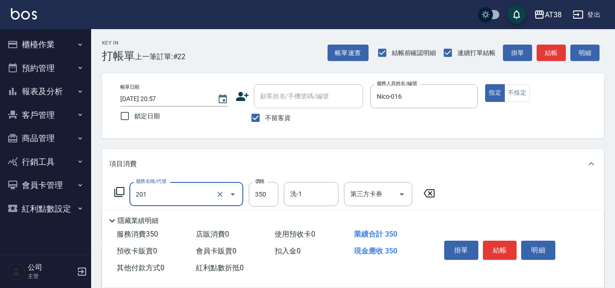
type input "洗髮(201)"
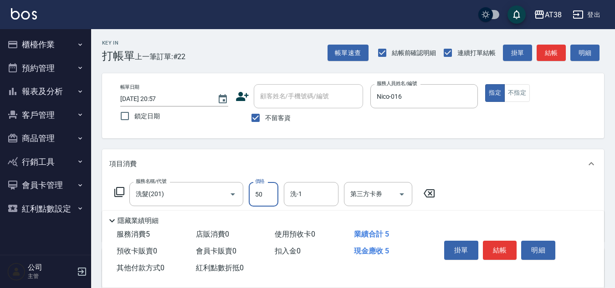
type input "500"
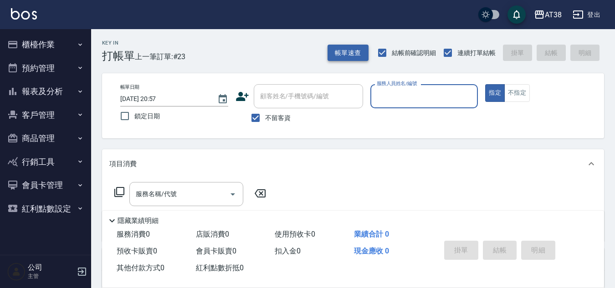
click at [350, 54] on button "帳單速查" at bounding box center [347, 53] width 41 height 17
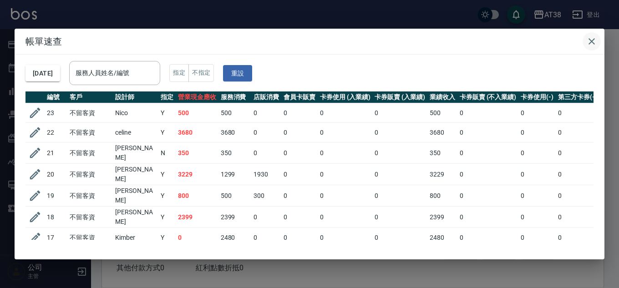
click at [589, 41] on icon "button" at bounding box center [592, 41] width 11 height 11
